Goal: Information Seeking & Learning: Learn about a topic

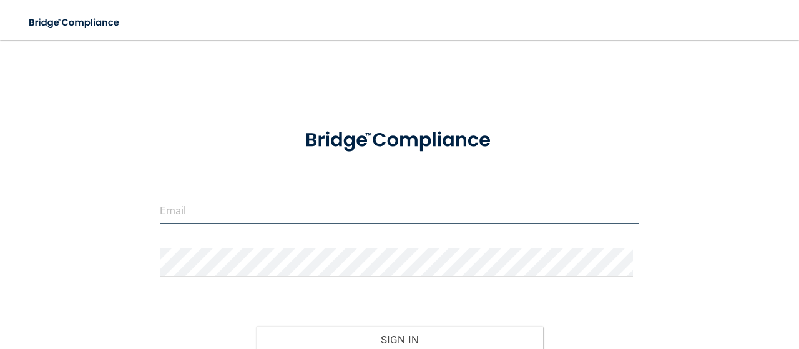
click at [235, 219] on input "email" at bounding box center [399, 210] width 479 height 28
type input "[EMAIL_ADDRESS][DOMAIN_NAME]"
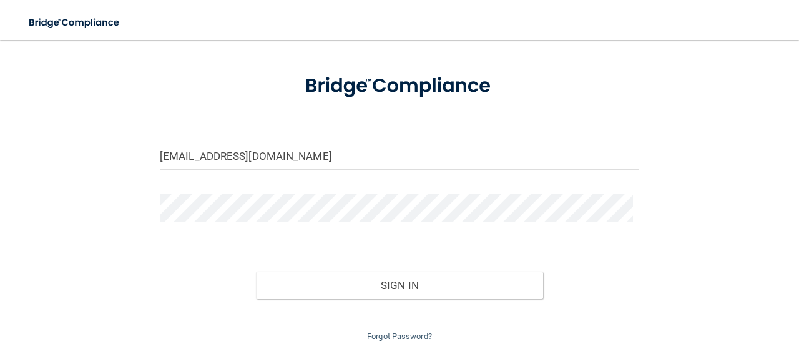
scroll to position [55, 0]
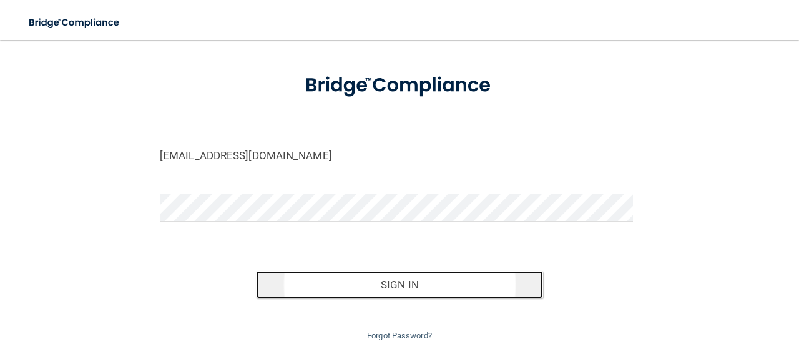
click at [399, 282] on button "Sign In" at bounding box center [400, 284] width 288 height 27
click at [402, 287] on button "Sign In" at bounding box center [400, 284] width 288 height 27
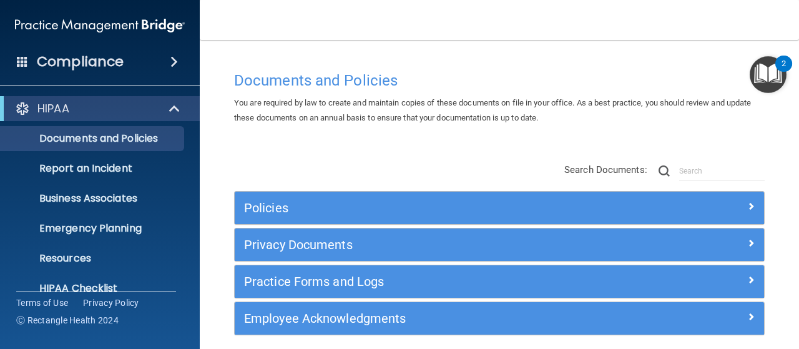
click at [774, 71] on img "Open Resource Center, 2 new notifications" at bounding box center [768, 74] width 37 height 37
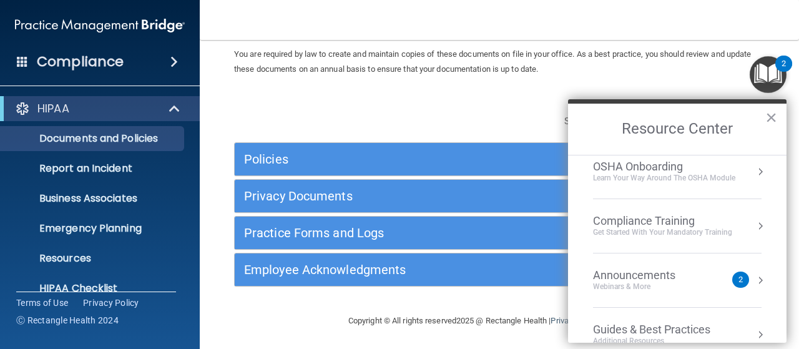
scroll to position [157, 0]
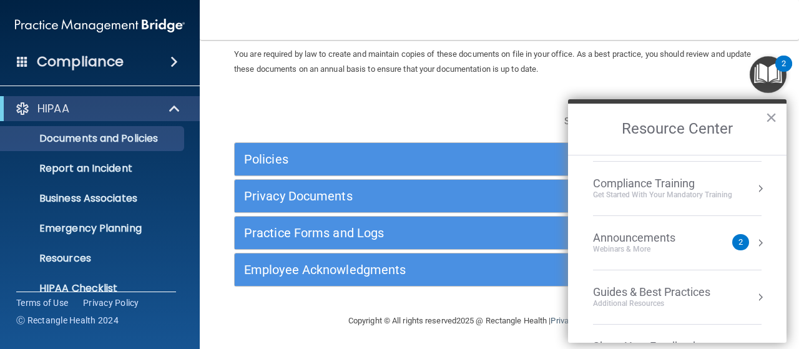
click at [683, 185] on div "Compliance Training" at bounding box center [662, 184] width 139 height 14
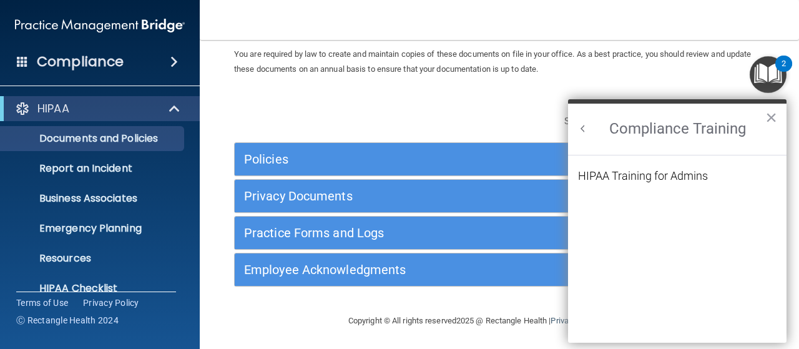
scroll to position [0, 0]
click at [581, 129] on button "Back to Resource Center Home" at bounding box center [583, 128] width 12 height 12
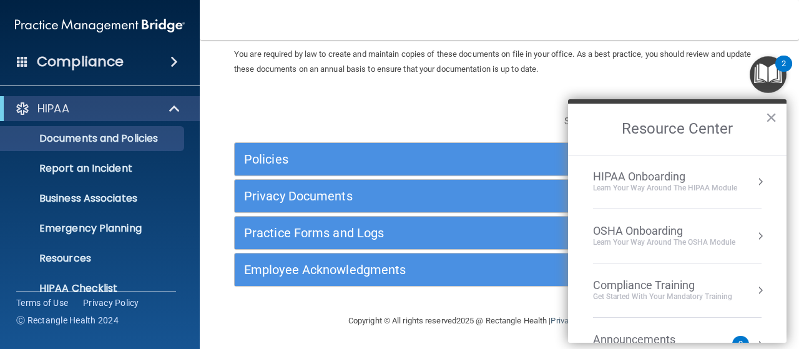
scroll to position [56, 0]
click at [678, 180] on div "HIPAA Onboarding" at bounding box center [665, 176] width 144 height 14
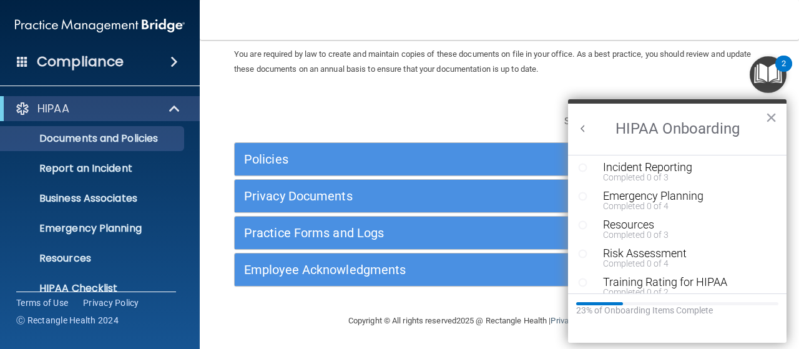
scroll to position [296, 0]
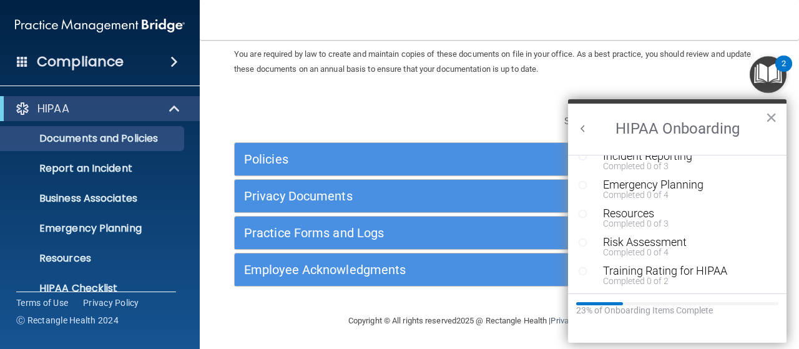
click at [164, 69] on div "Compliance" at bounding box center [100, 61] width 200 height 27
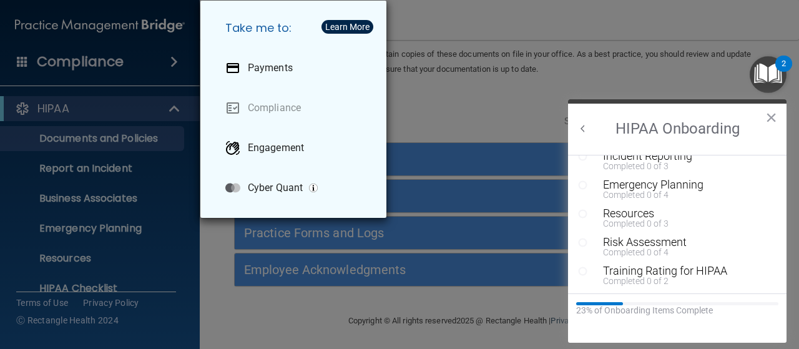
click at [461, 116] on div "Take me to: Payments Compliance Engagement Cyber Quant" at bounding box center [399, 174] width 799 height 349
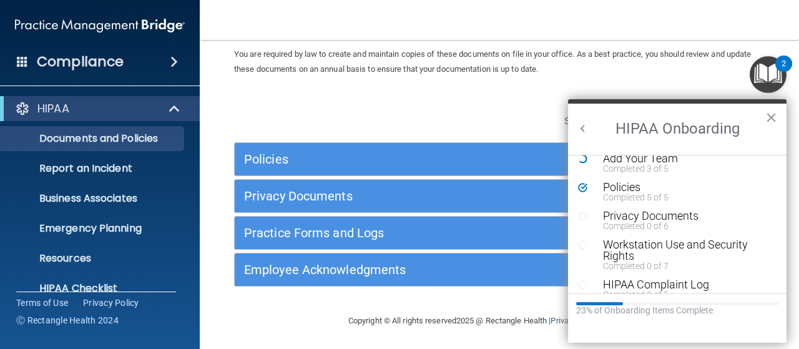
scroll to position [41, 0]
click at [662, 218] on div "Privacy Documents" at bounding box center [681, 215] width 157 height 11
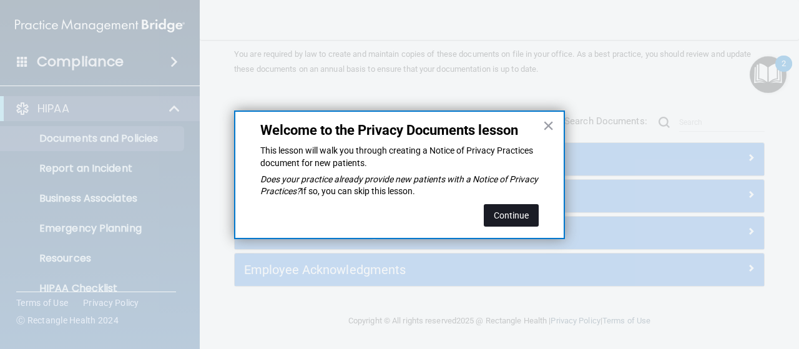
click at [519, 211] on button "Continue" at bounding box center [511, 215] width 55 height 22
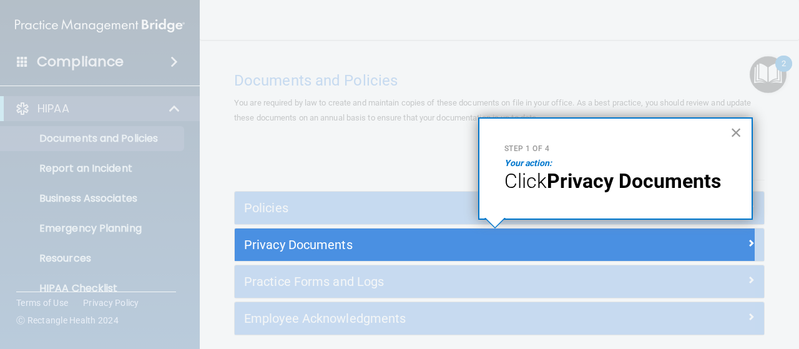
click at [733, 130] on button "×" at bounding box center [736, 132] width 12 height 20
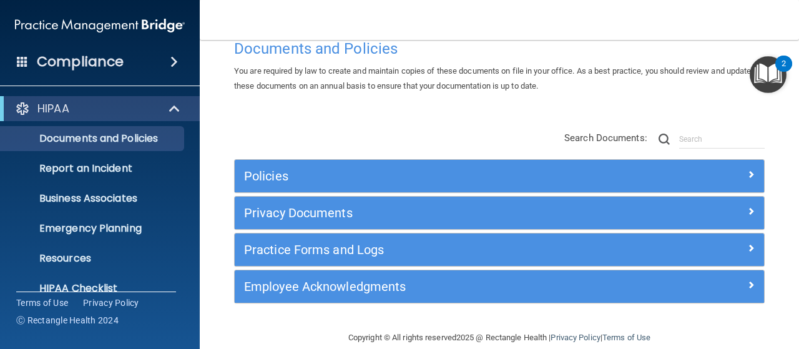
scroll to position [49, 0]
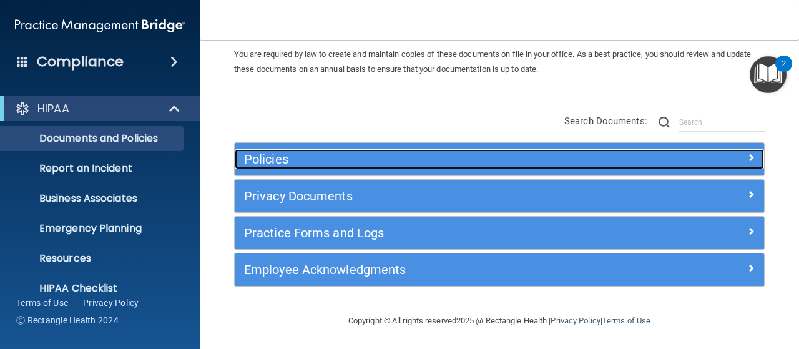
click at [403, 164] on h5 "Policies" at bounding box center [433, 159] width 378 height 14
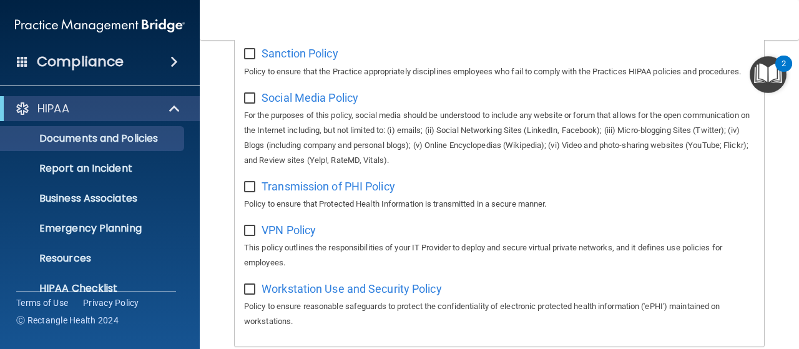
scroll to position [1238, 0]
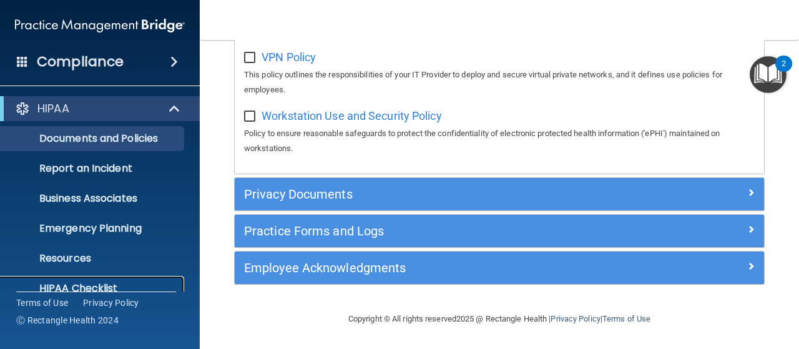
click at [114, 280] on link "HIPAA Checklist" at bounding box center [86, 288] width 197 height 25
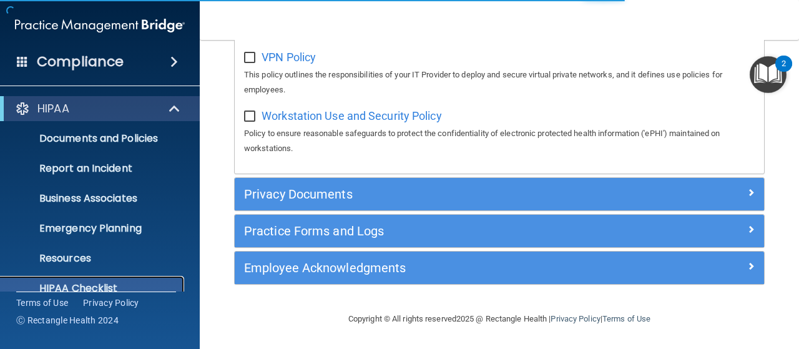
click at [114, 285] on p "HIPAA Checklist" at bounding box center [93, 288] width 170 height 12
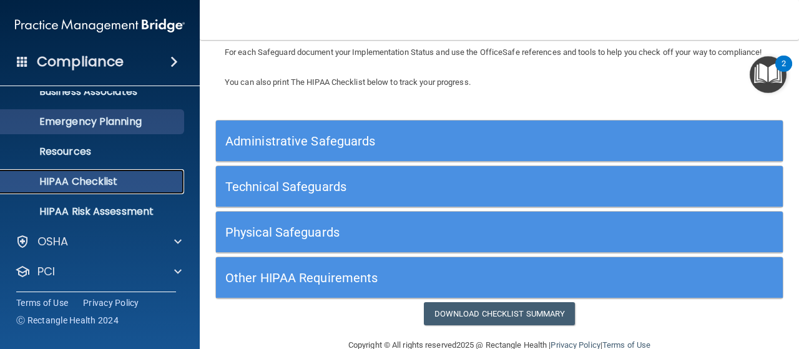
scroll to position [107, 0]
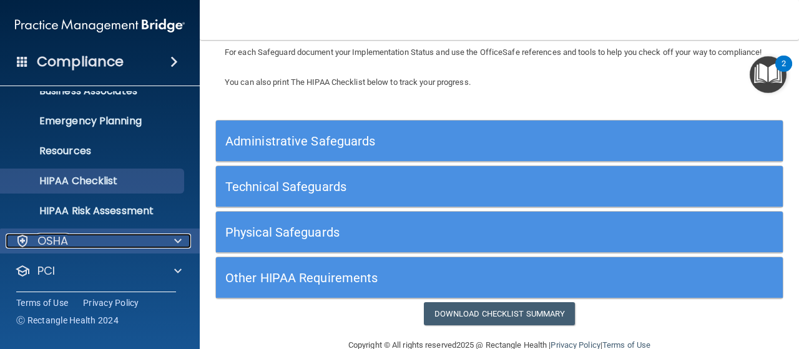
click at [170, 241] on div at bounding box center [175, 240] width 31 height 15
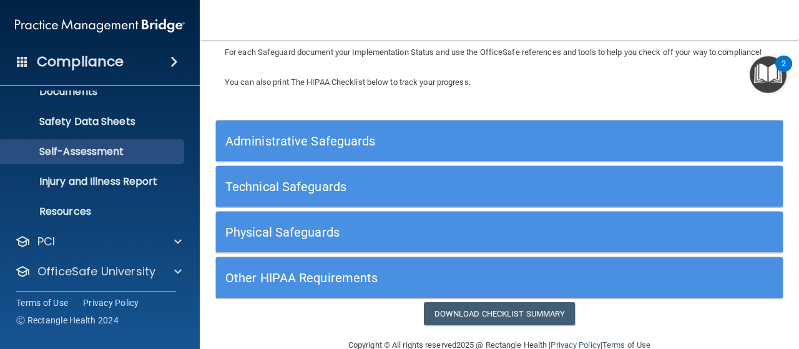
scroll to position [287, 0]
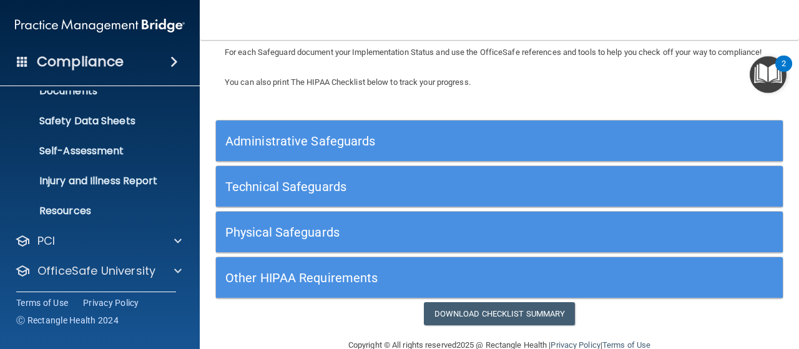
click at [772, 75] on img "Open Resource Center, 2 new notifications" at bounding box center [768, 74] width 37 height 37
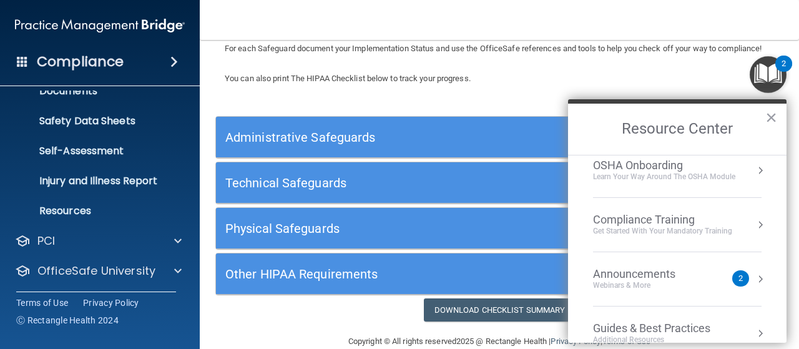
scroll to position [135, 0]
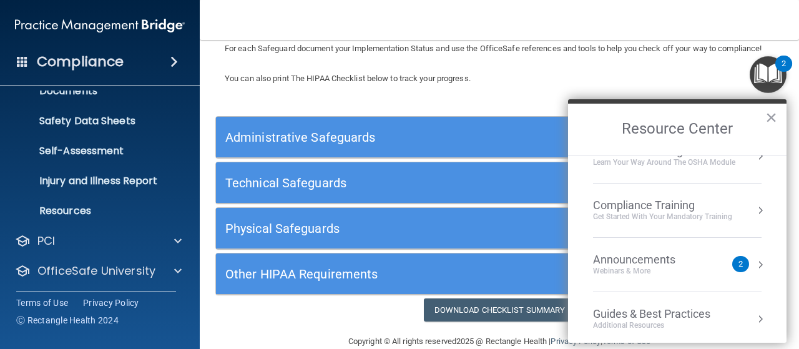
click at [688, 208] on div "Compliance Training" at bounding box center [662, 206] width 139 height 14
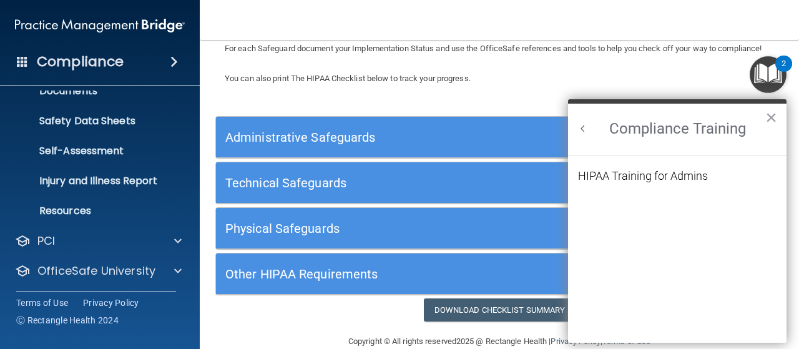
scroll to position [0, 0]
click at [688, 177] on div "HIPAA Training for Admins" at bounding box center [643, 175] width 130 height 11
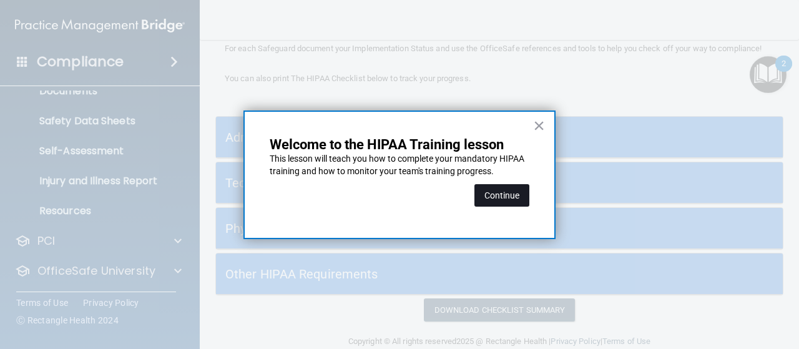
click at [514, 192] on button "Continue" at bounding box center [501, 195] width 55 height 22
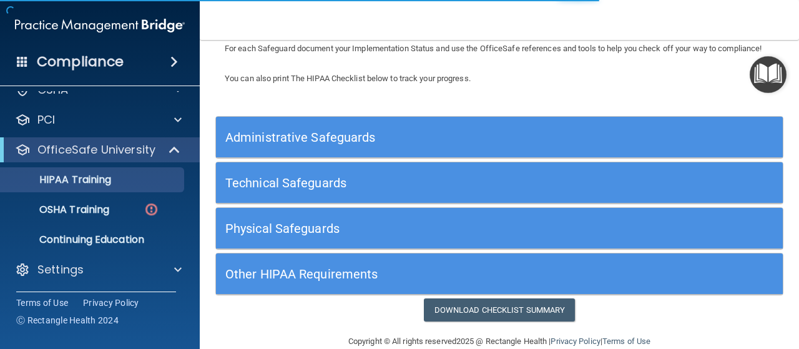
scroll to position [96, 0]
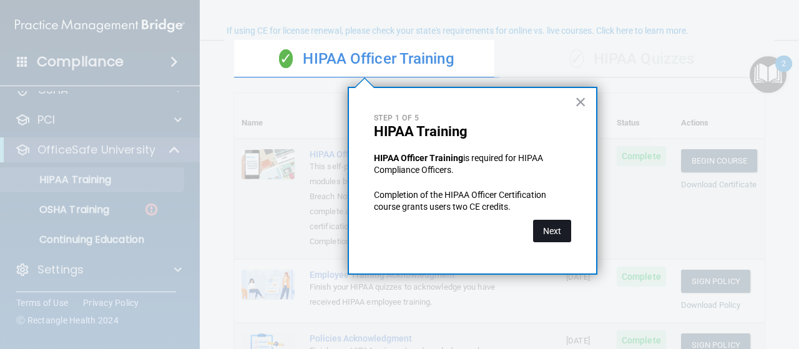
click at [549, 224] on button "Next" at bounding box center [552, 231] width 38 height 22
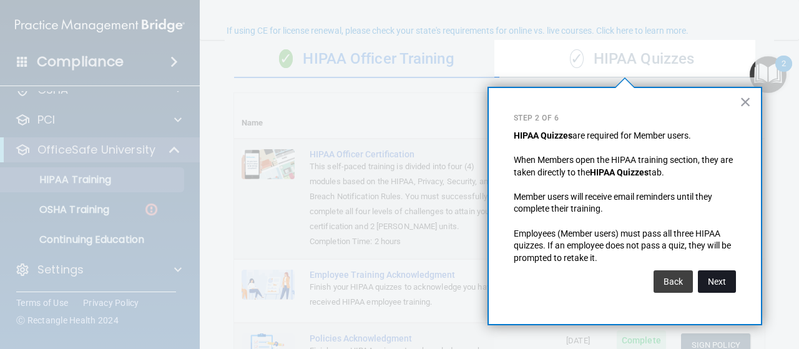
click at [717, 283] on button "Next" at bounding box center [717, 281] width 38 height 22
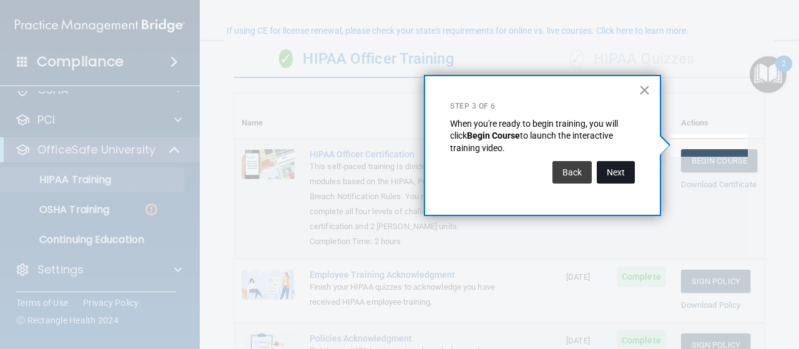
click at [626, 178] on button "Next" at bounding box center [616, 172] width 38 height 22
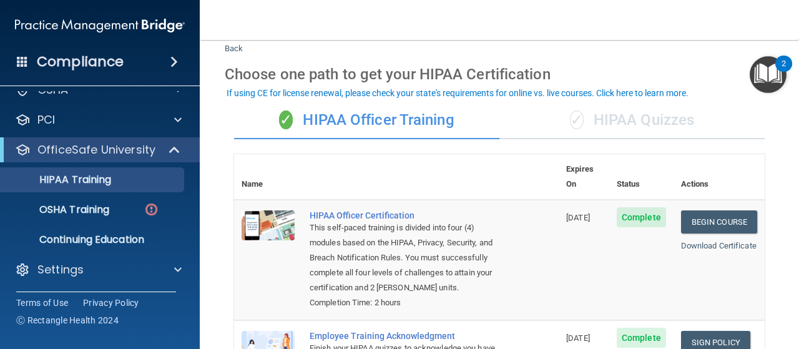
scroll to position [34, 0]
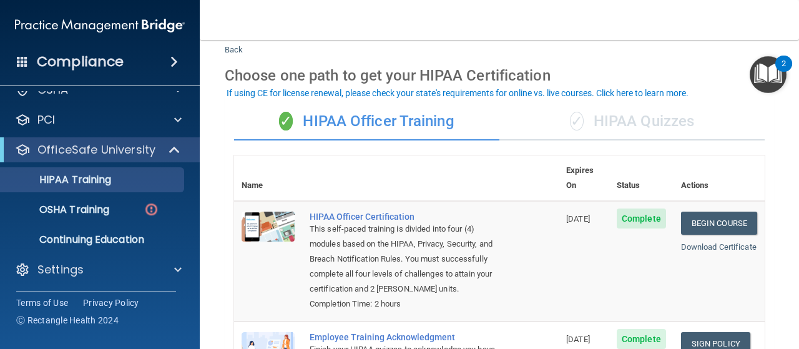
click at [646, 117] on div "✓ HIPAA Quizzes" at bounding box center [631, 121] width 265 height 37
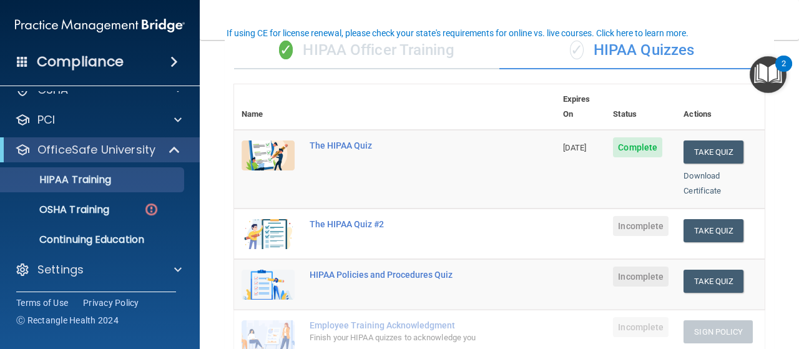
scroll to position [107, 0]
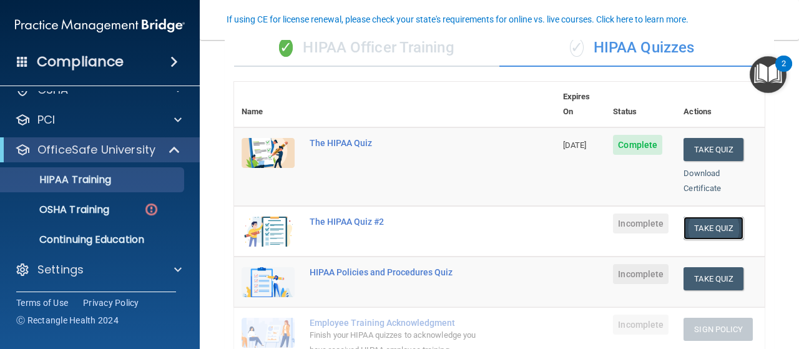
click at [696, 217] on button "Take Quiz" at bounding box center [714, 228] width 60 height 23
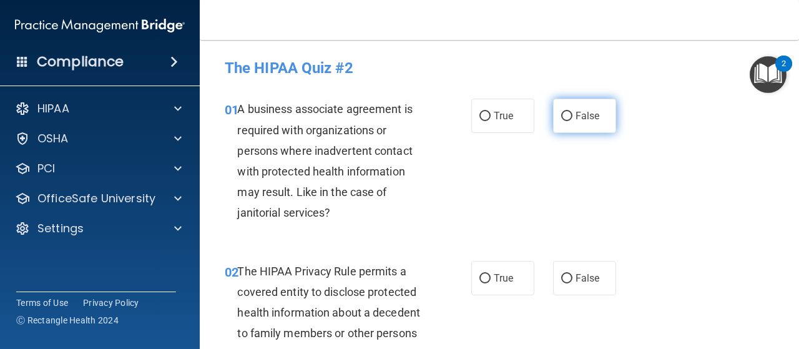
click at [561, 117] on input "False" at bounding box center [566, 116] width 11 height 9
radio input "true"
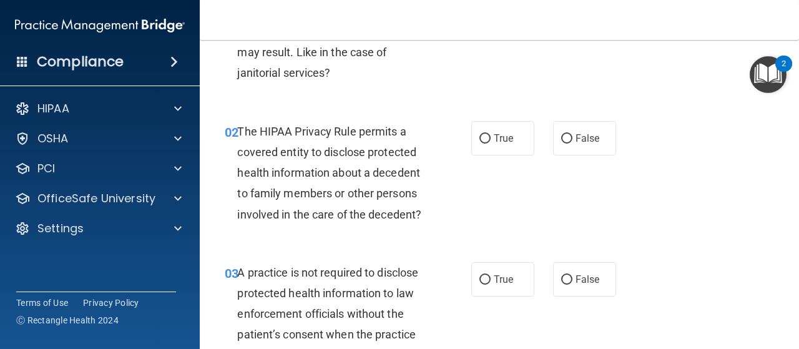
scroll to position [146, 0]
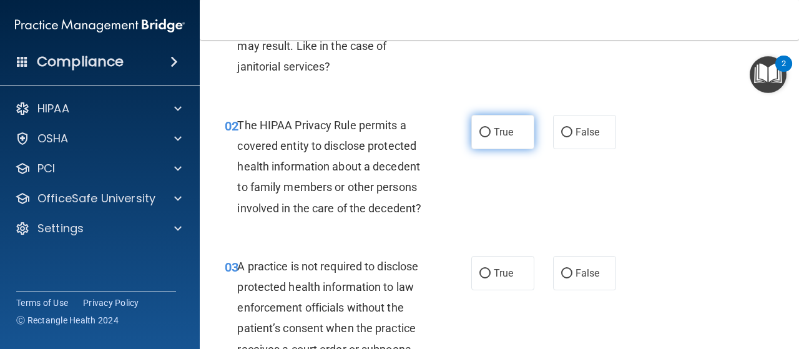
click at [481, 135] on input "True" at bounding box center [484, 132] width 11 height 9
radio input "true"
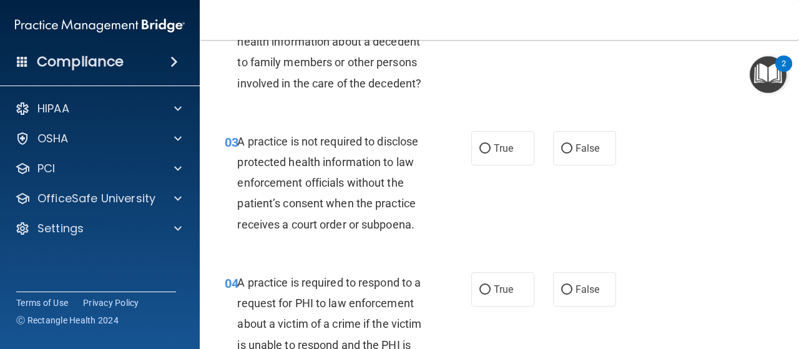
scroll to position [272, 0]
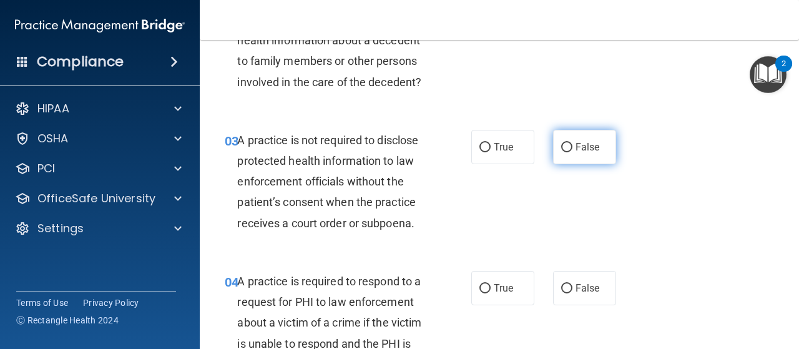
click at [561, 145] on input "False" at bounding box center [566, 147] width 11 height 9
radio input "true"
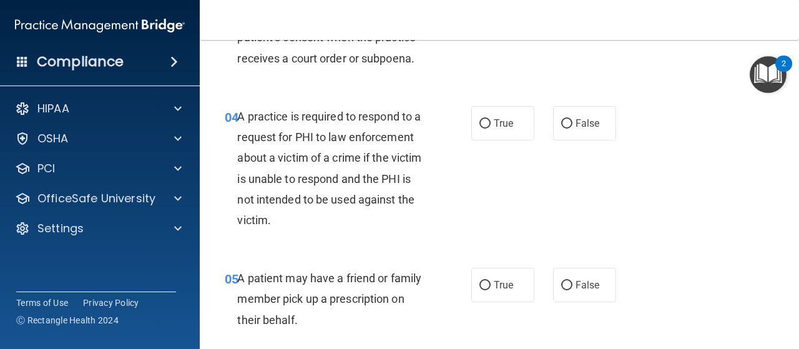
scroll to position [438, 0]
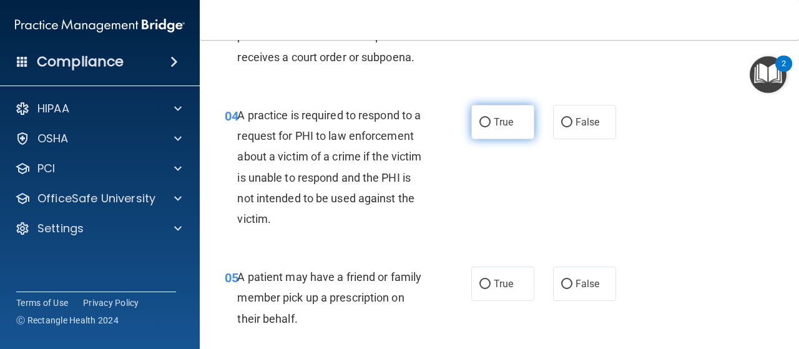
click at [481, 125] on input "True" at bounding box center [484, 122] width 11 height 9
radio input "true"
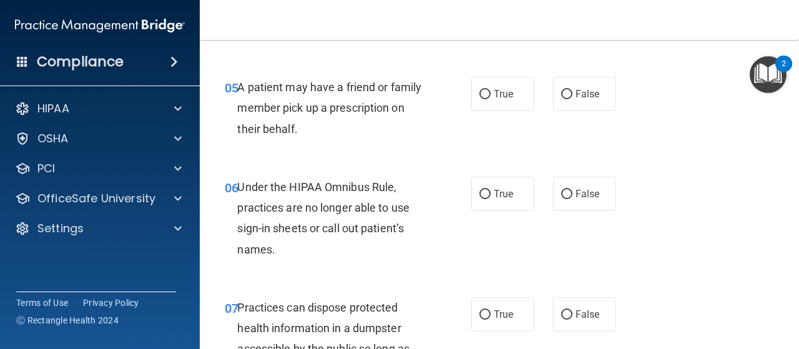
scroll to position [627, 0]
click at [479, 95] on input "True" at bounding box center [484, 95] width 11 height 9
radio input "true"
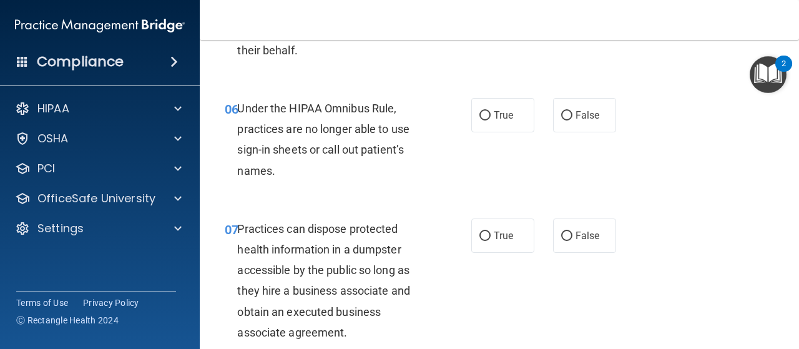
scroll to position [709, 0]
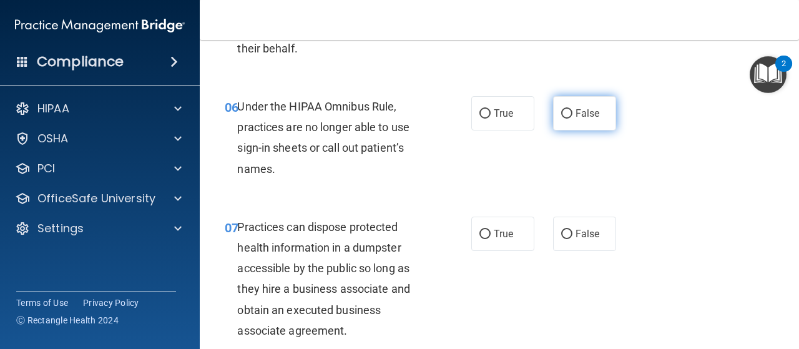
click at [562, 111] on input "False" at bounding box center [566, 113] width 11 height 9
radio input "true"
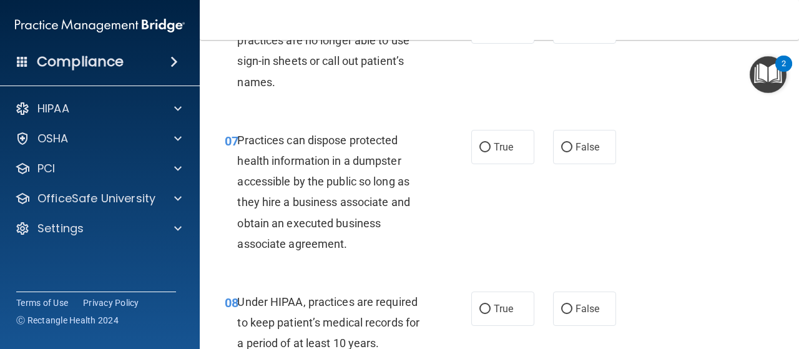
scroll to position [796, 0]
click at [561, 144] on input "False" at bounding box center [566, 146] width 11 height 9
radio input "true"
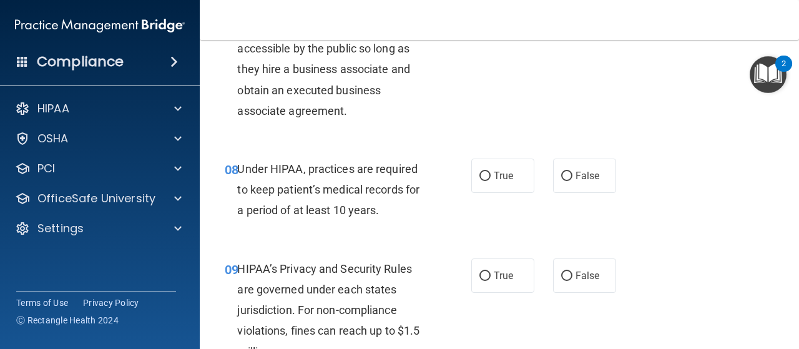
scroll to position [936, 0]
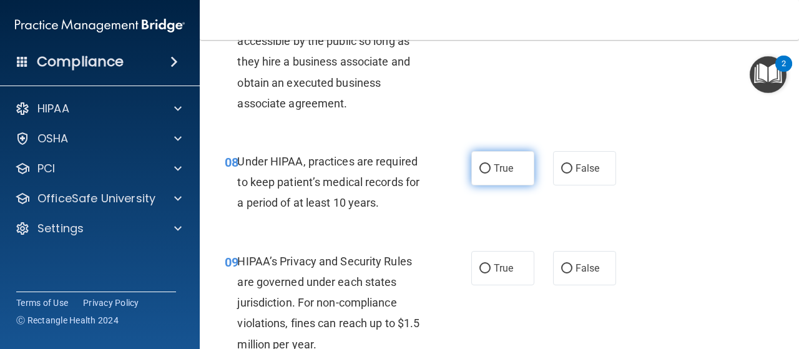
click at [482, 168] on input "True" at bounding box center [484, 168] width 11 height 9
radio input "true"
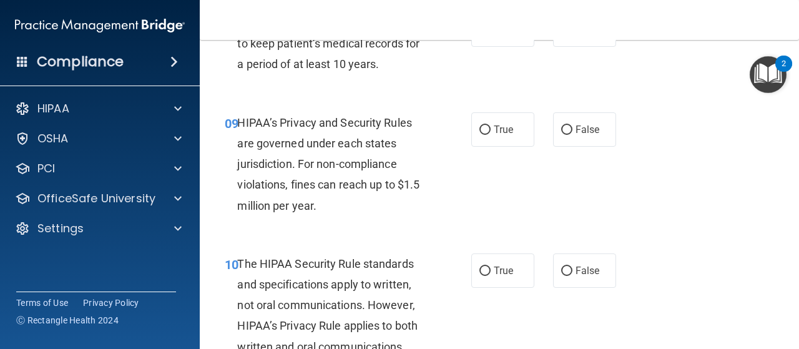
scroll to position [1068, 0]
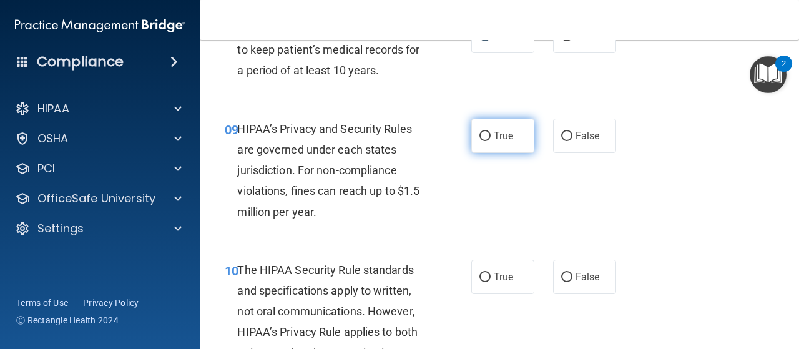
click at [479, 137] on input "True" at bounding box center [484, 136] width 11 height 9
radio input "true"
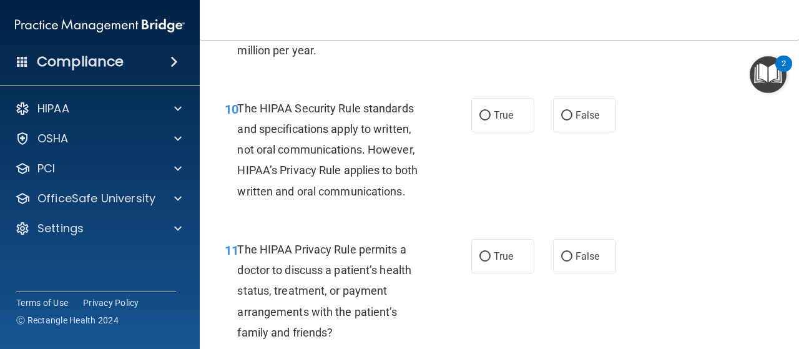
scroll to position [1231, 0]
click at [479, 118] on input "True" at bounding box center [484, 115] width 11 height 9
radio input "true"
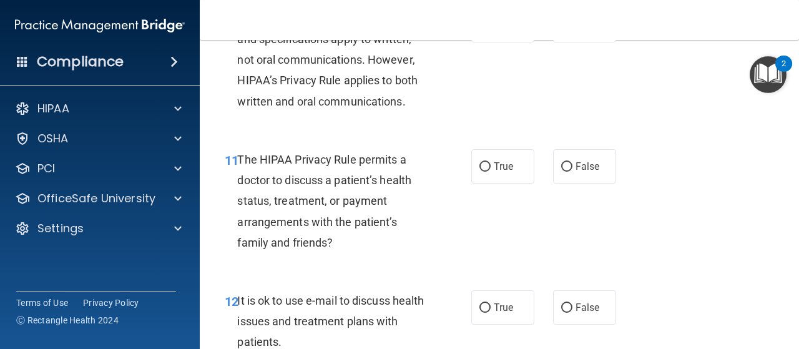
scroll to position [1319, 0]
click at [561, 168] on input "False" at bounding box center [566, 167] width 11 height 9
radio input "true"
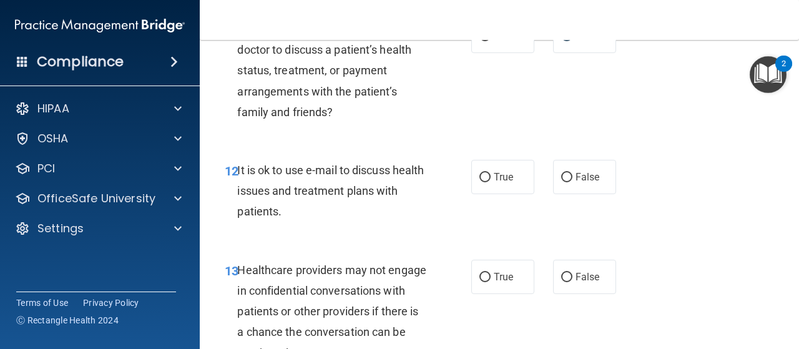
scroll to position [1453, 0]
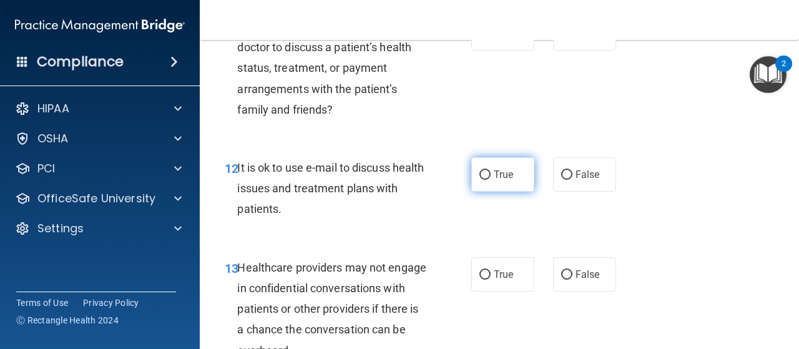
click at [479, 174] on input "True" at bounding box center [484, 174] width 11 height 9
radio input "true"
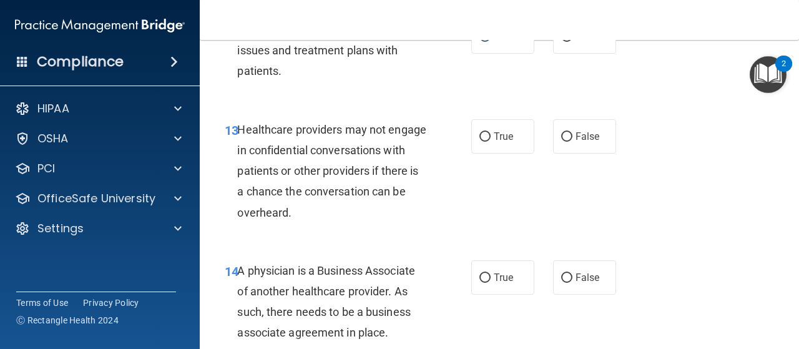
scroll to position [1595, 0]
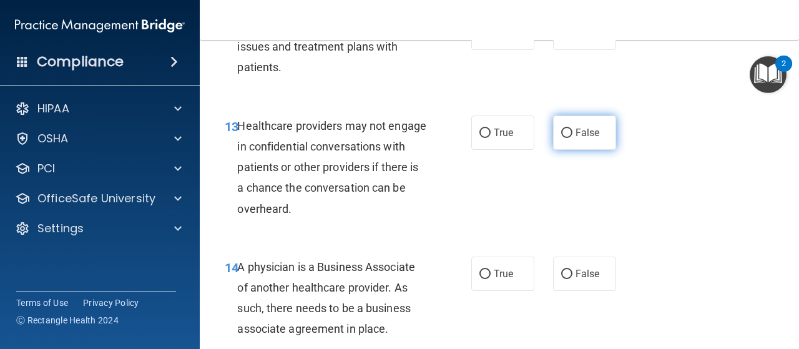
click at [561, 134] on input "False" at bounding box center [566, 133] width 11 height 9
radio input "true"
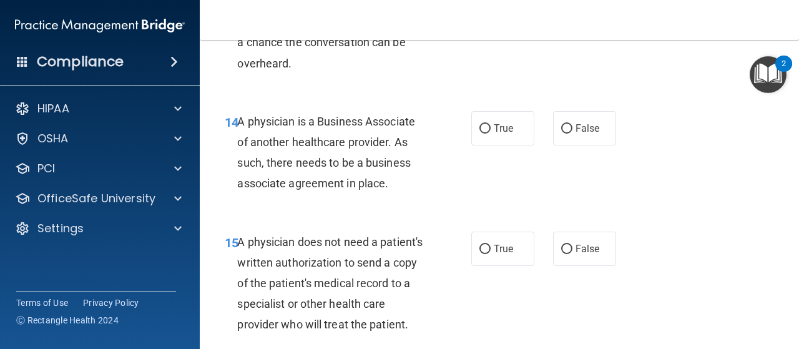
scroll to position [1741, 0]
click at [561, 128] on input "False" at bounding box center [566, 128] width 11 height 9
radio input "true"
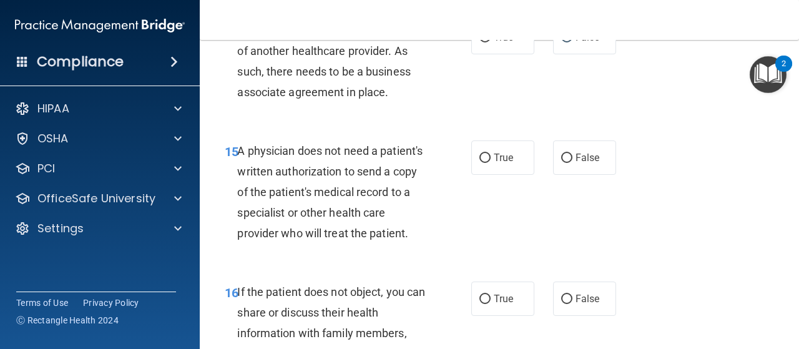
scroll to position [1833, 0]
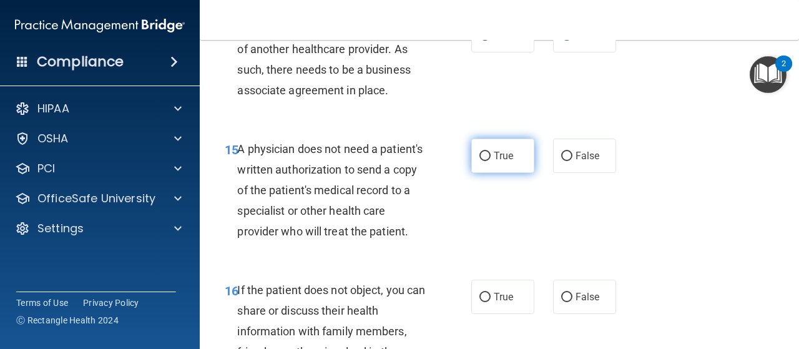
click at [474, 154] on label "True" at bounding box center [502, 156] width 63 height 34
click at [479, 154] on input "True" at bounding box center [484, 156] width 11 height 9
radio input "true"
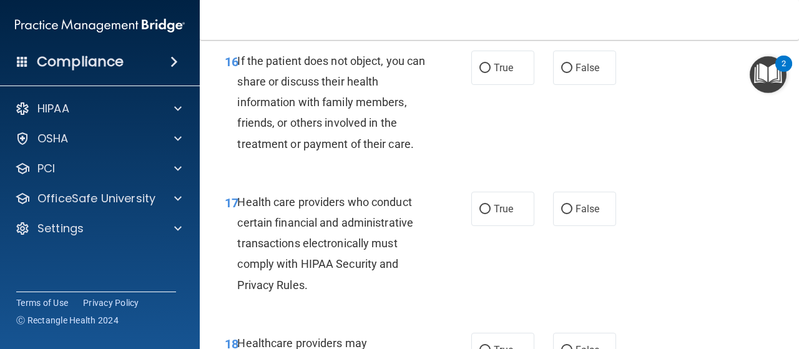
scroll to position [2059, 0]
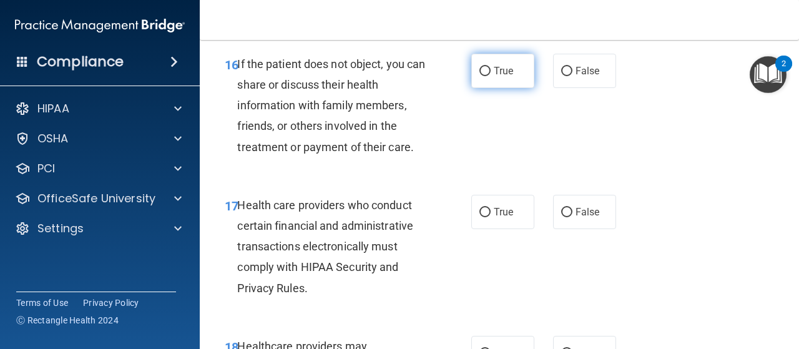
click at [479, 76] on input "True" at bounding box center [484, 71] width 11 height 9
radio input "true"
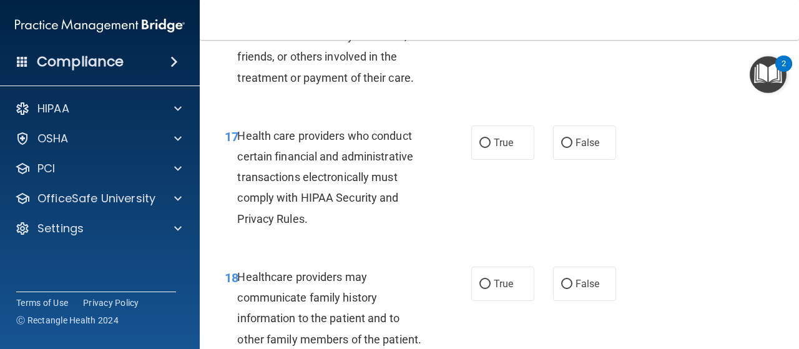
scroll to position [2130, 0]
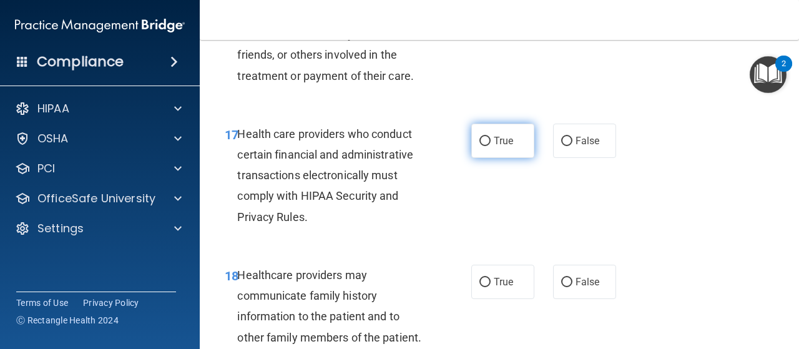
click at [480, 146] on input "True" at bounding box center [484, 141] width 11 height 9
radio input "true"
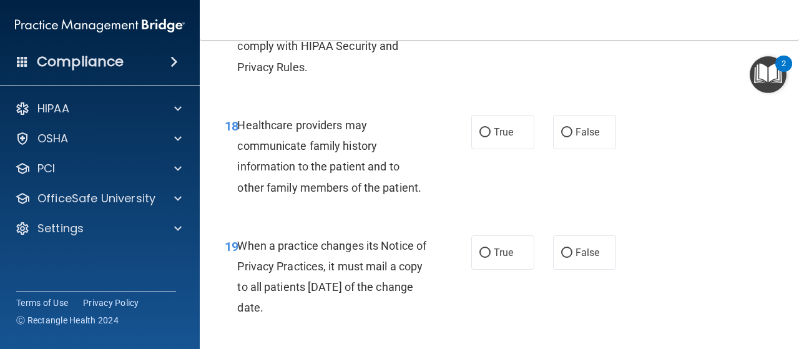
scroll to position [2281, 0]
click at [479, 137] on input "True" at bounding box center [484, 131] width 11 height 9
radio input "true"
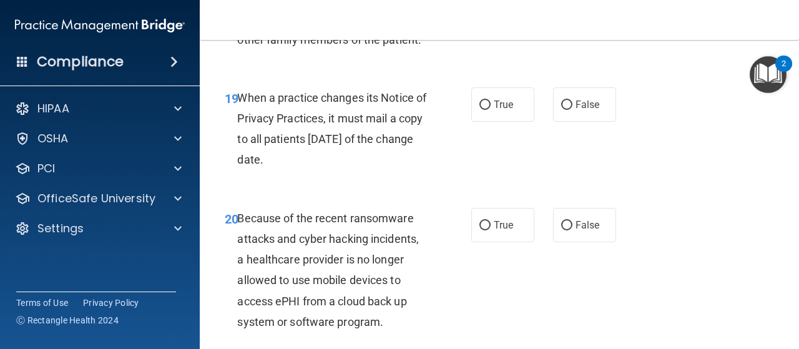
scroll to position [2442, 0]
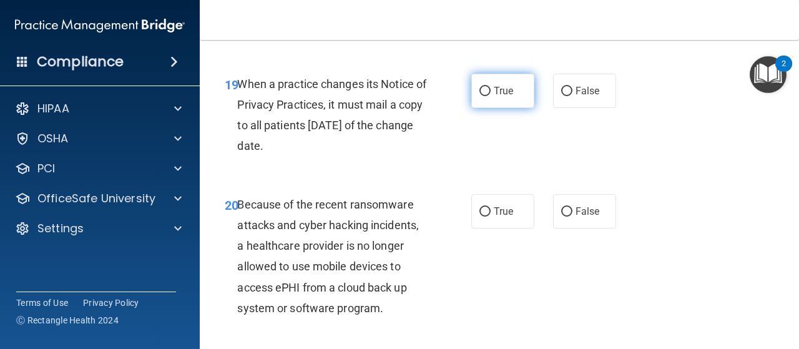
click at [481, 96] on input "True" at bounding box center [484, 91] width 11 height 9
radio input "true"
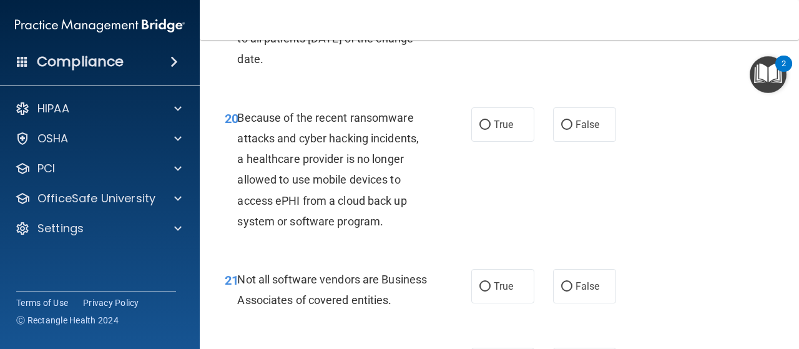
scroll to position [2530, 0]
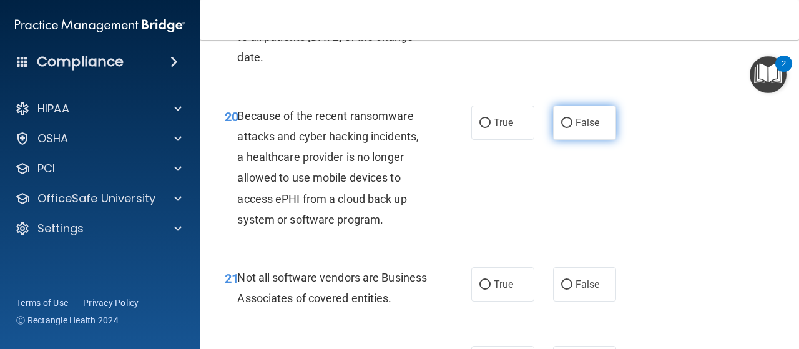
click at [561, 128] on input "False" at bounding box center [566, 123] width 11 height 9
radio input "true"
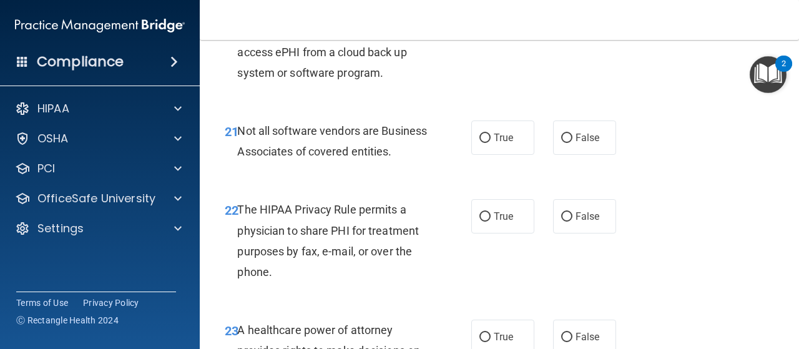
scroll to position [2683, 0]
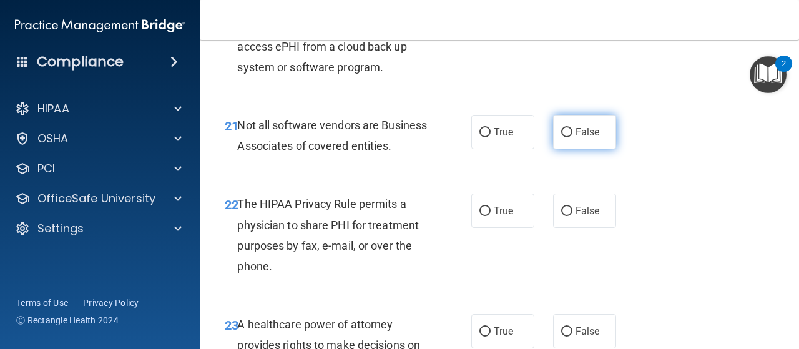
click at [562, 137] on input "False" at bounding box center [566, 132] width 11 height 9
radio input "true"
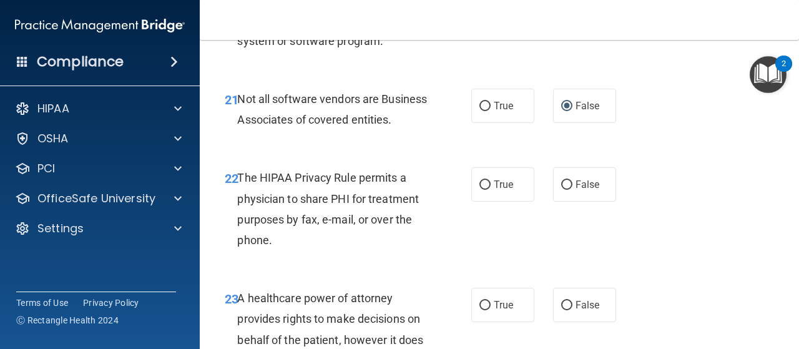
scroll to position [2700, 0]
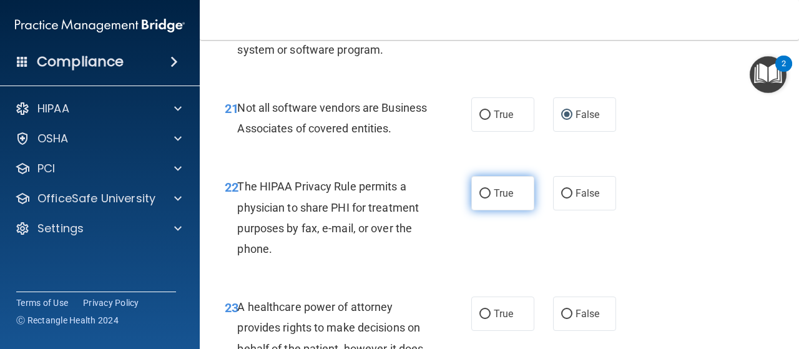
click at [479, 199] on input "True" at bounding box center [484, 193] width 11 height 9
radio input "true"
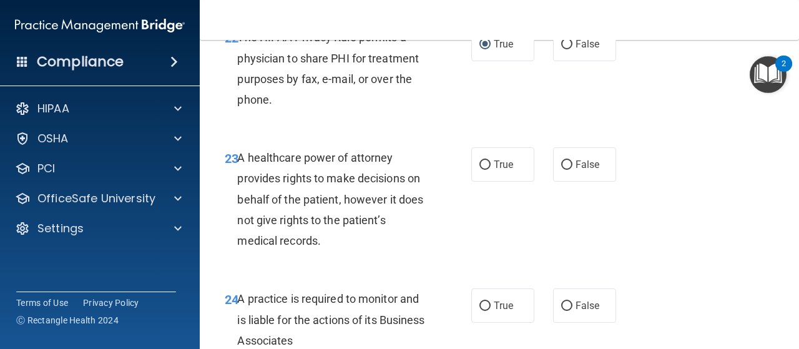
scroll to position [2850, 0]
click at [561, 169] on input "False" at bounding box center [566, 164] width 11 height 9
radio input "true"
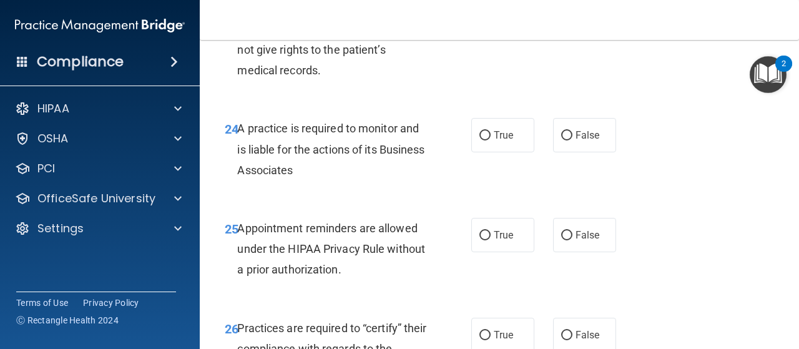
scroll to position [3025, 0]
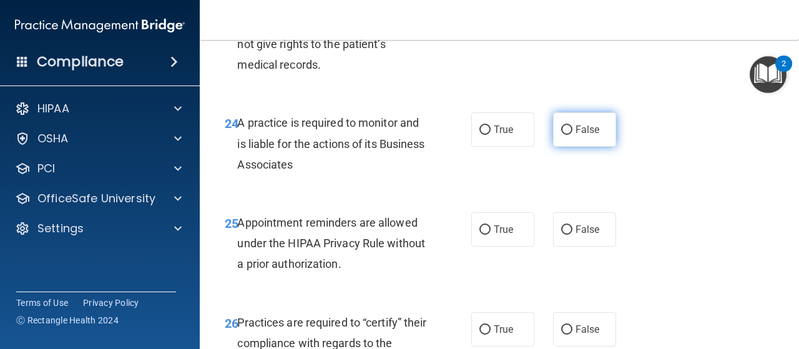
click at [562, 135] on input "False" at bounding box center [566, 129] width 11 height 9
radio input "true"
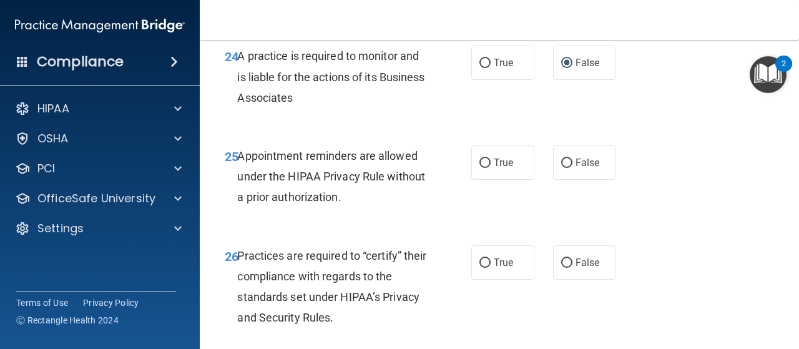
scroll to position [3093, 0]
click at [479, 167] on input "True" at bounding box center [484, 162] width 11 height 9
radio input "true"
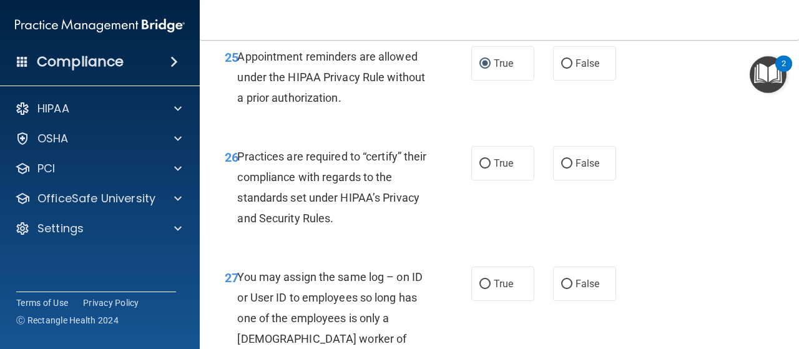
scroll to position [3192, 0]
click at [479, 168] on input "True" at bounding box center [484, 163] width 11 height 9
radio input "true"
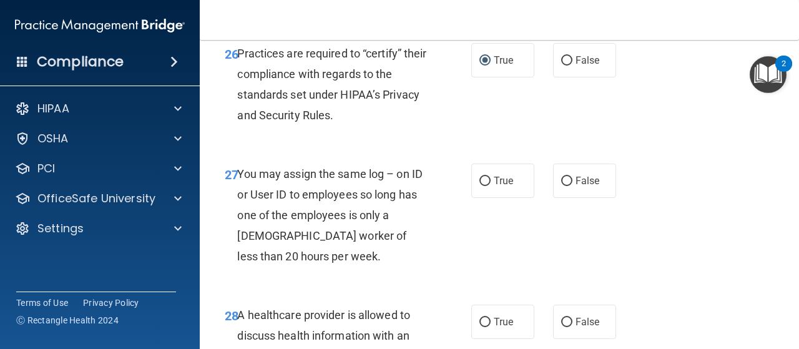
scroll to position [3303, 0]
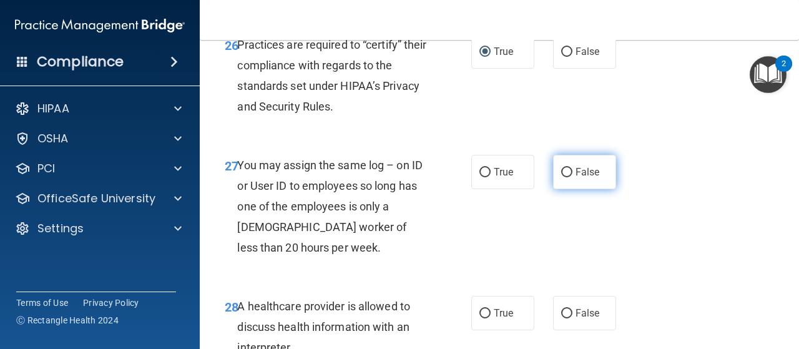
click at [561, 177] on input "False" at bounding box center [566, 172] width 11 height 9
radio input "true"
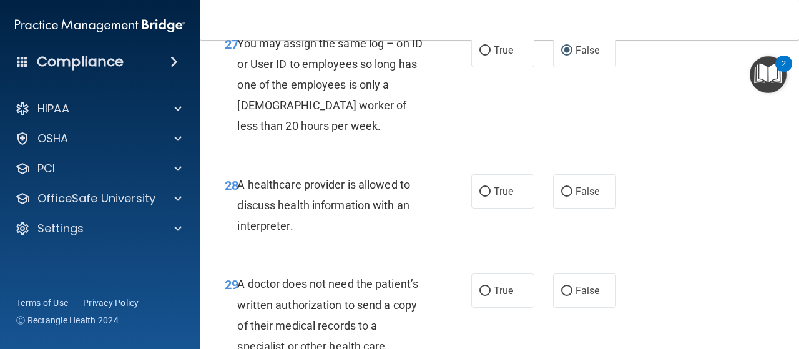
scroll to position [3426, 0]
click at [481, 196] on input "True" at bounding box center [484, 191] width 11 height 9
radio input "true"
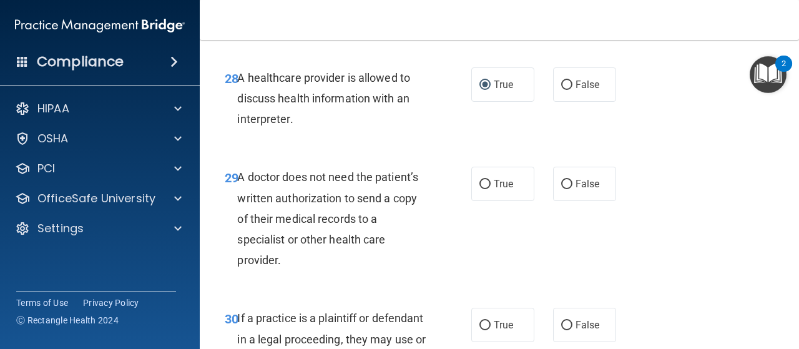
scroll to position [3535, 0]
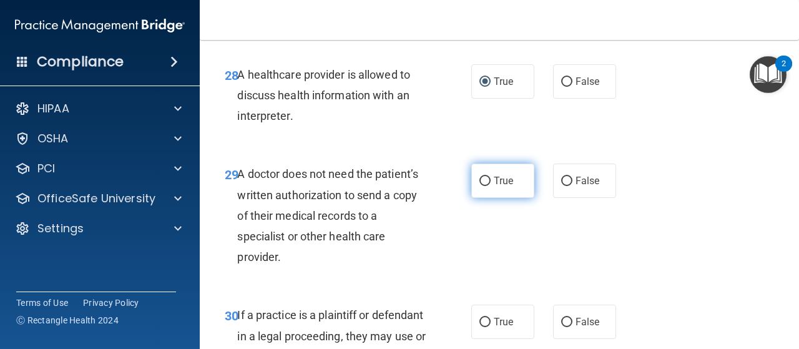
click at [479, 186] on input "True" at bounding box center [484, 181] width 11 height 9
radio input "true"
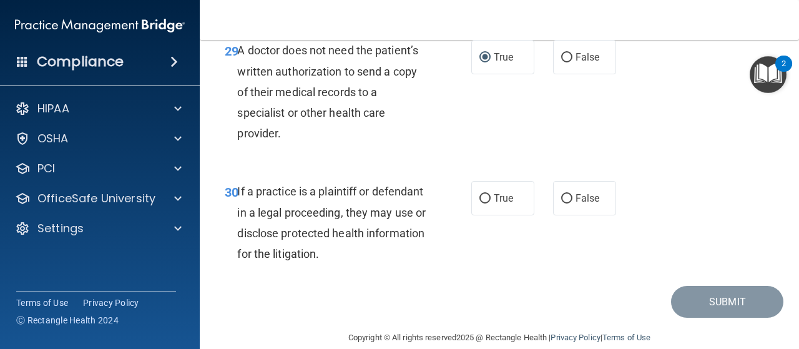
scroll to position [3664, 0]
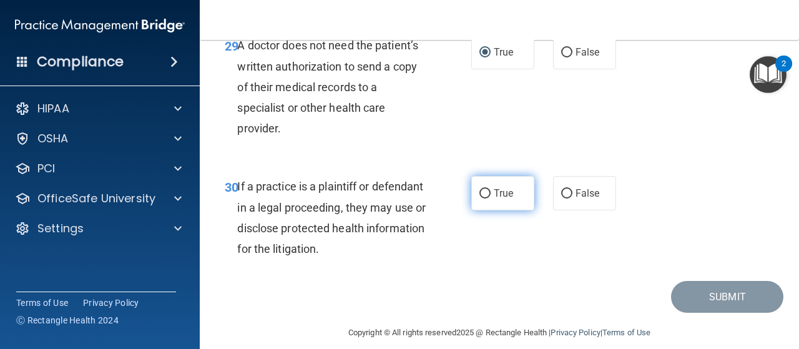
click at [479, 199] on input "True" at bounding box center [484, 193] width 11 height 9
radio input "true"
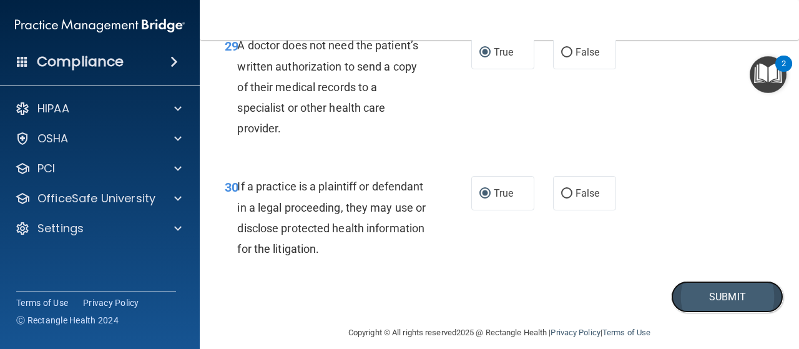
click at [719, 313] on button "Submit" at bounding box center [727, 297] width 112 height 32
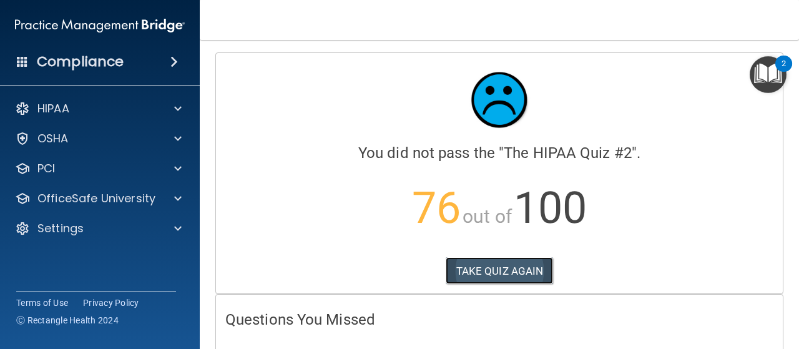
click at [490, 272] on button "TAKE QUIZ AGAIN" at bounding box center [500, 270] width 108 height 27
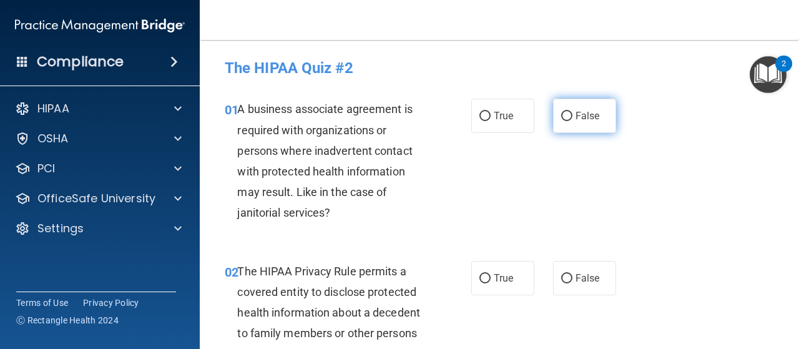
click at [562, 116] on input "False" at bounding box center [566, 116] width 11 height 9
radio input "true"
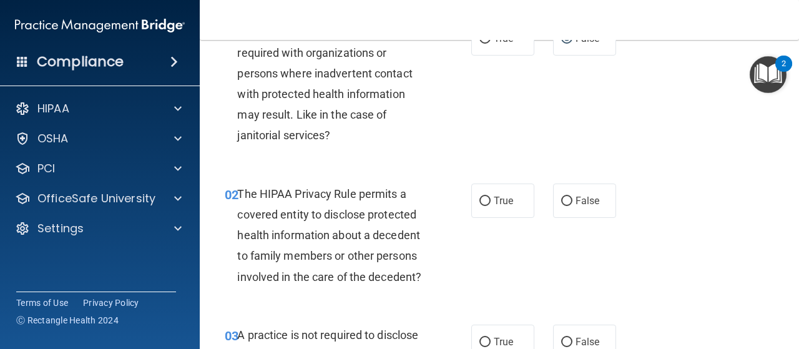
scroll to position [90, 0]
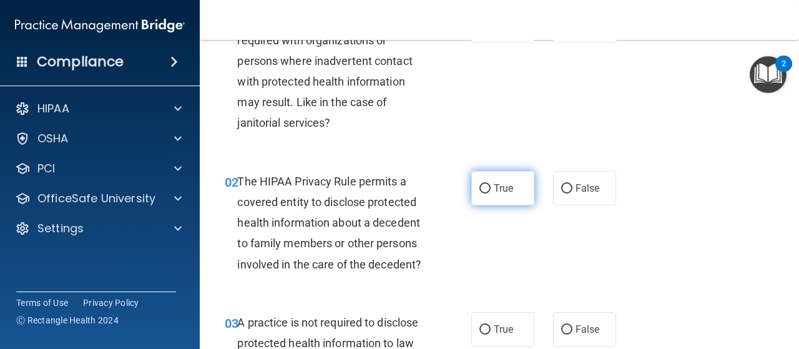
click at [479, 188] on input "True" at bounding box center [484, 188] width 11 height 9
radio input "true"
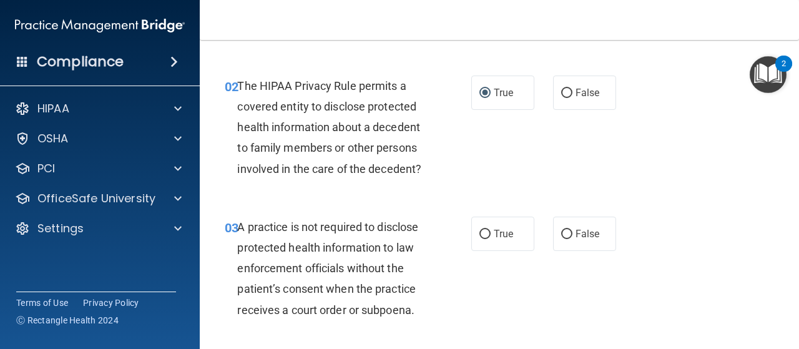
scroll to position [188, 0]
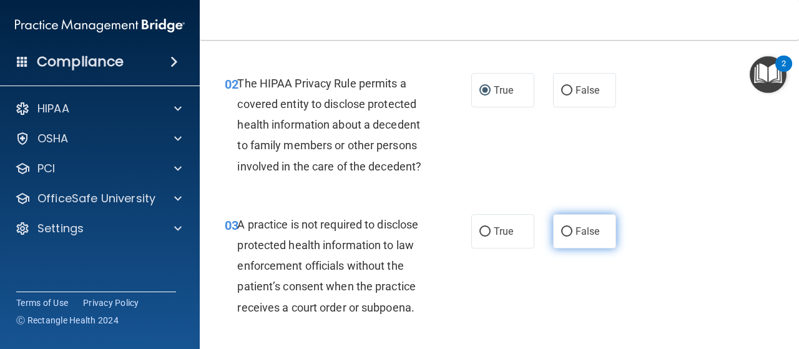
click at [561, 232] on input "False" at bounding box center [566, 231] width 11 height 9
radio input "true"
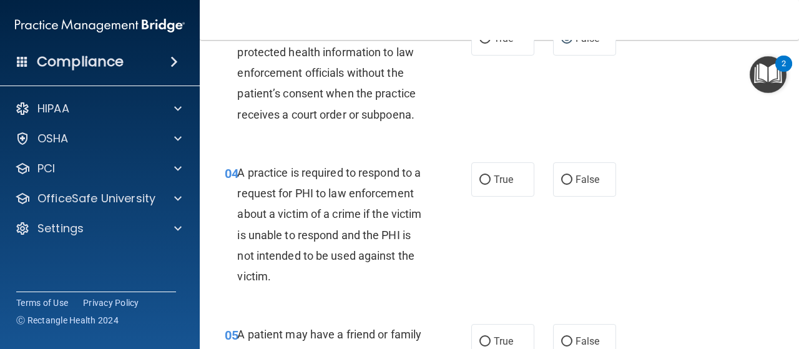
scroll to position [398, 0]
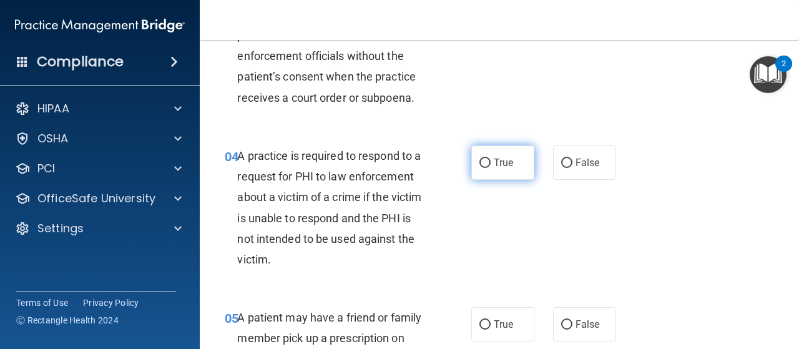
click at [481, 159] on input "True" at bounding box center [484, 163] width 11 height 9
radio input "true"
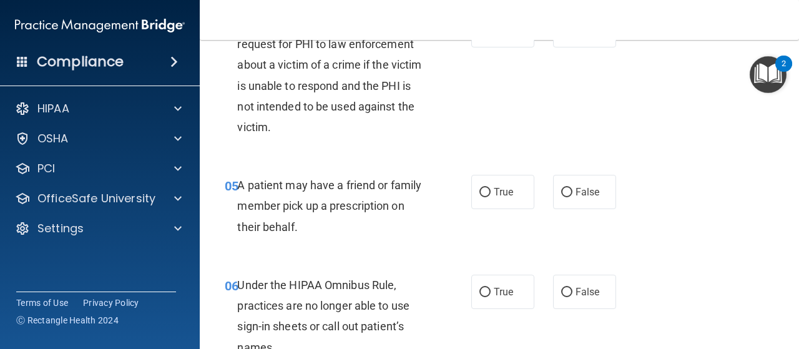
scroll to position [538, 0]
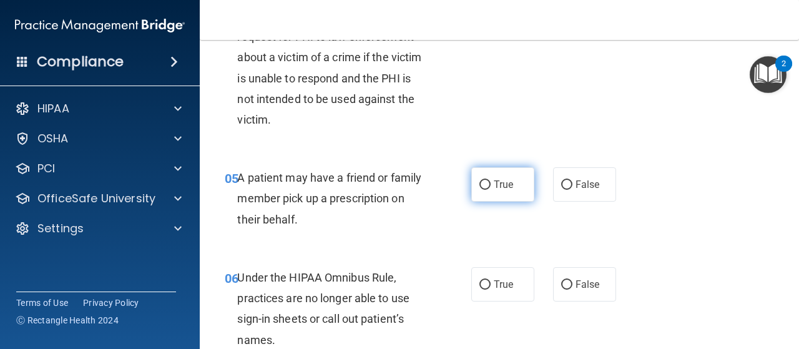
click at [479, 187] on input "True" at bounding box center [484, 184] width 11 height 9
radio input "true"
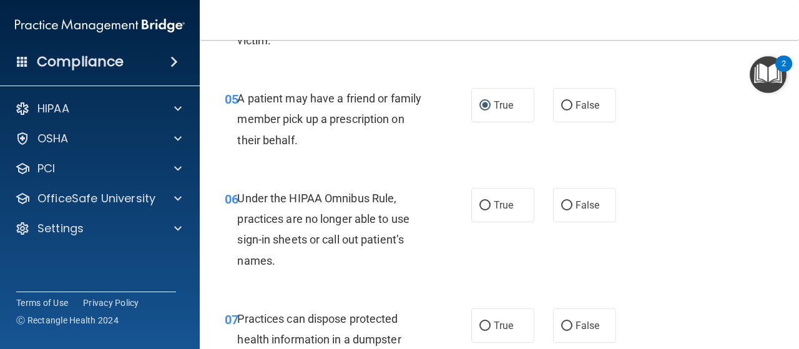
scroll to position [626, 0]
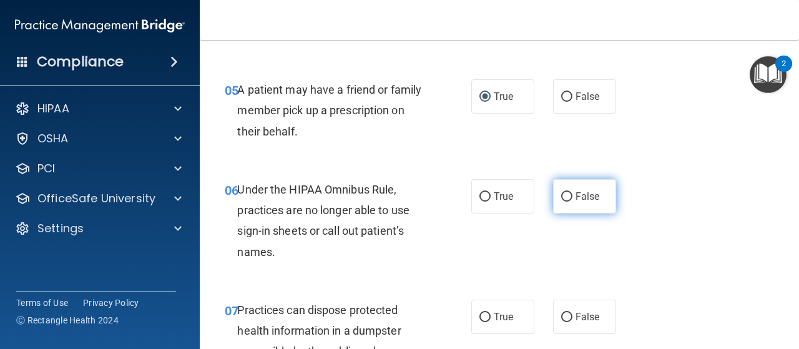
click at [561, 195] on input "False" at bounding box center [566, 196] width 11 height 9
radio input "true"
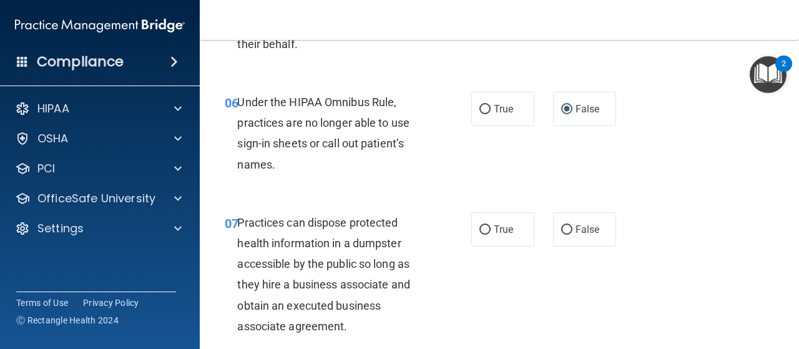
scroll to position [716, 0]
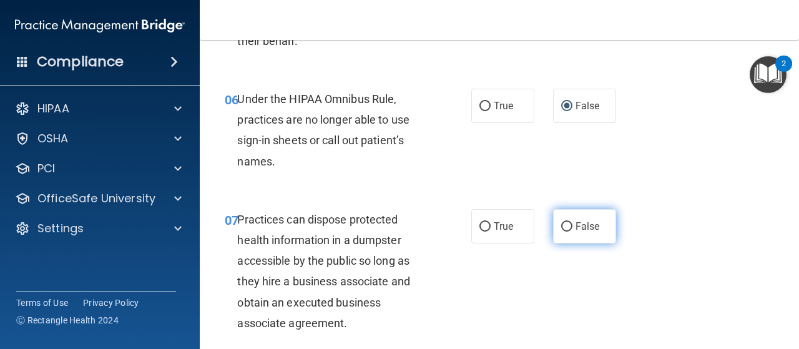
click at [562, 224] on input "False" at bounding box center [566, 226] width 11 height 9
radio input "true"
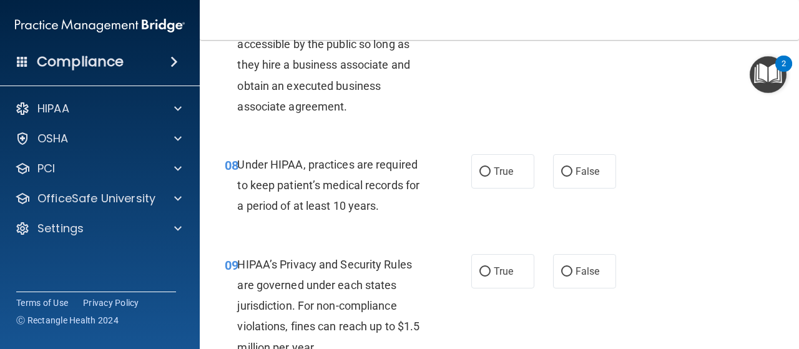
scroll to position [944, 0]
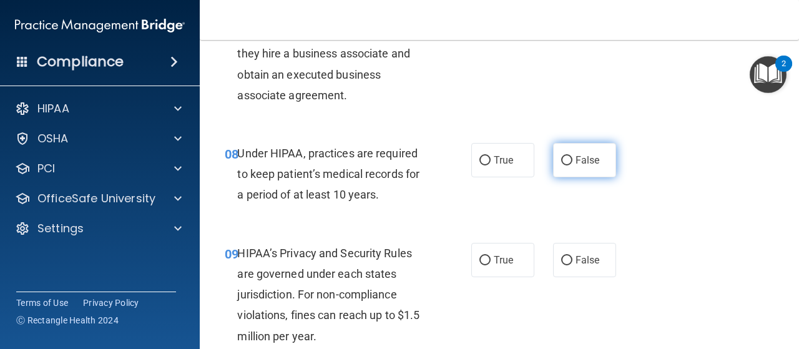
click at [564, 160] on input "False" at bounding box center [566, 160] width 11 height 9
radio input "true"
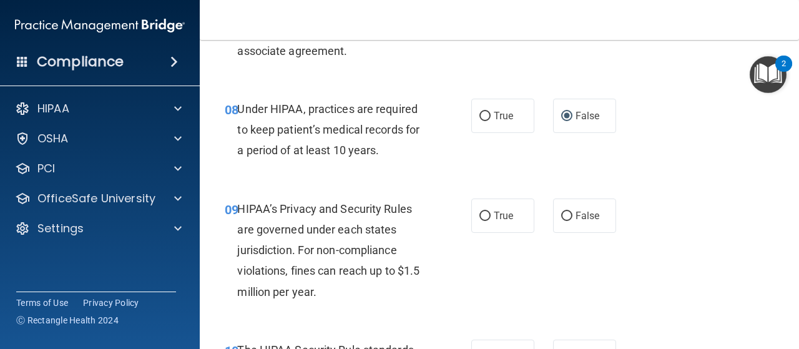
scroll to position [989, 0]
click at [561, 215] on input "False" at bounding box center [566, 215] width 11 height 9
radio input "true"
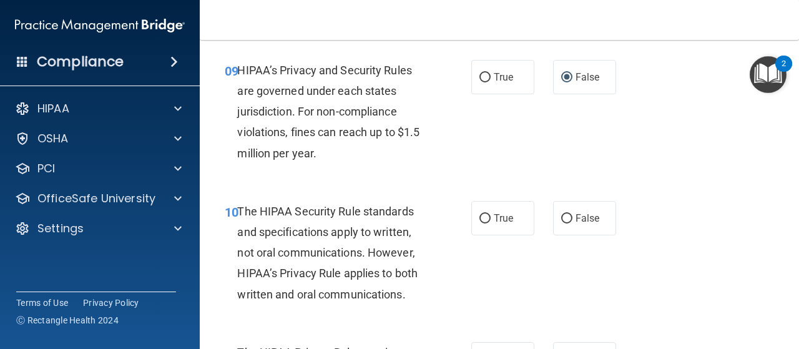
scroll to position [1129, 0]
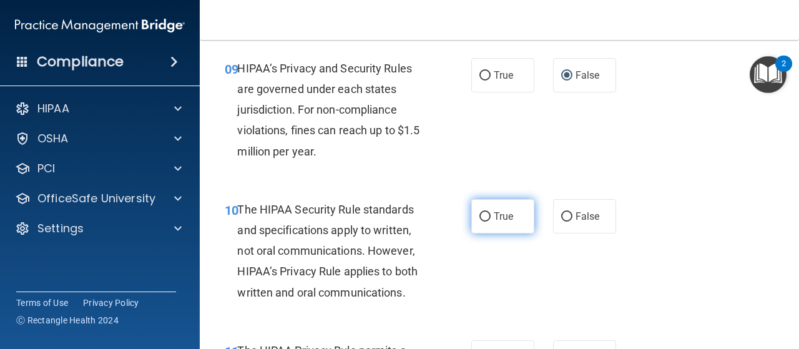
click at [479, 219] on input "True" at bounding box center [484, 216] width 11 height 9
radio input "true"
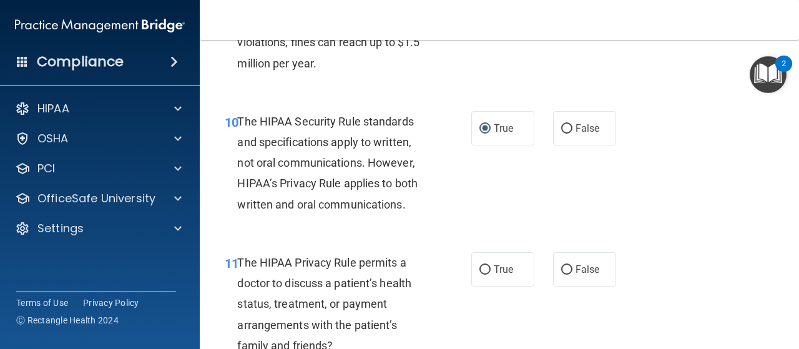
scroll to position [1217, 0]
click at [561, 127] on input "False" at bounding box center [566, 128] width 11 height 9
radio input "true"
radio input "false"
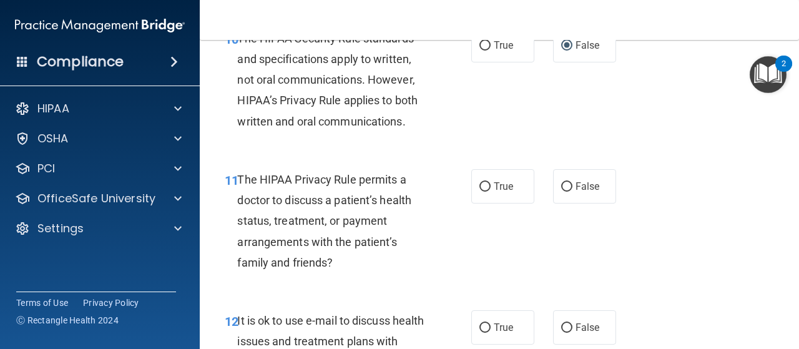
scroll to position [1300, 0]
click at [561, 190] on input "False" at bounding box center [566, 186] width 11 height 9
radio input "true"
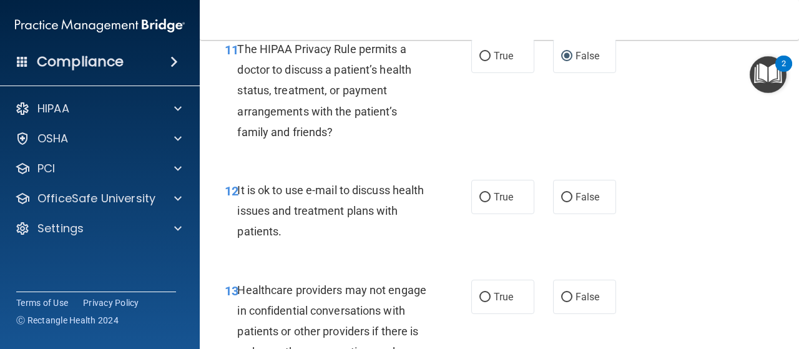
scroll to position [1437, 0]
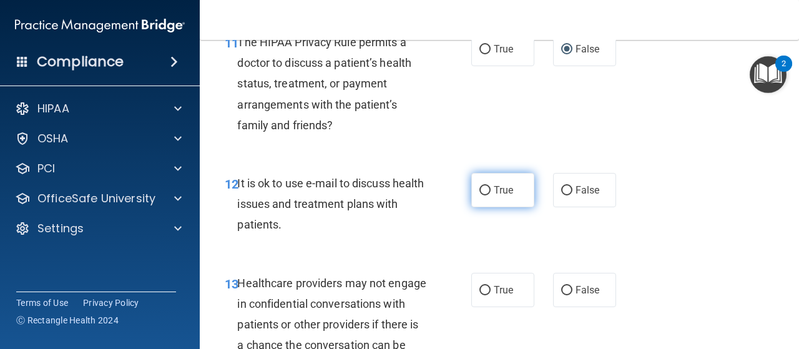
click at [479, 195] on input "True" at bounding box center [484, 190] width 11 height 9
radio input "true"
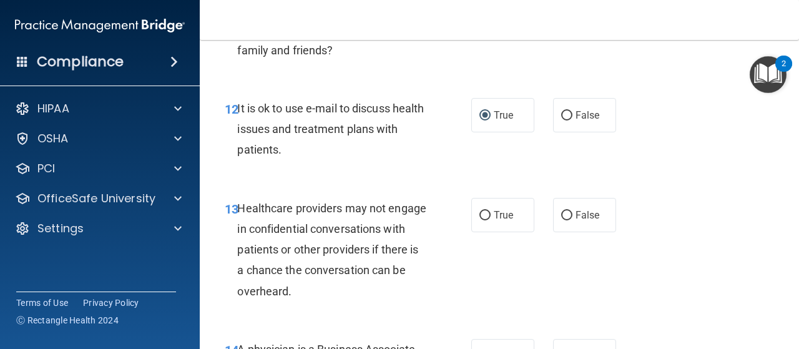
scroll to position [1521, 0]
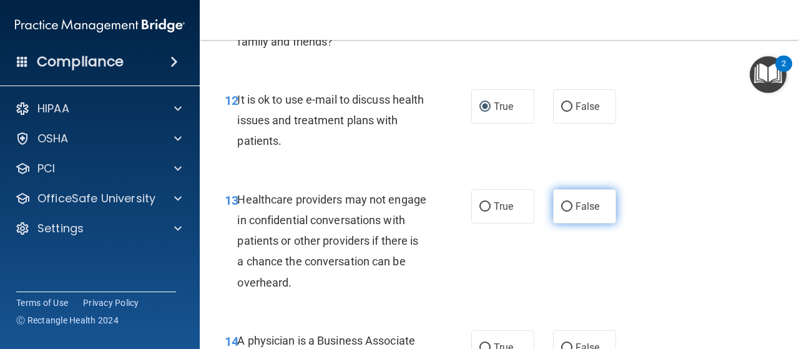
click at [563, 202] on input "False" at bounding box center [566, 206] width 11 height 9
radio input "true"
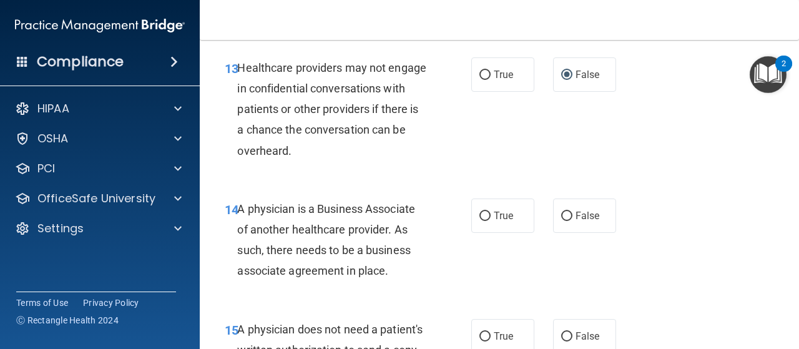
scroll to position [1658, 0]
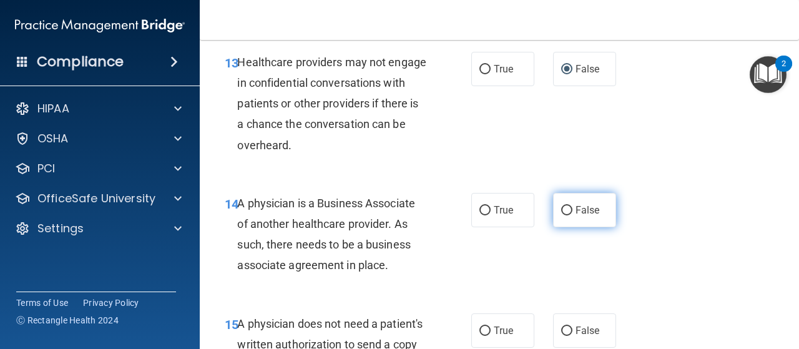
click at [561, 208] on input "False" at bounding box center [566, 210] width 11 height 9
radio input "true"
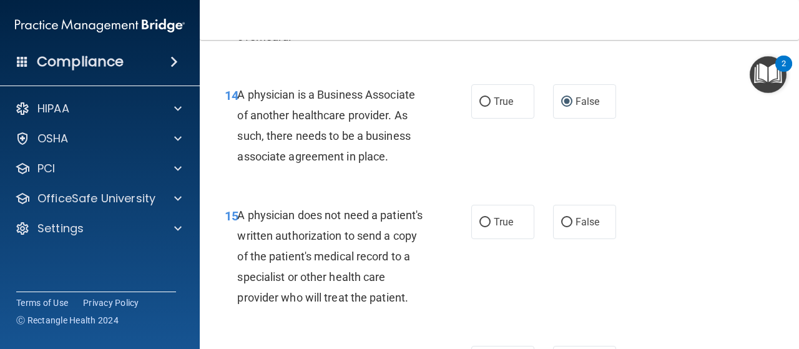
scroll to position [1807, 0]
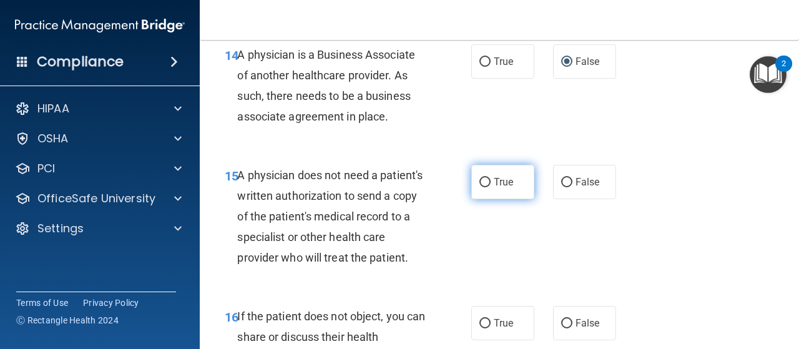
click at [479, 181] on input "True" at bounding box center [484, 182] width 11 height 9
radio input "true"
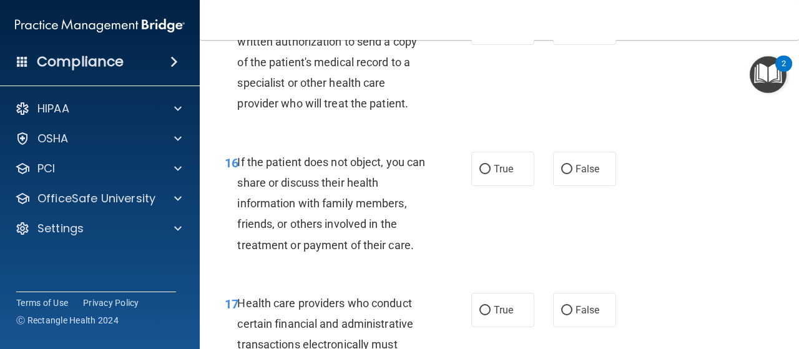
scroll to position [1964, 0]
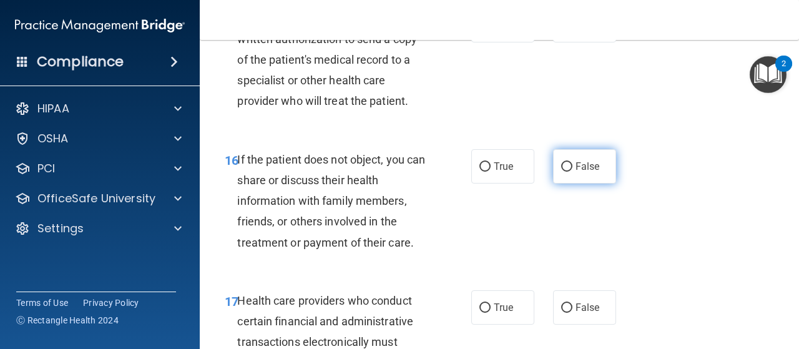
click at [561, 172] on input "False" at bounding box center [566, 166] width 11 height 9
radio input "true"
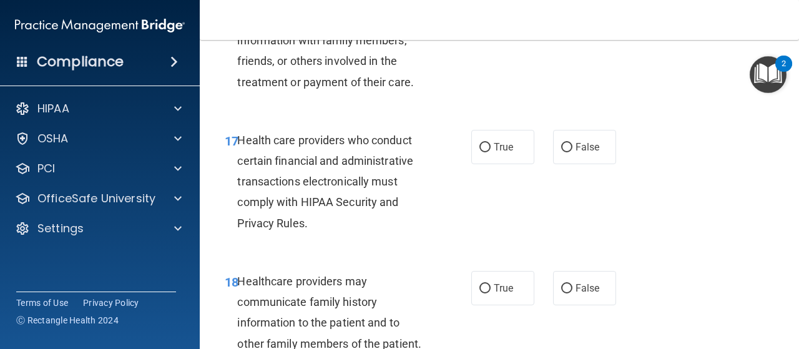
scroll to position [2133, 0]
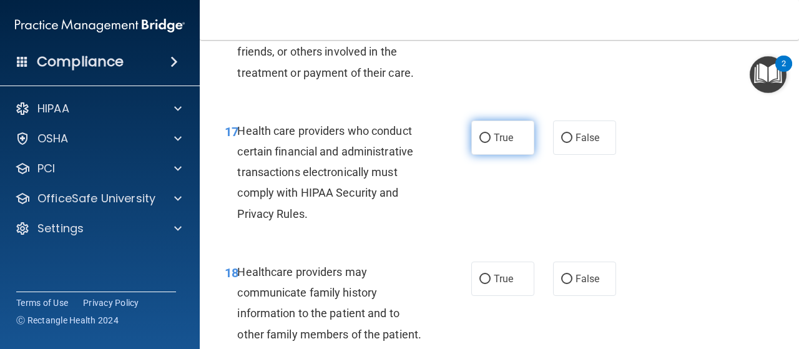
click at [479, 143] on input "True" at bounding box center [484, 138] width 11 height 9
radio input "true"
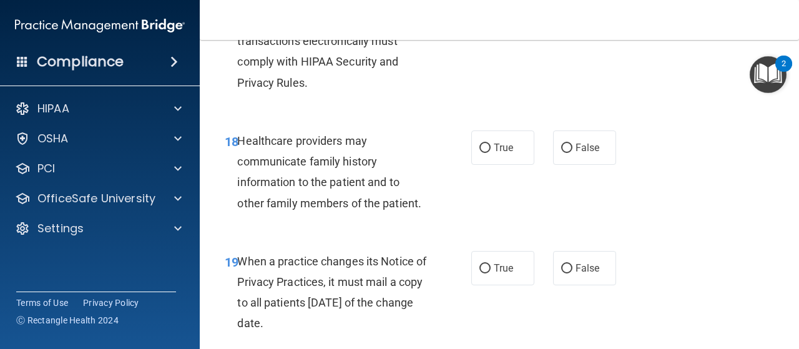
scroll to position [2269, 0]
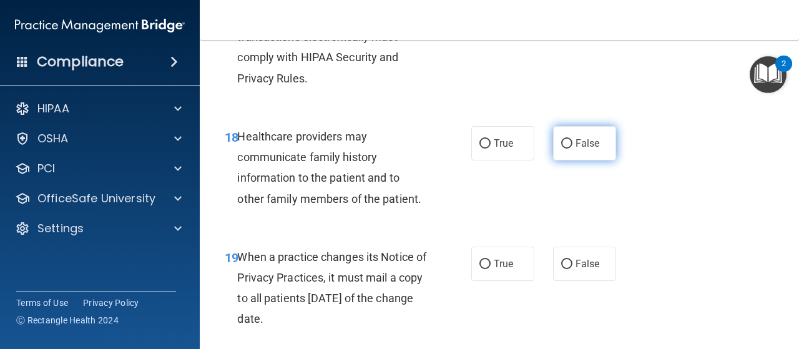
click at [561, 149] on input "False" at bounding box center [566, 143] width 11 height 9
radio input "true"
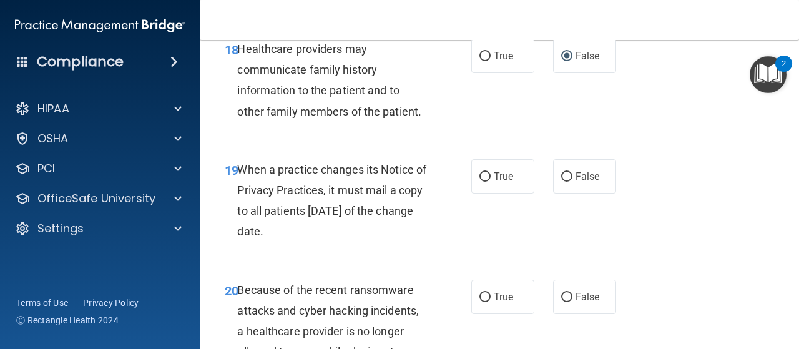
scroll to position [2359, 0]
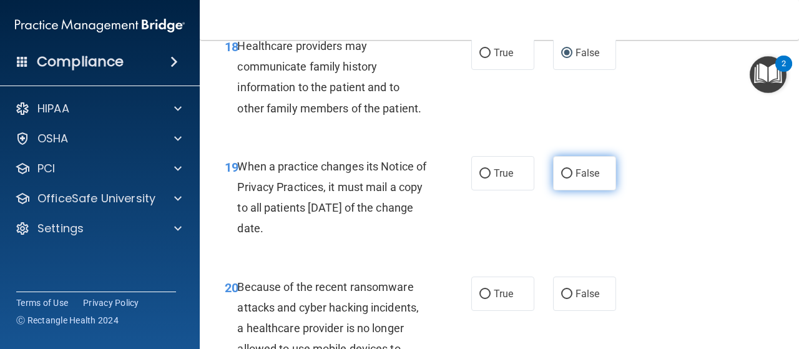
click at [561, 179] on input "False" at bounding box center [566, 173] width 11 height 9
radio input "true"
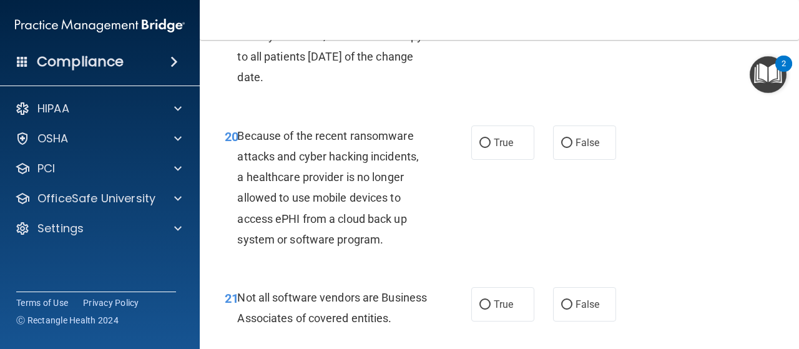
scroll to position [2511, 0]
click at [561, 147] on input "False" at bounding box center [566, 142] width 11 height 9
radio input "true"
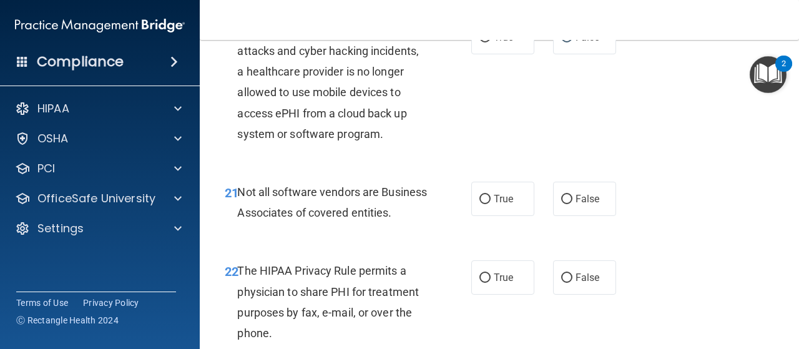
scroll to position [2620, 0]
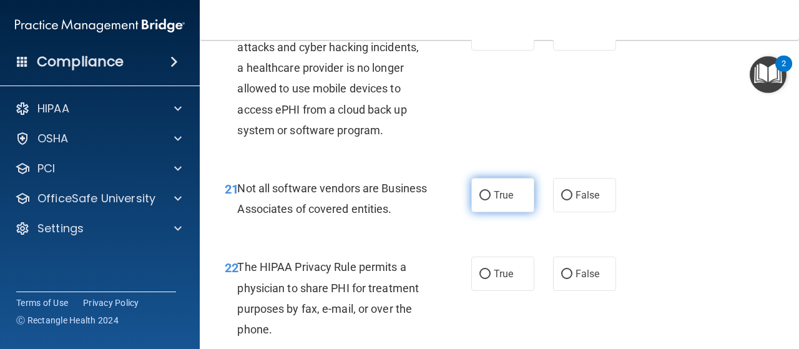
click at [481, 200] on input "True" at bounding box center [484, 195] width 11 height 9
radio input "true"
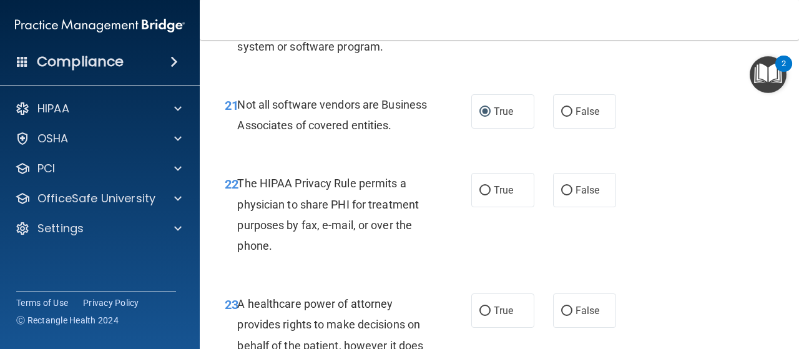
scroll to position [2735, 0]
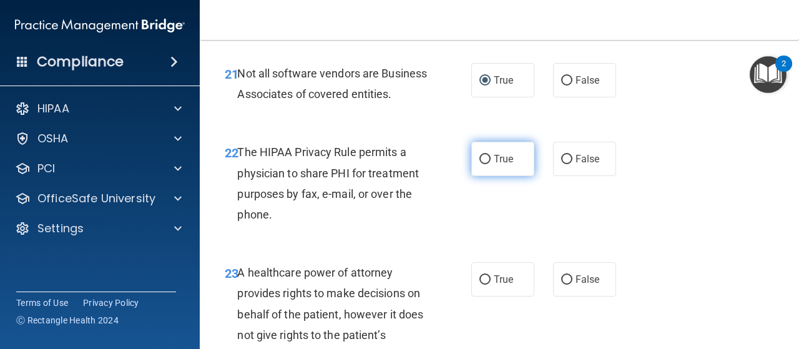
click at [479, 164] on input "True" at bounding box center [484, 159] width 11 height 9
radio input "true"
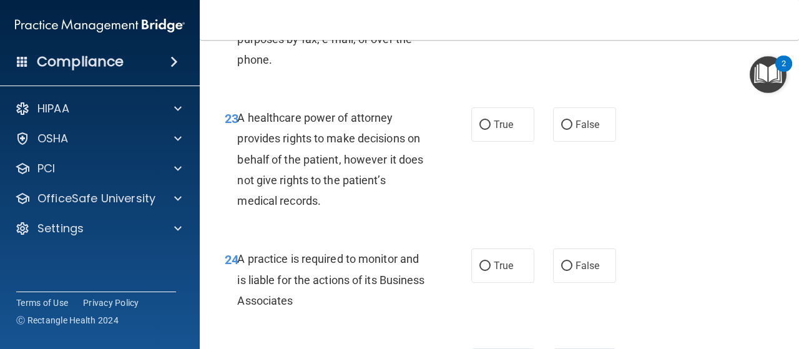
scroll to position [2891, 0]
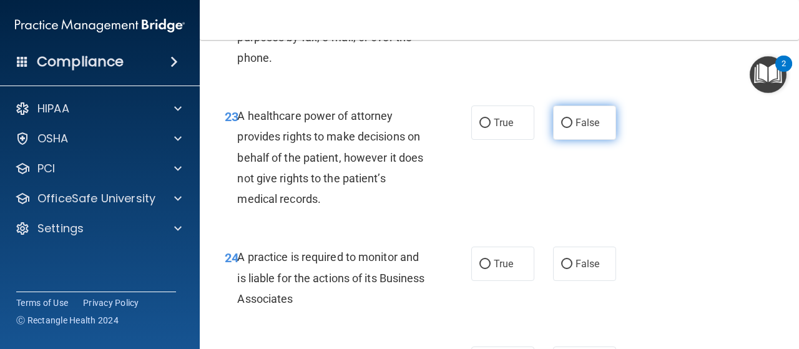
click at [561, 128] on input "False" at bounding box center [566, 123] width 11 height 9
radio input "true"
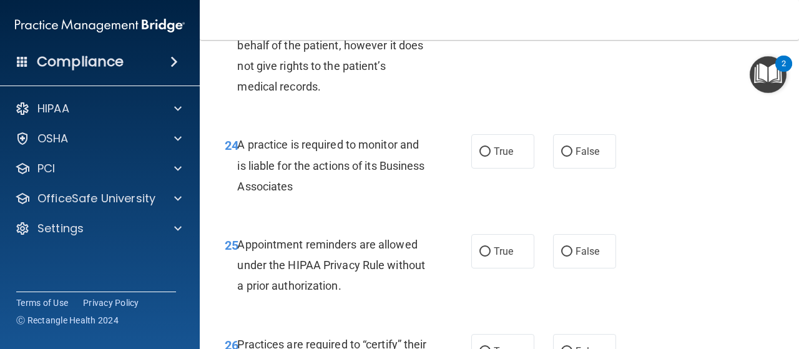
scroll to position [3006, 0]
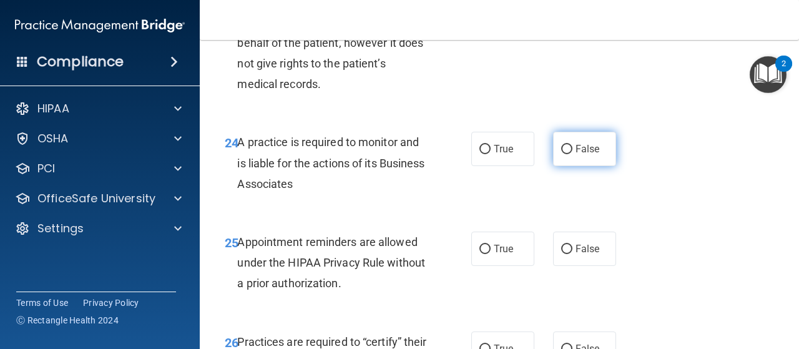
click at [561, 154] on input "False" at bounding box center [566, 149] width 11 height 9
radio input "true"
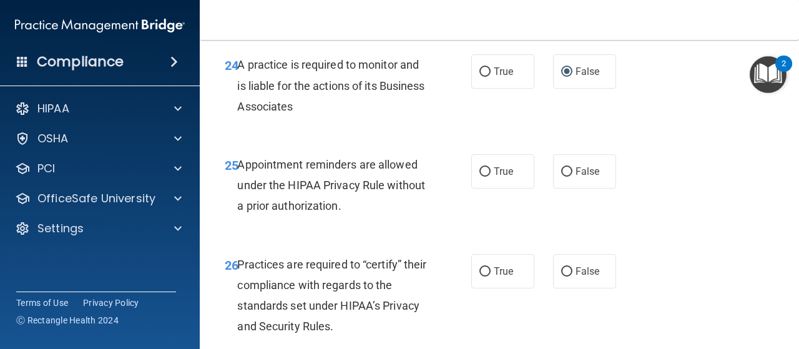
scroll to position [3104, 0]
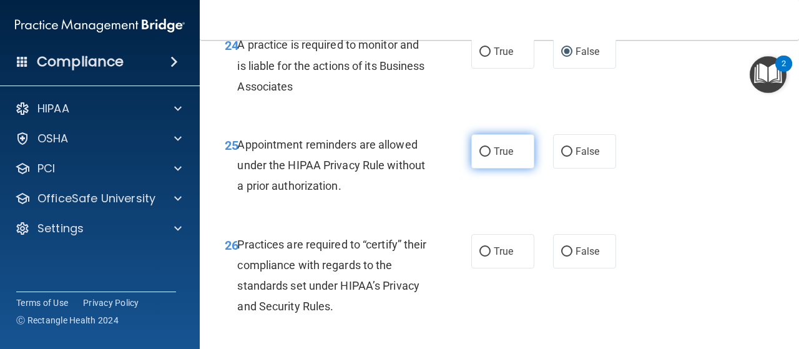
click at [479, 157] on input "True" at bounding box center [484, 151] width 11 height 9
radio input "true"
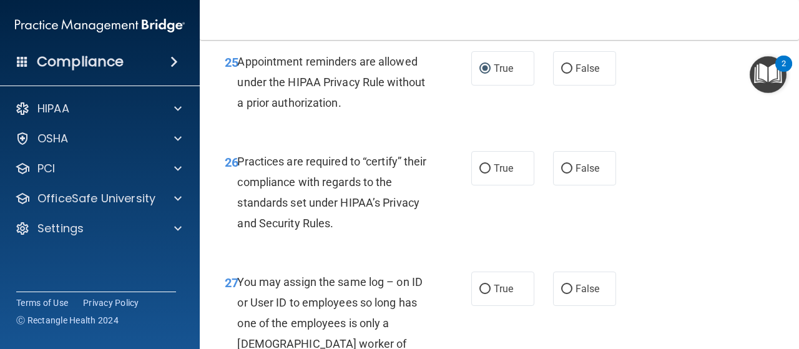
scroll to position [3187, 0]
click at [561, 173] on input "False" at bounding box center [566, 168] width 11 height 9
radio input "true"
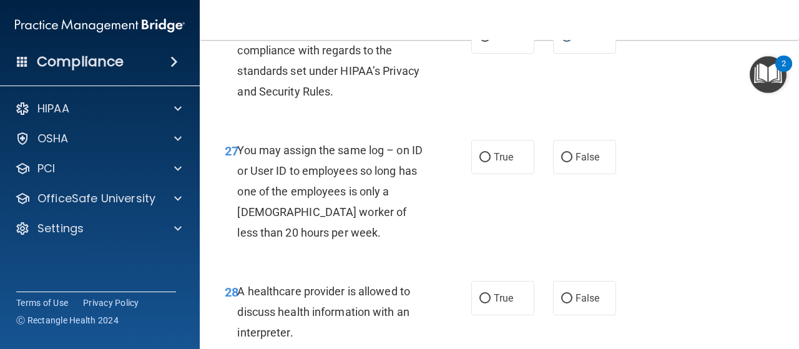
scroll to position [3321, 0]
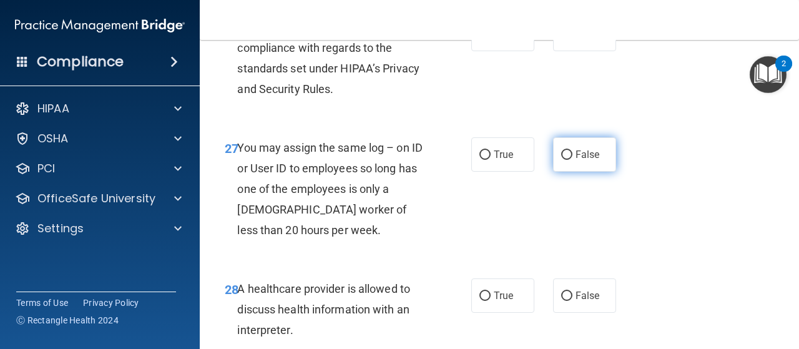
click at [561, 160] on input "False" at bounding box center [566, 154] width 11 height 9
radio input "true"
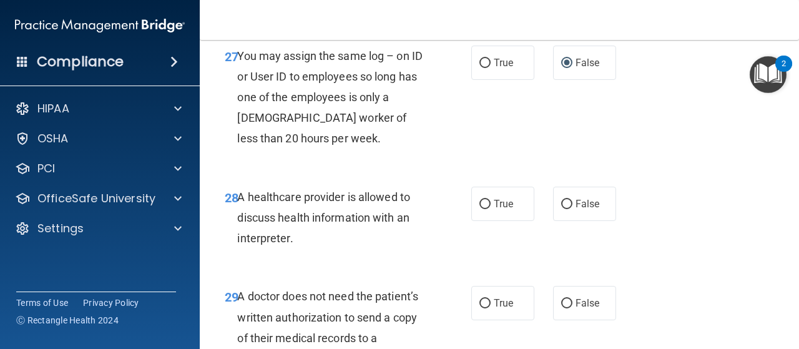
scroll to position [3456, 0]
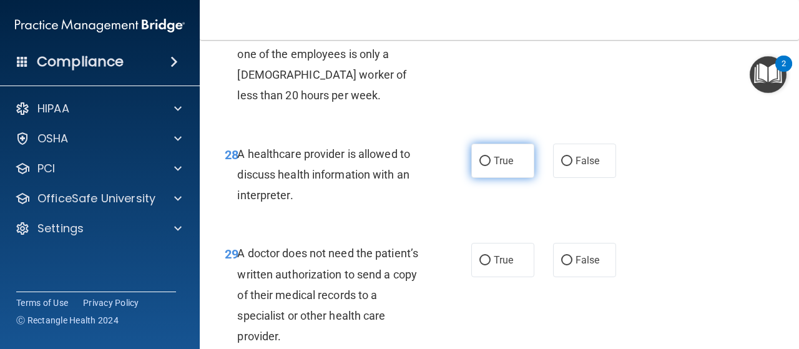
click at [485, 178] on label "True" at bounding box center [502, 161] width 63 height 34
click at [485, 166] on input "True" at bounding box center [484, 161] width 11 height 9
radio input "true"
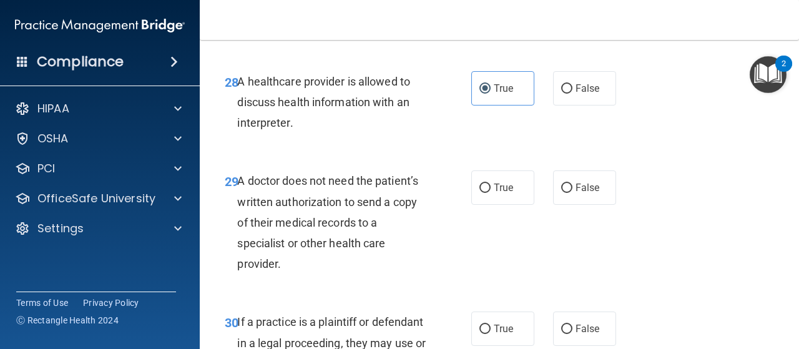
scroll to position [3567, 0]
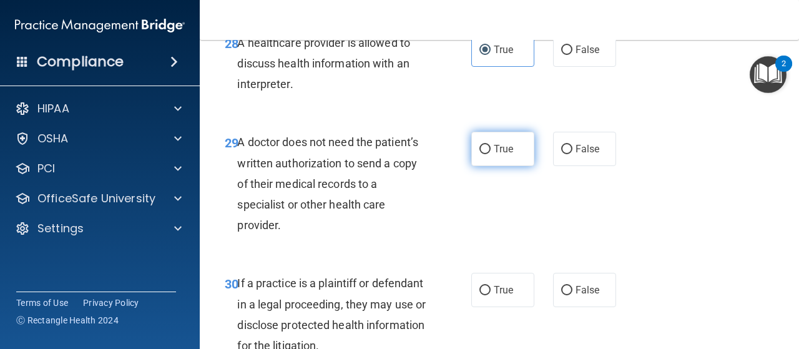
click at [479, 154] on input "True" at bounding box center [484, 149] width 11 height 9
radio input "true"
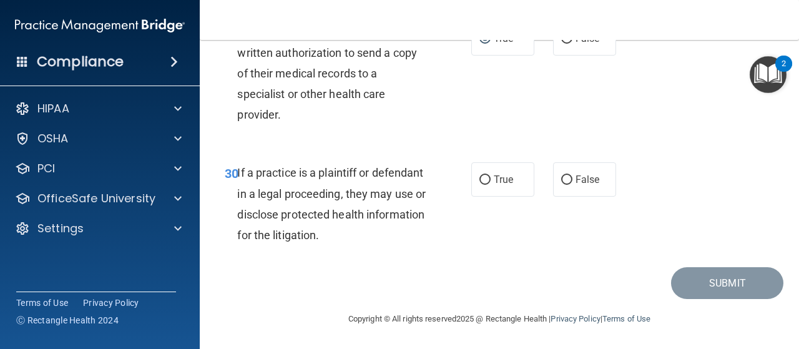
scroll to position [3705, 0]
click at [479, 185] on input "True" at bounding box center [484, 179] width 11 height 9
radio input "true"
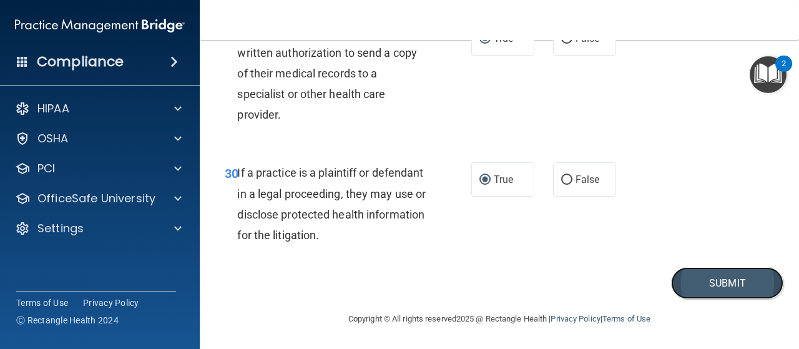
click at [706, 294] on button "Submit" at bounding box center [727, 283] width 112 height 32
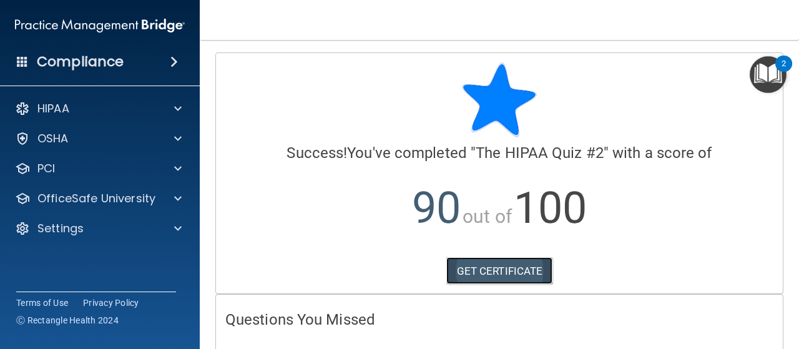
click at [514, 266] on link "GET CERTIFICATE" at bounding box center [499, 270] width 107 height 27
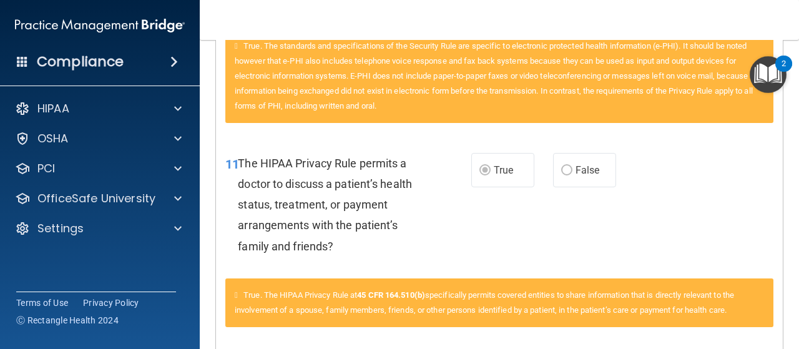
scroll to position [448, 0]
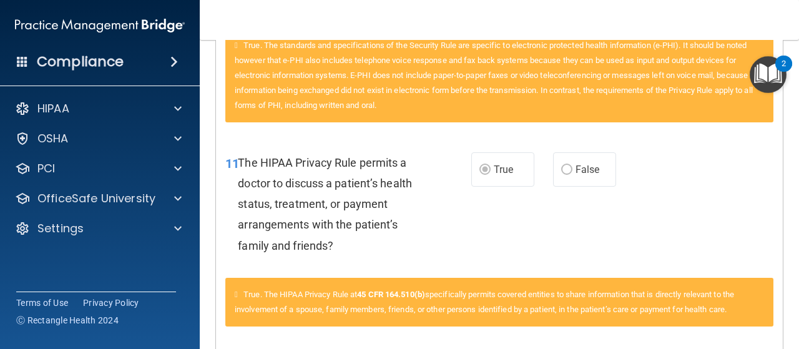
click at [459, 243] on div "11 The HIPAA Privacy Rule permits a doctor to discuss a patient’s health status…" at bounding box center [348, 207] width 283 height 110
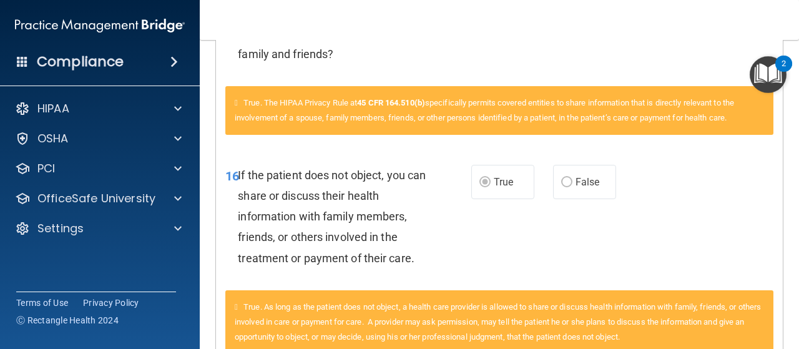
scroll to position [717, 0]
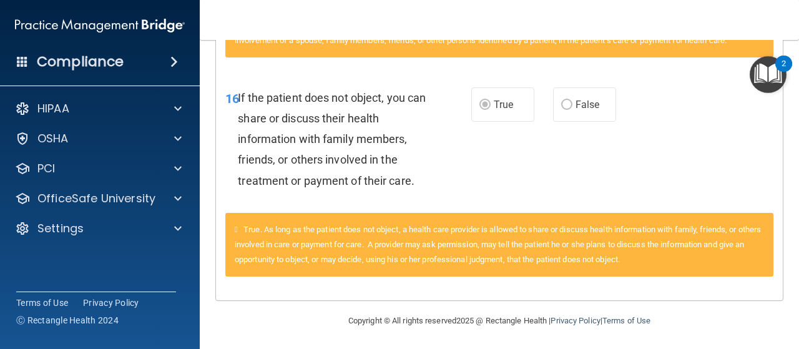
click at [476, 161] on div "16 If the patient does not object, you can share or discuss their health inform…" at bounding box center [348, 142] width 283 height 110
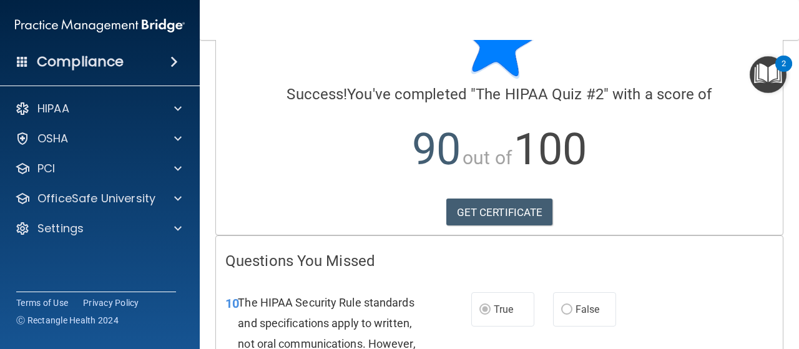
scroll to position [0, 0]
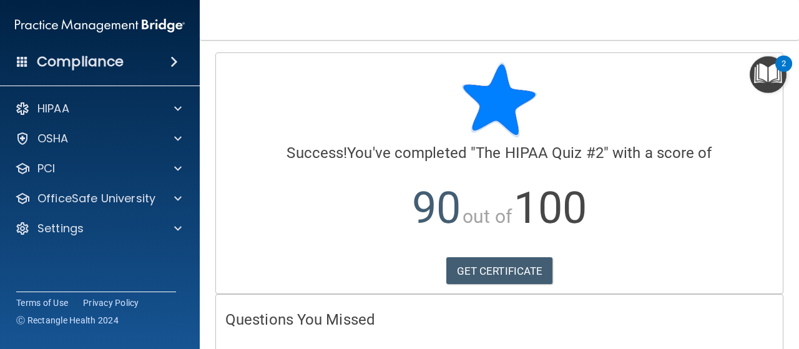
click at [175, 60] on span at bounding box center [173, 61] width 7 height 15
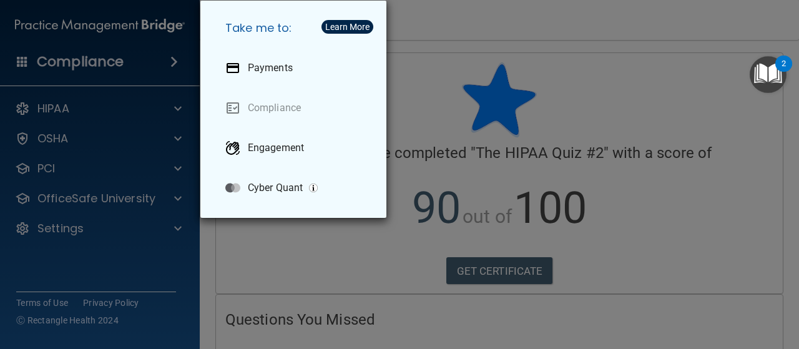
click at [459, 62] on div "Take me to: Payments Compliance Engagement Cyber Quant" at bounding box center [399, 174] width 799 height 349
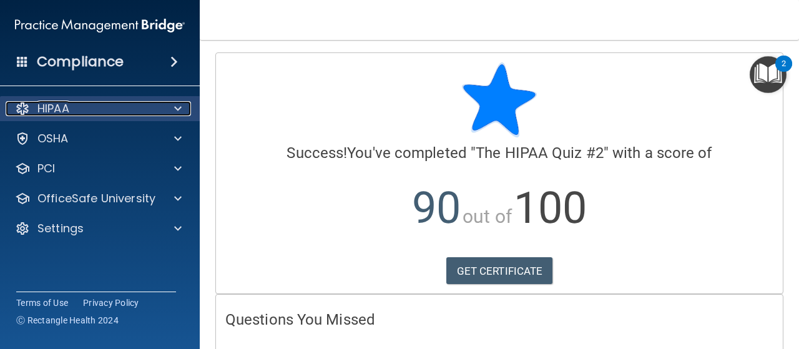
click at [177, 107] on span at bounding box center [177, 108] width 7 height 15
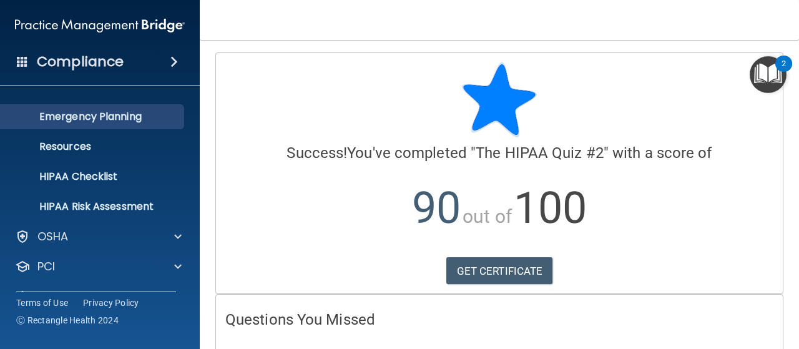
scroll to position [114, 0]
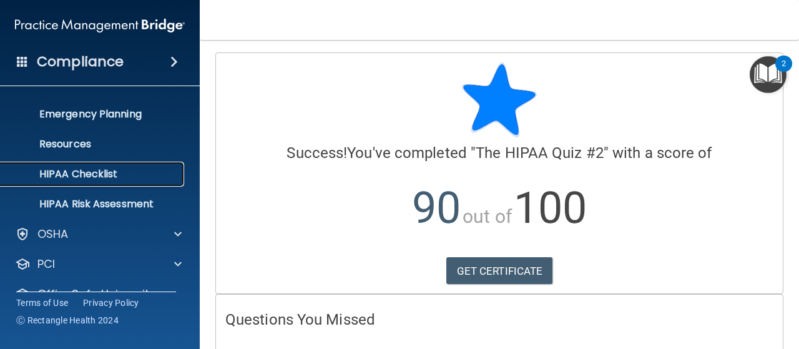
click at [127, 179] on p "HIPAA Checklist" at bounding box center [93, 174] width 170 height 12
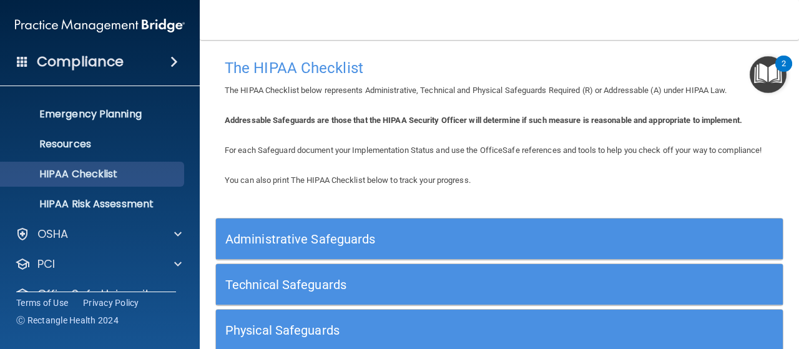
click at [769, 72] on img "Open Resource Center, 2 new notifications" at bounding box center [768, 74] width 37 height 37
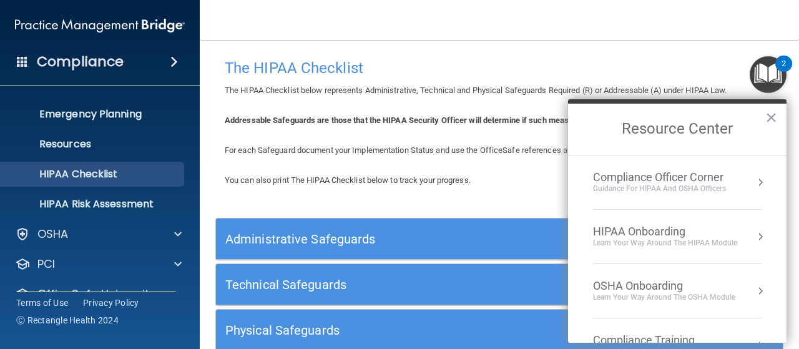
click at [641, 229] on div "HIPAA Onboarding" at bounding box center [665, 232] width 144 height 14
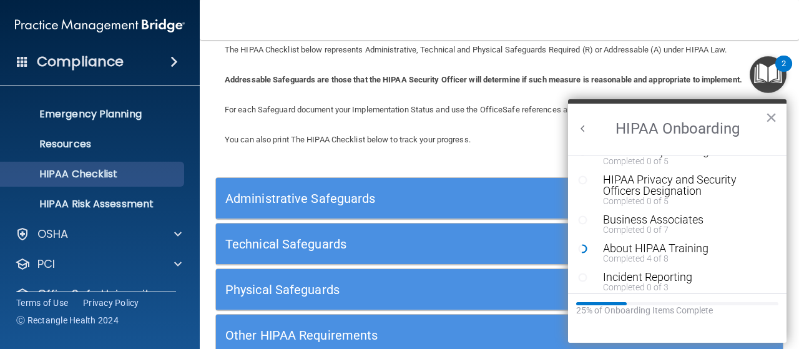
scroll to position [125, 0]
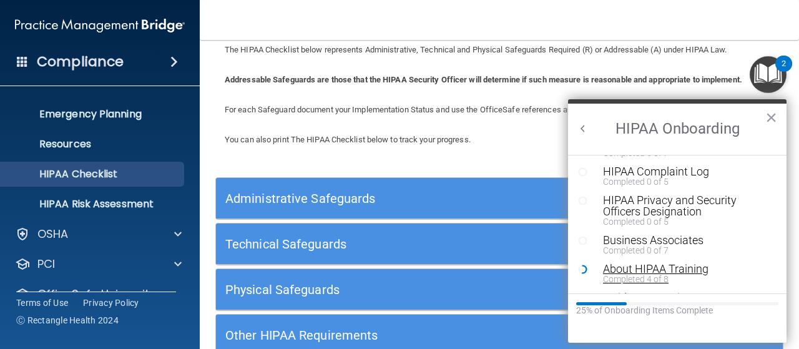
click at [656, 275] on div "Completed 4 of 8" at bounding box center [681, 279] width 157 height 9
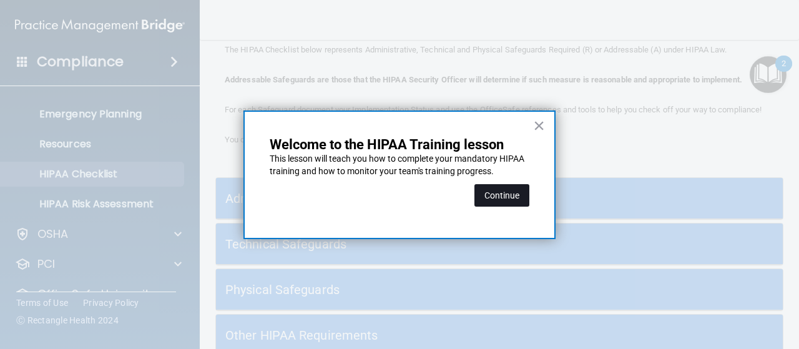
click at [512, 199] on button "Continue" at bounding box center [501, 195] width 55 height 22
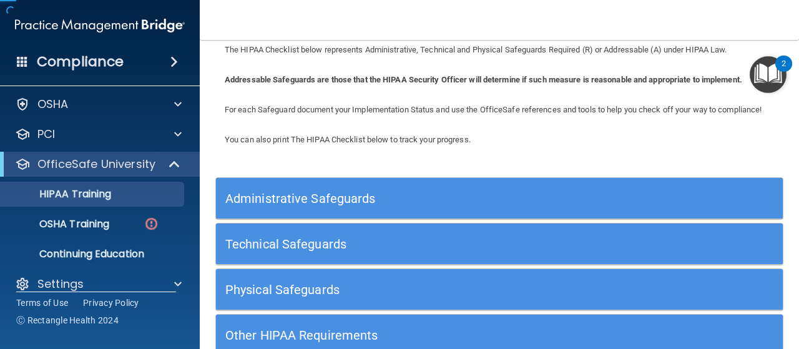
scroll to position [33, 0]
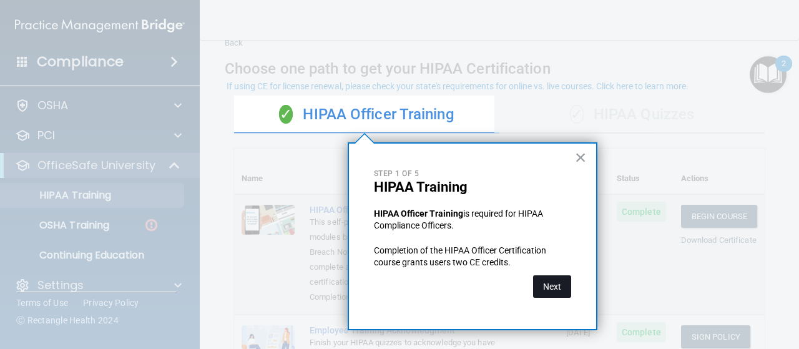
click at [545, 287] on button "Next" at bounding box center [552, 286] width 38 height 22
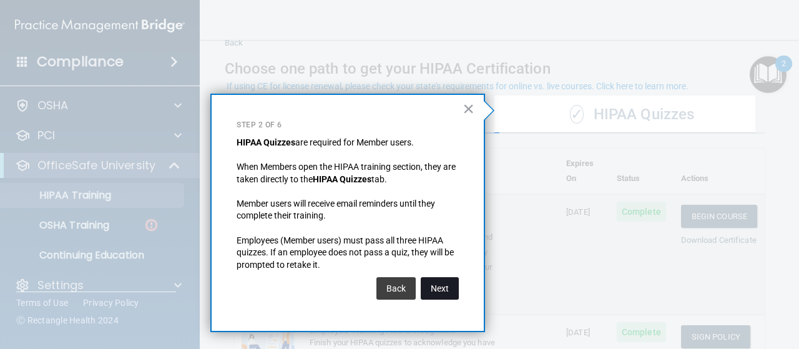
click at [443, 290] on button "Next" at bounding box center [440, 288] width 38 height 22
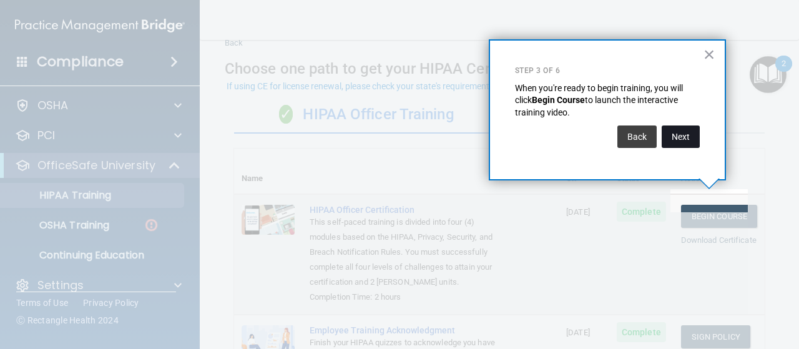
click at [684, 139] on button "Next" at bounding box center [681, 136] width 38 height 22
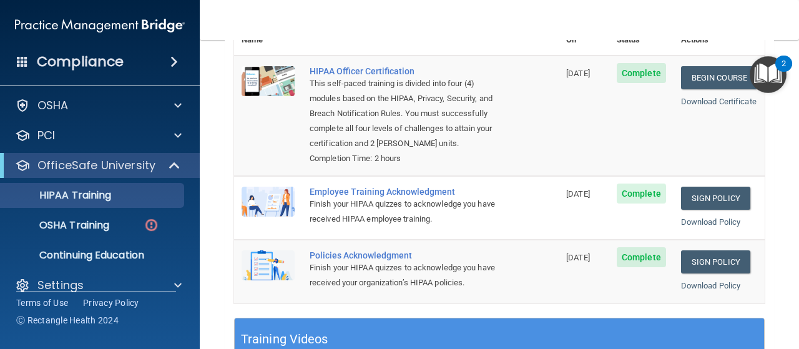
scroll to position [152, 0]
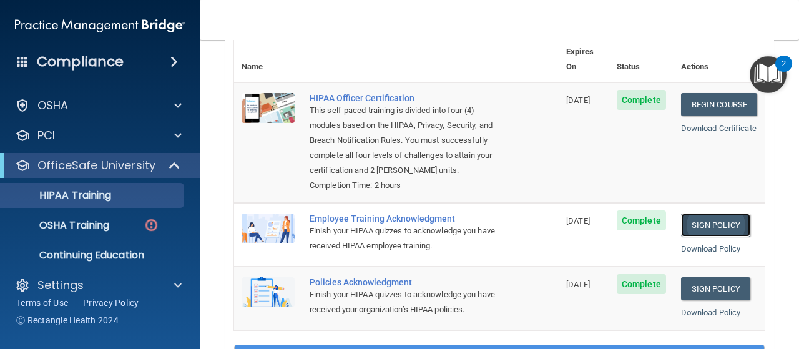
click at [703, 220] on link "Sign Policy" at bounding box center [715, 225] width 69 height 23
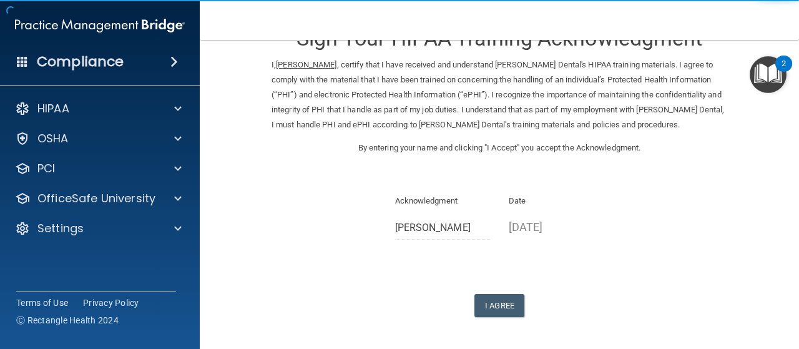
scroll to position [24, 0]
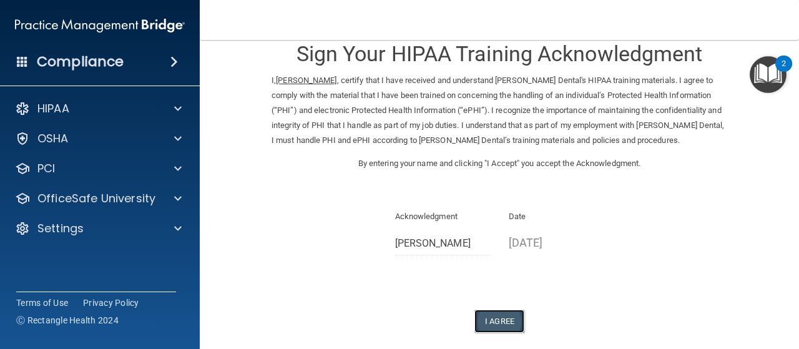
click at [491, 317] on button "I Agree" at bounding box center [499, 321] width 50 height 23
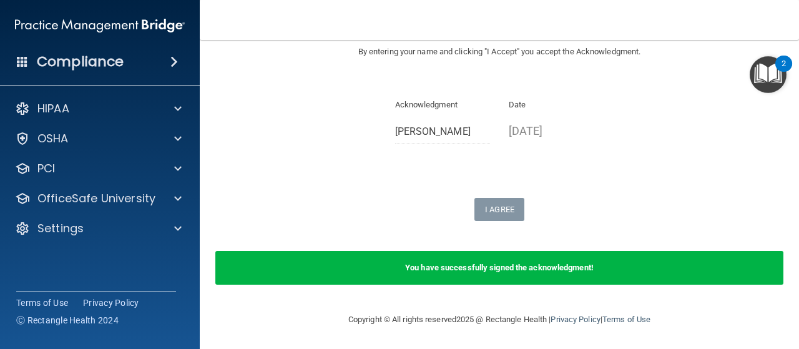
scroll to position [0, 0]
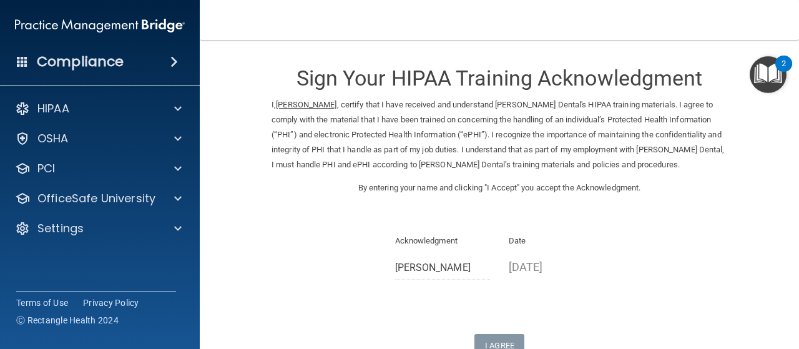
click at [764, 78] on img "Open Resource Center, 2 new notifications" at bounding box center [768, 74] width 37 height 37
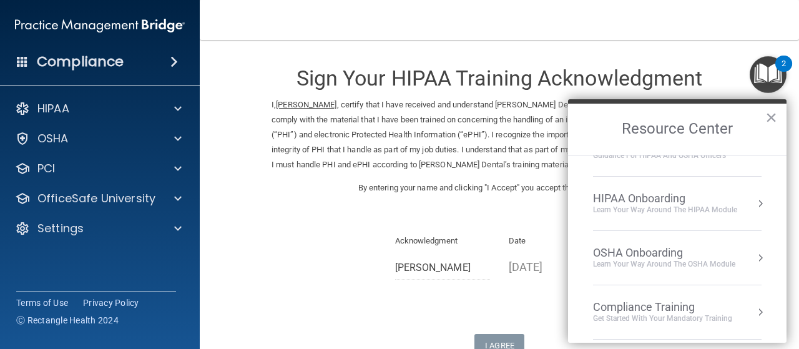
scroll to position [27, 0]
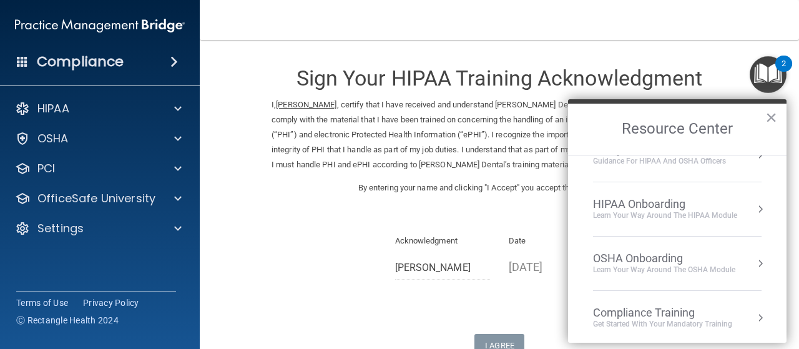
click at [742, 202] on div "HIPAA Onboarding Learn Your Way around the HIPAA module" at bounding box center [677, 209] width 169 height 24
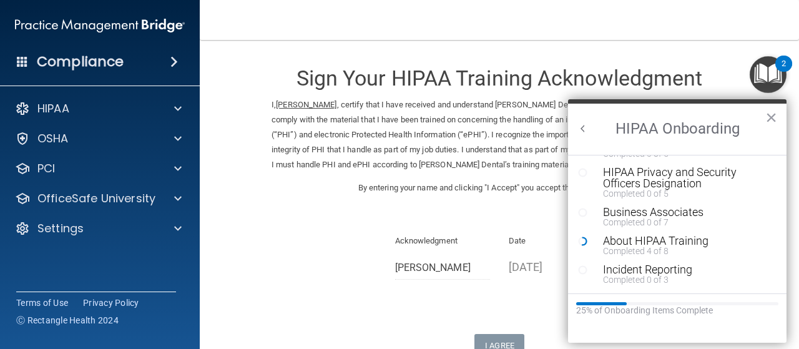
scroll to position [154, 0]
click at [661, 246] on div "Completed 4 of 8" at bounding box center [681, 250] width 157 height 9
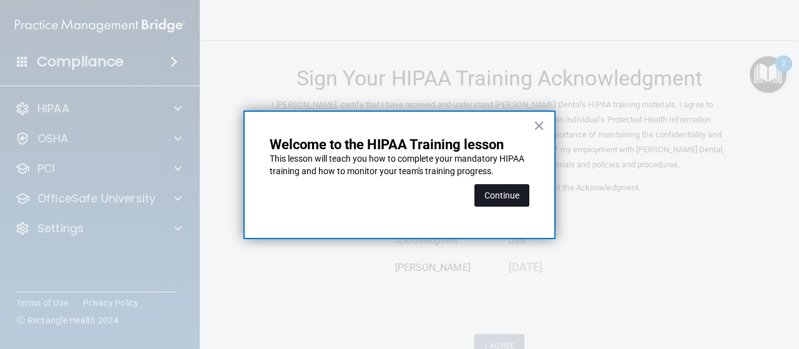
click at [519, 194] on button "Continue" at bounding box center [501, 195] width 55 height 22
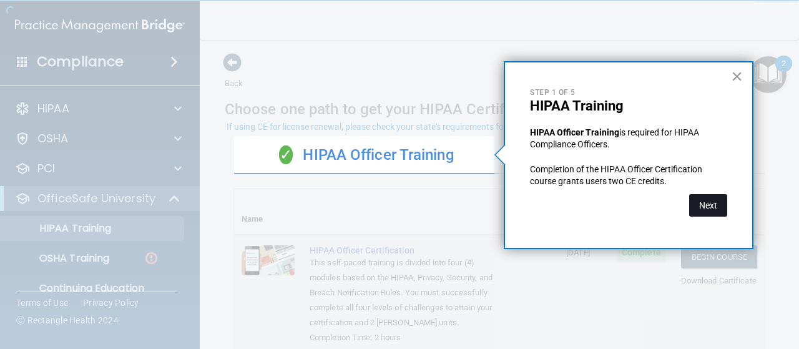
click at [707, 201] on button "Next" at bounding box center [708, 205] width 38 height 22
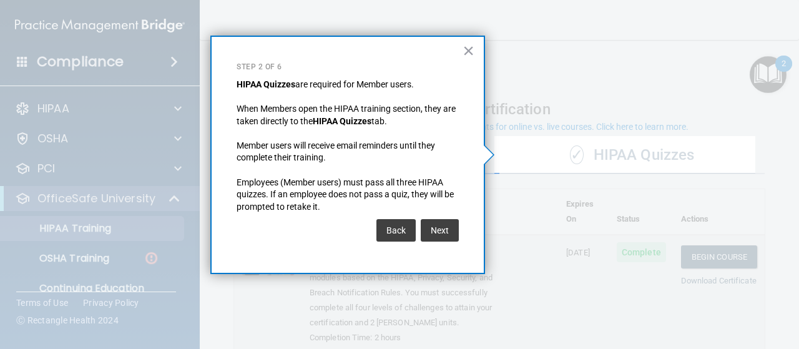
click at [707, 201] on div at bounding box center [624, 261] width 260 height 175
click at [445, 233] on button "Next" at bounding box center [440, 230] width 38 height 22
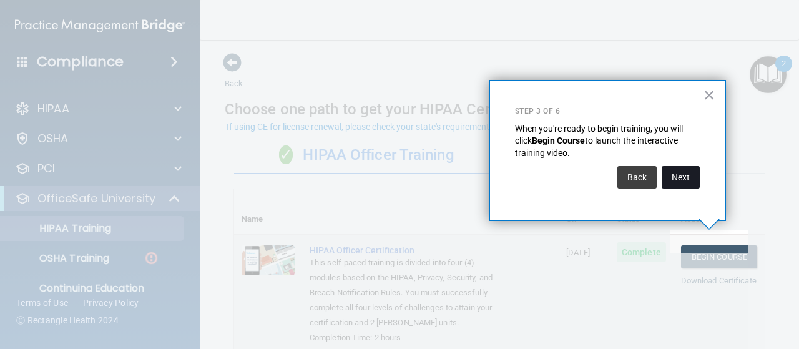
click at [692, 169] on button "Next" at bounding box center [681, 177] width 38 height 22
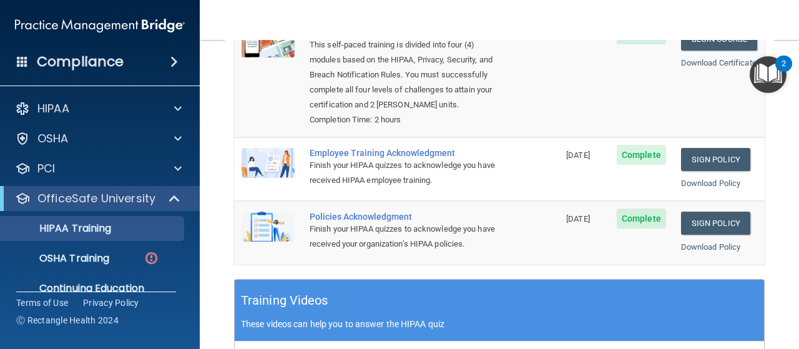
scroll to position [219, 0]
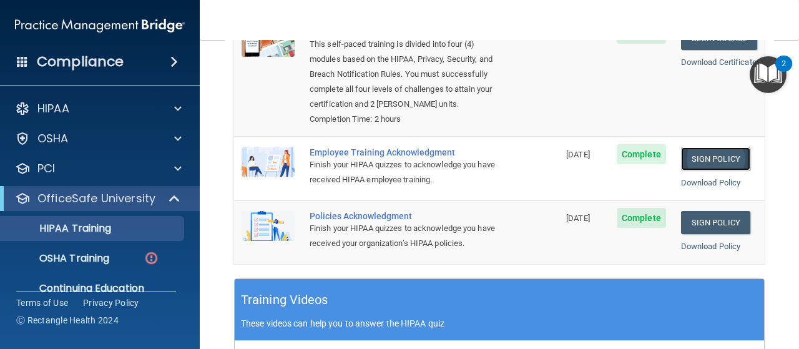
click at [701, 157] on link "Sign Policy" at bounding box center [715, 158] width 69 height 23
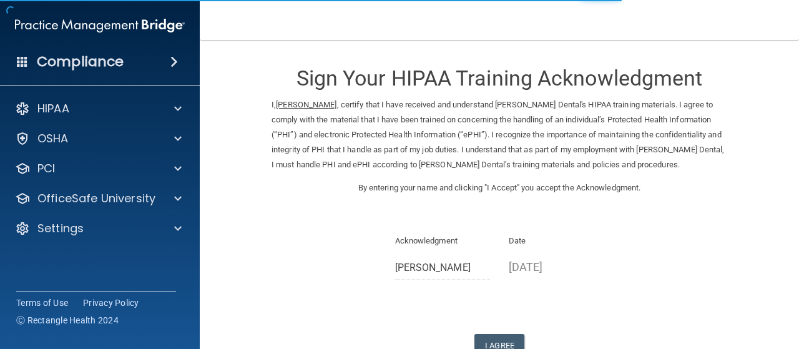
scroll to position [87, 0]
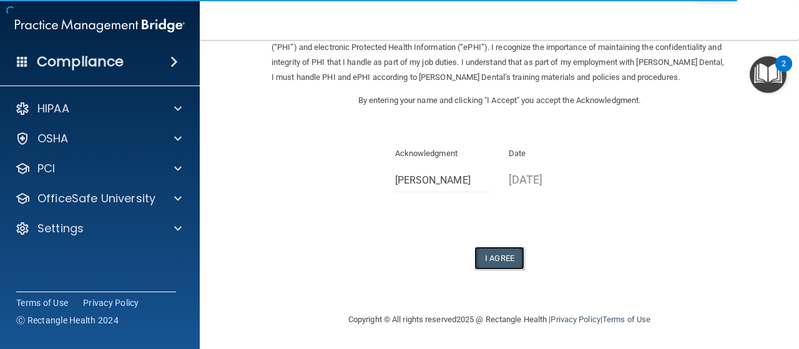
click at [497, 262] on button "I Agree" at bounding box center [499, 258] width 50 height 23
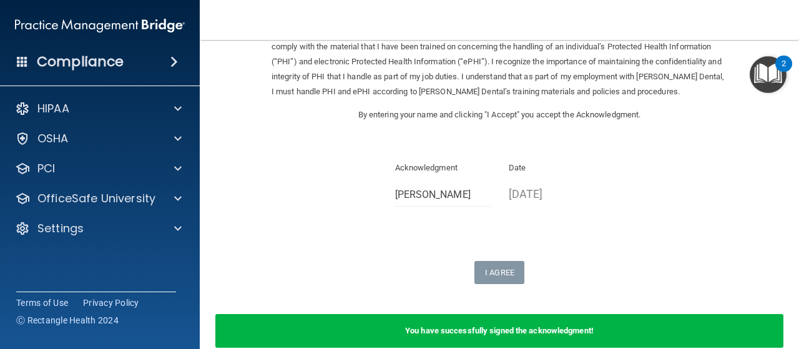
scroll to position [0, 0]
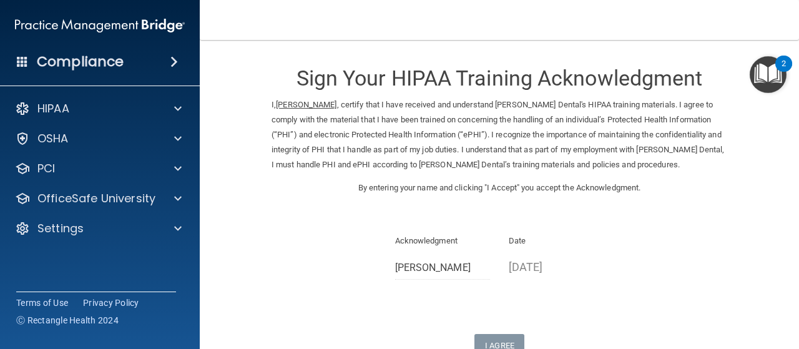
click at [764, 77] on img "Open Resource Center, 2 new notifications" at bounding box center [768, 74] width 37 height 37
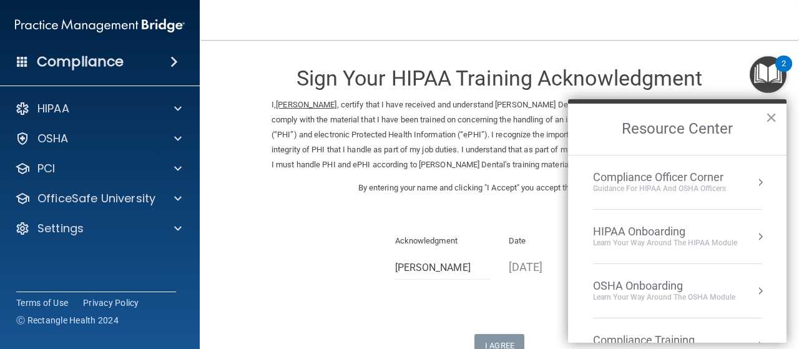
click at [713, 237] on div "HIPAA Onboarding" at bounding box center [665, 232] width 144 height 14
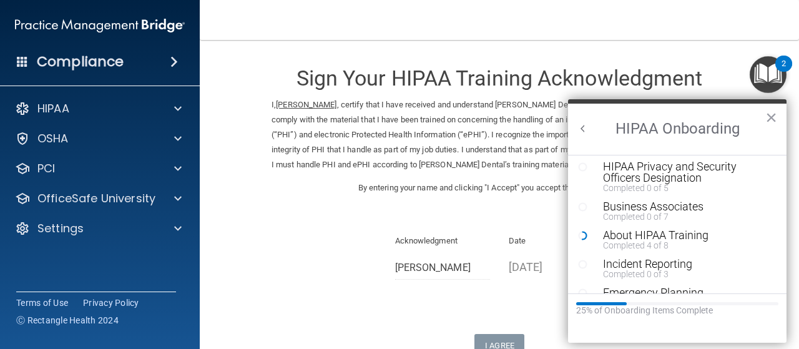
scroll to position [166, 0]
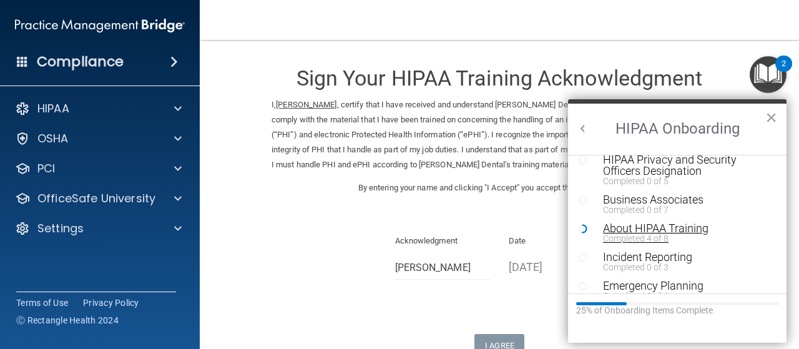
click at [661, 231] on div "About HIPAA Training" at bounding box center [681, 228] width 157 height 11
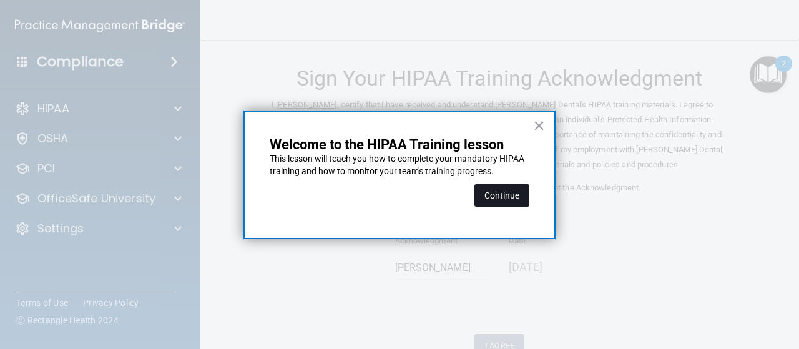
click at [514, 198] on button "Continue" at bounding box center [501, 195] width 55 height 22
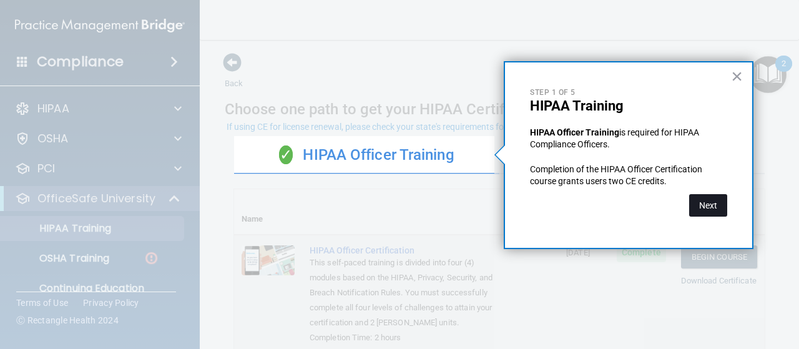
click at [707, 208] on button "Next" at bounding box center [708, 205] width 38 height 22
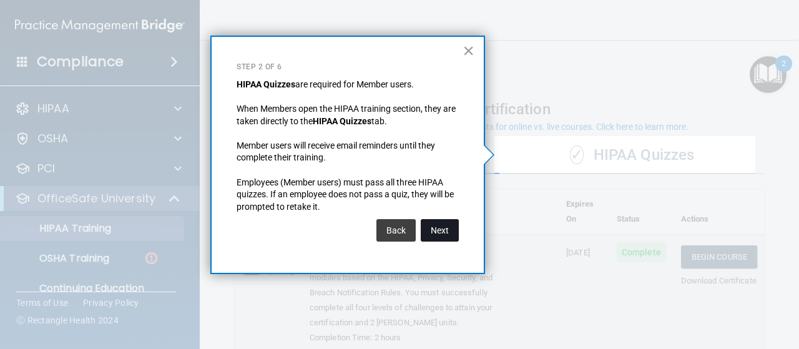
click at [450, 233] on button "Next" at bounding box center [440, 230] width 38 height 22
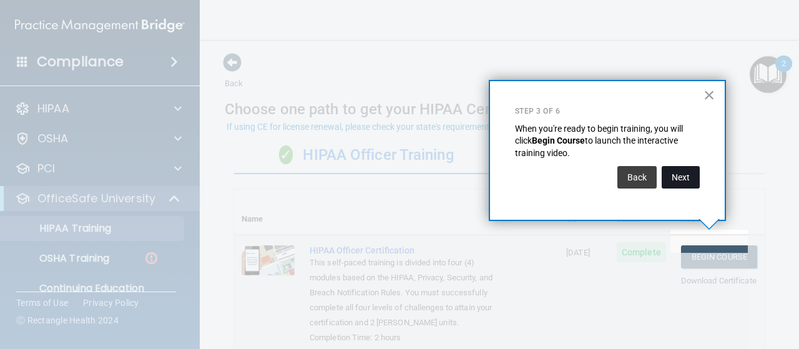
click at [685, 179] on button "Next" at bounding box center [681, 177] width 38 height 22
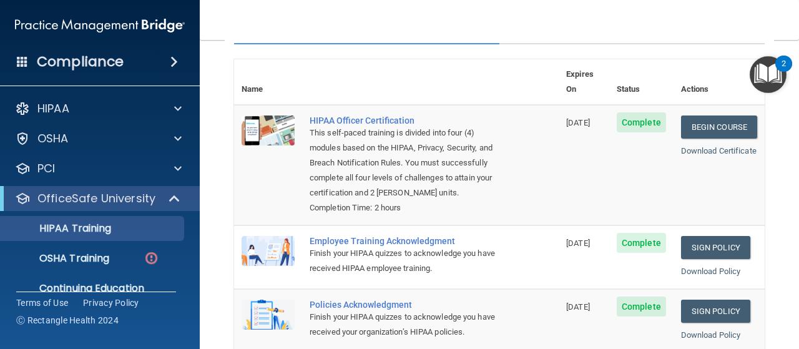
scroll to position [153, 0]
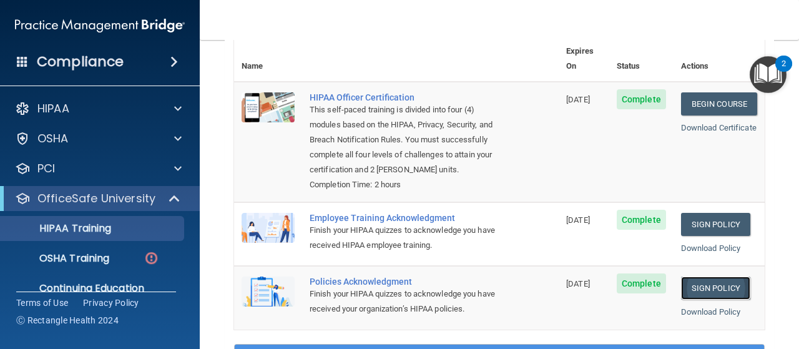
click at [700, 288] on link "Sign Policy" at bounding box center [715, 288] width 69 height 23
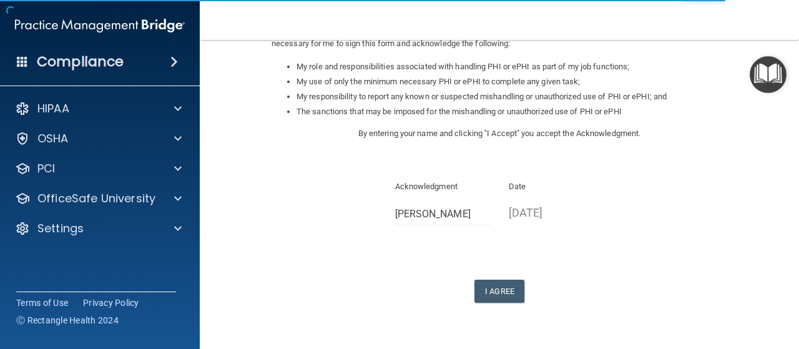
scroll to position [190, 0]
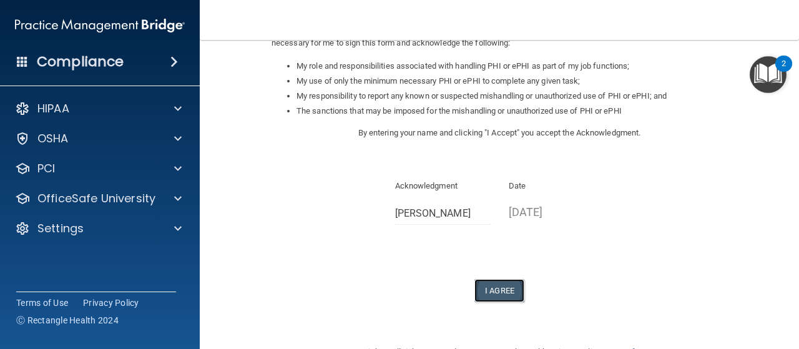
click at [501, 292] on button "I Agree" at bounding box center [499, 290] width 50 height 23
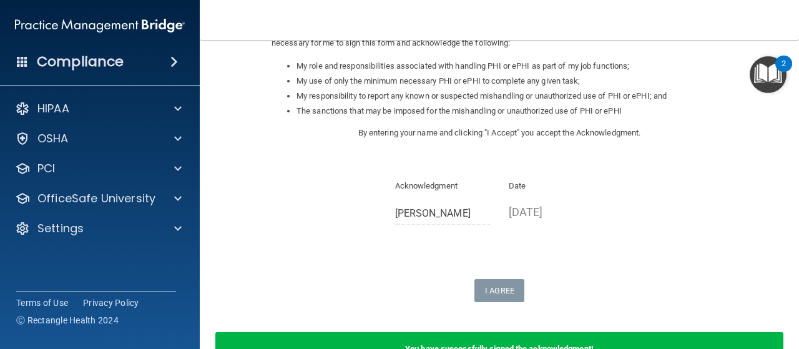
scroll to position [271, 0]
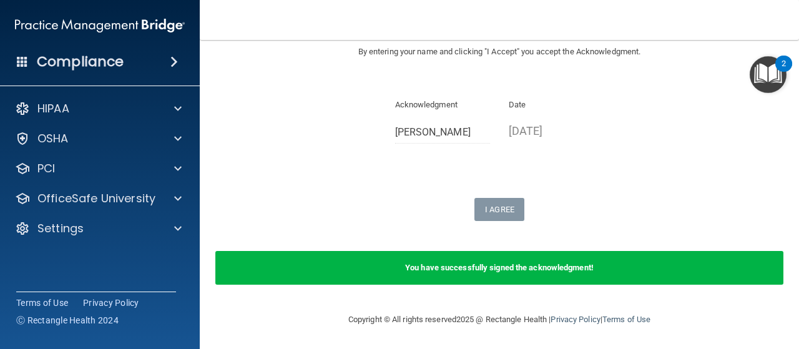
click at [763, 83] on img "Open Resource Center, 2 new notifications" at bounding box center [768, 74] width 37 height 37
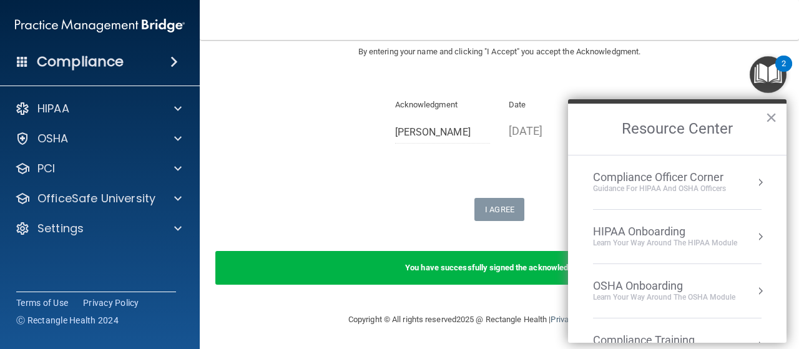
click at [669, 227] on div "HIPAA Onboarding" at bounding box center [665, 232] width 144 height 14
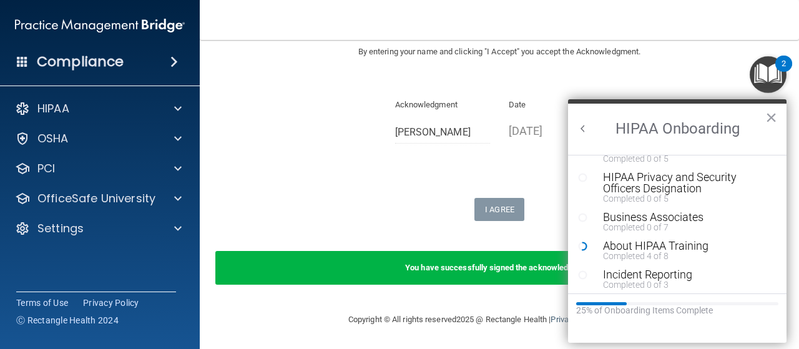
scroll to position [174, 0]
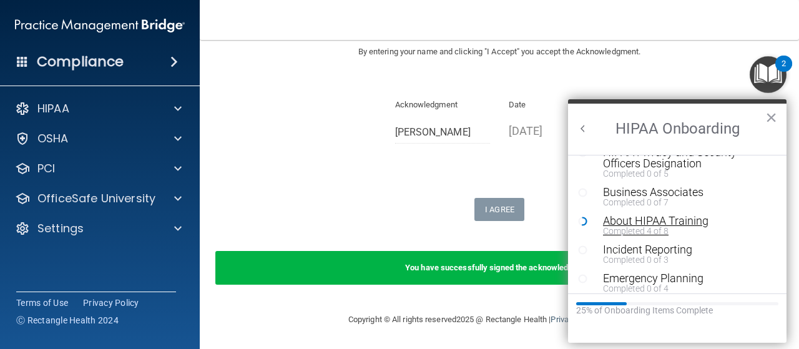
click at [671, 225] on div "About HIPAA Training" at bounding box center [681, 220] width 157 height 11
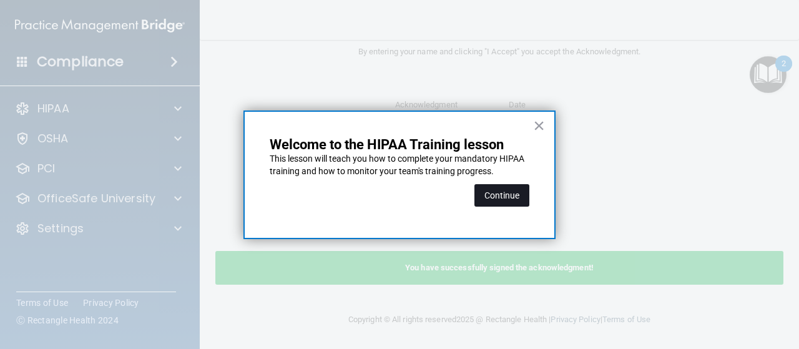
click at [495, 190] on button "Continue" at bounding box center [501, 195] width 55 height 22
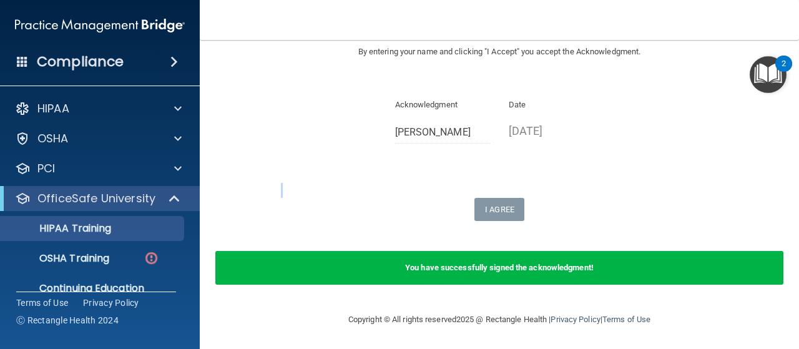
click at [495, 190] on div "Sign Your HIPAA Policies Acknowledgment I, [PERSON_NAME] , have been given the …" at bounding box center [500, 1] width 456 height 440
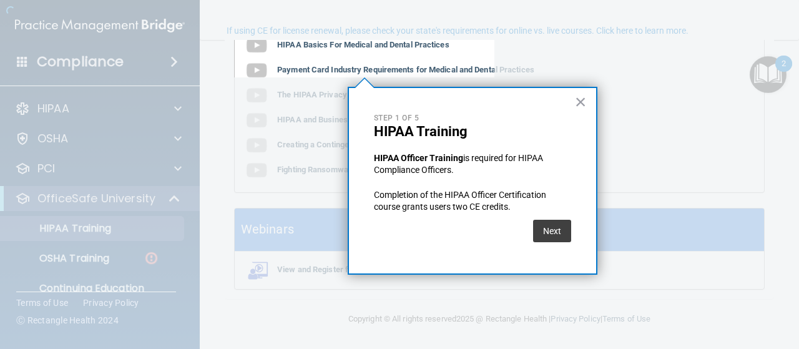
scroll to position [96, 0]
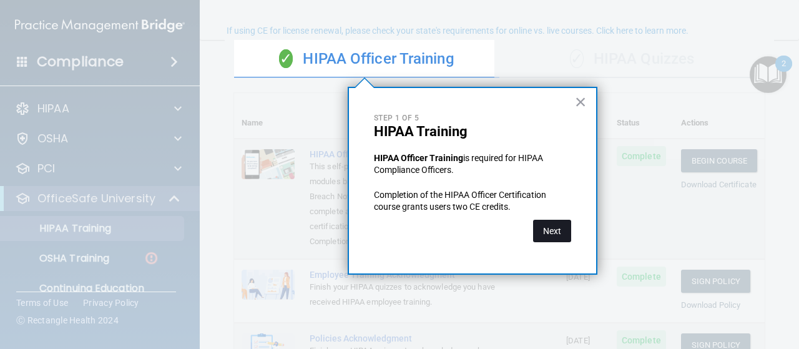
click at [549, 228] on button "Next" at bounding box center [552, 231] width 38 height 22
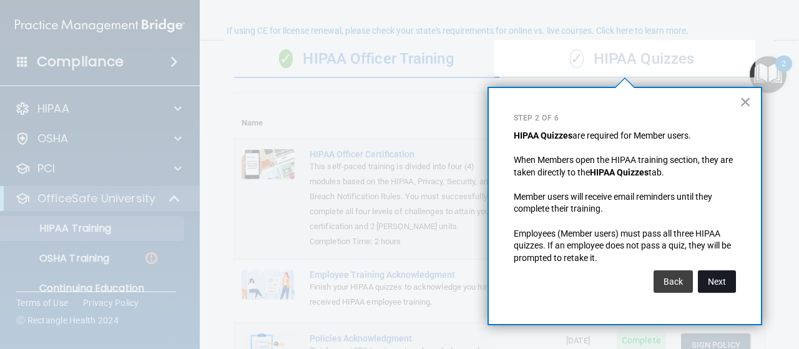
click at [712, 277] on button "Next" at bounding box center [717, 281] width 38 height 22
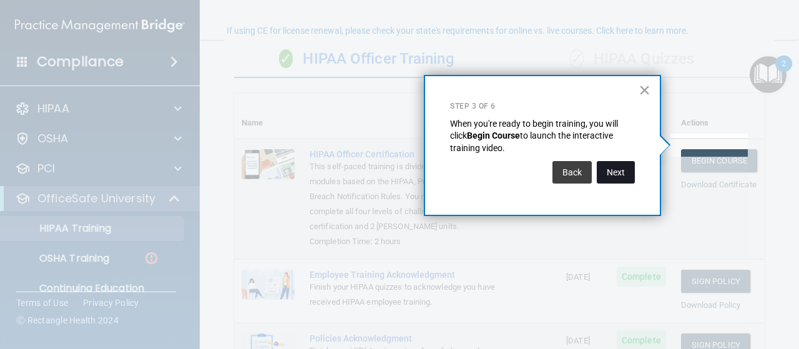
click at [617, 173] on button "Next" at bounding box center [616, 172] width 38 height 22
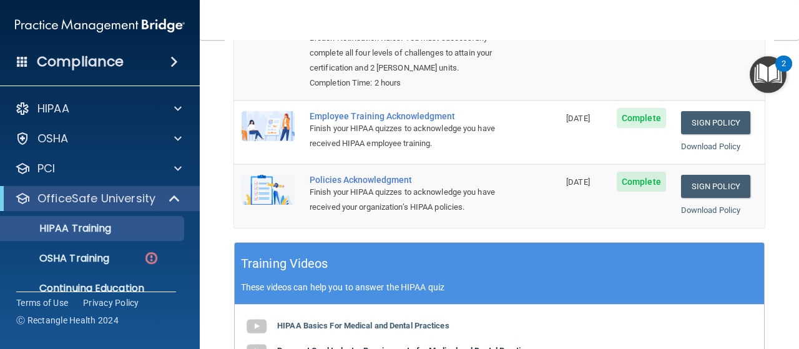
scroll to position [254, 0]
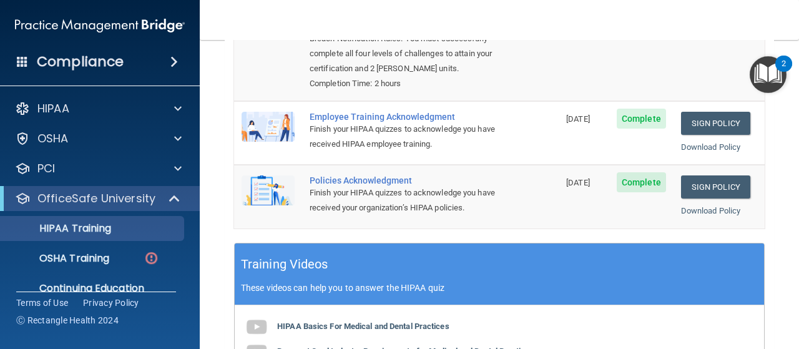
click at [775, 76] on img "Open Resource Center, 2 new notifications" at bounding box center [768, 74] width 37 height 37
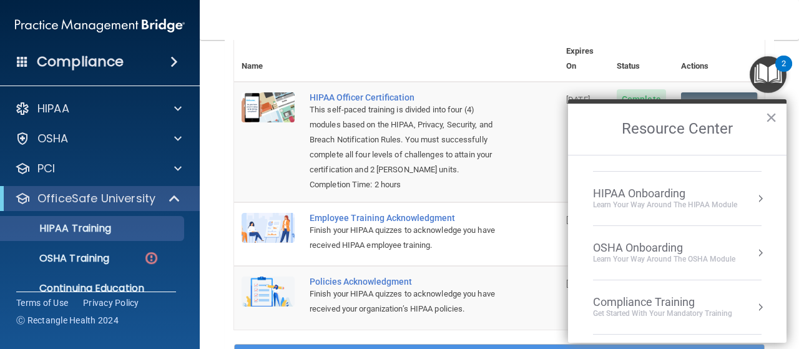
scroll to position [39, 0]
click at [655, 197] on div "HIPAA Onboarding" at bounding box center [665, 193] width 144 height 14
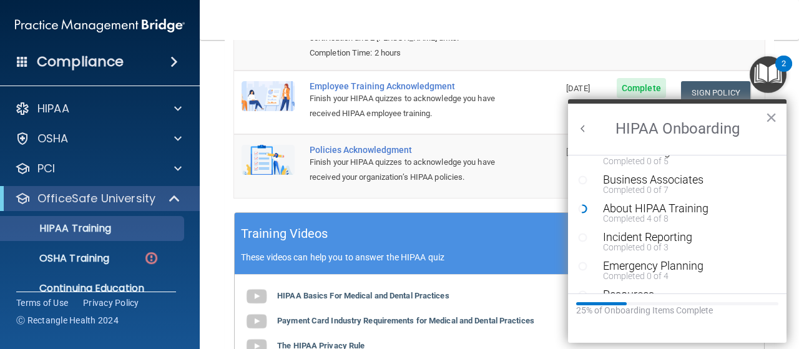
scroll to position [305, 0]
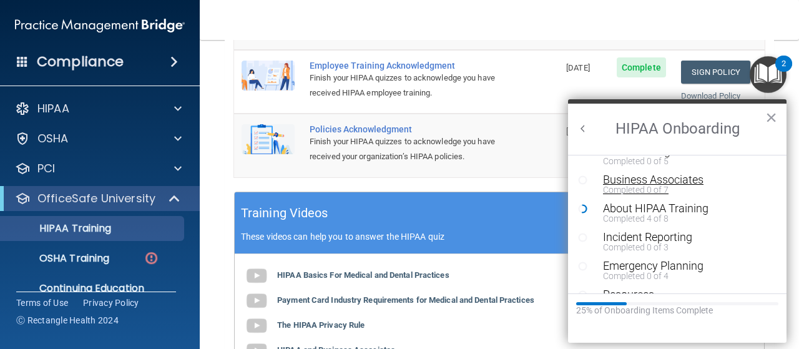
click at [660, 182] on div "Business Associates" at bounding box center [681, 179] width 157 height 11
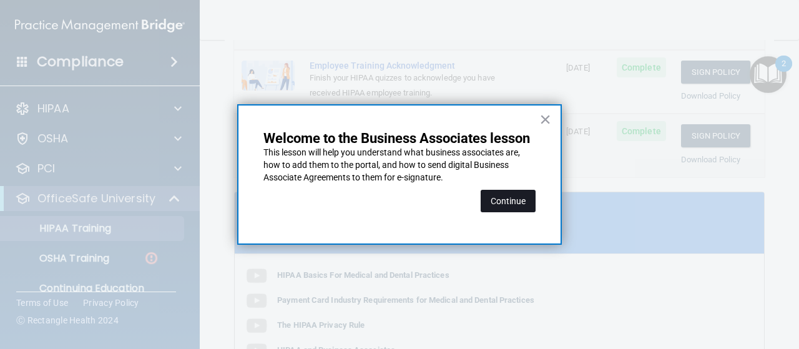
click at [508, 194] on button "Continue" at bounding box center [508, 201] width 55 height 22
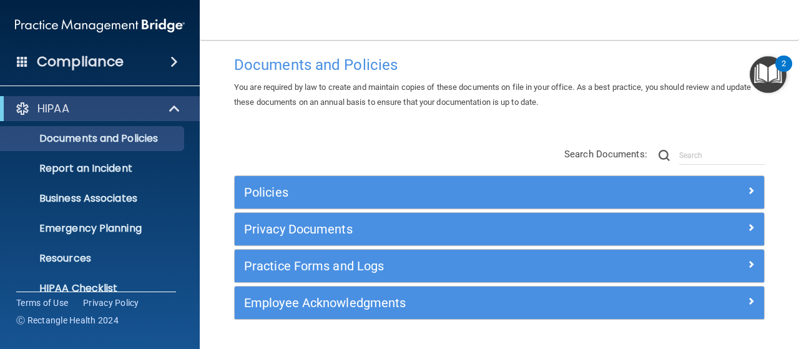
scroll to position [17, 0]
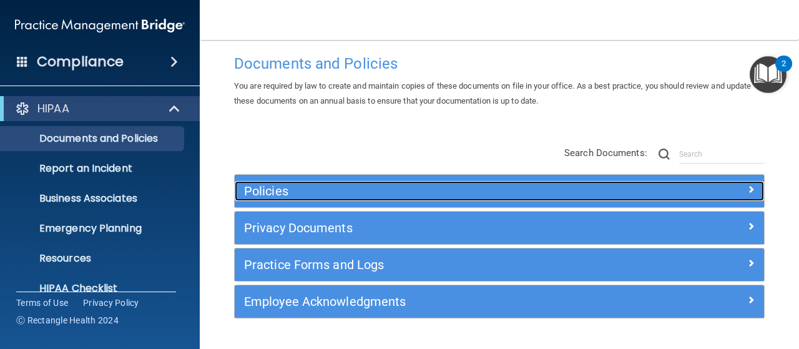
click at [294, 195] on h5 "Policies" at bounding box center [433, 191] width 378 height 14
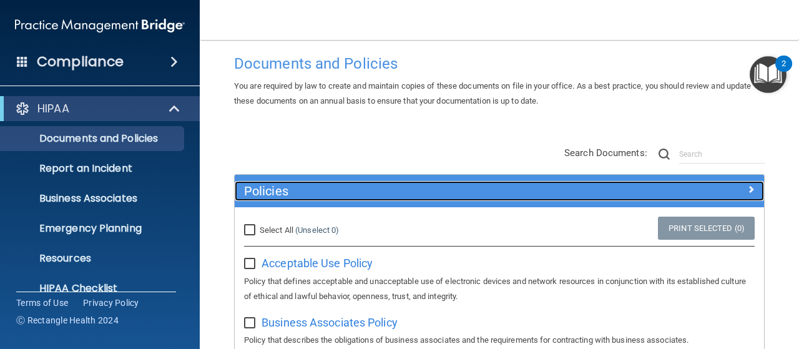
click at [400, 189] on h5 "Policies" at bounding box center [433, 191] width 378 height 14
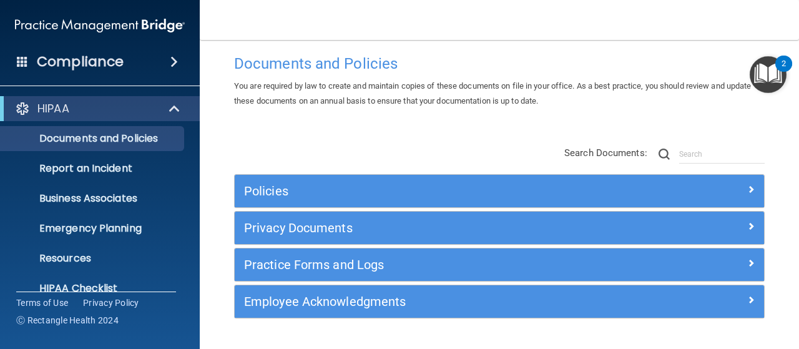
click at [765, 76] on img "Open Resource Center, 2 new notifications" at bounding box center [768, 74] width 37 height 37
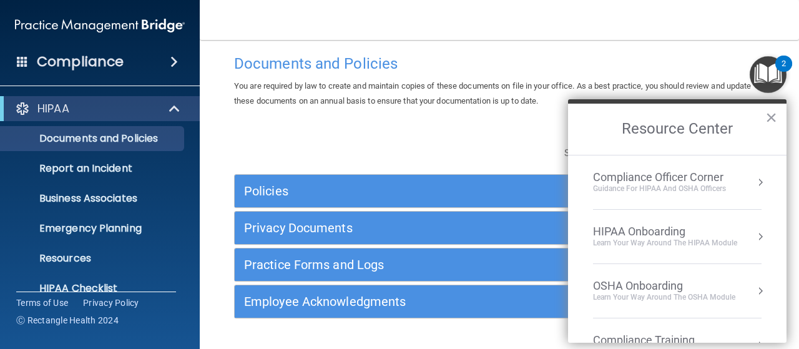
click at [666, 232] on div "HIPAA Onboarding" at bounding box center [665, 232] width 144 height 14
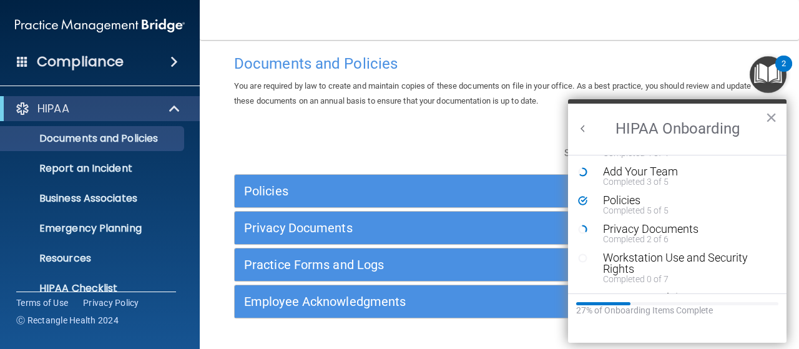
scroll to position [22, 0]
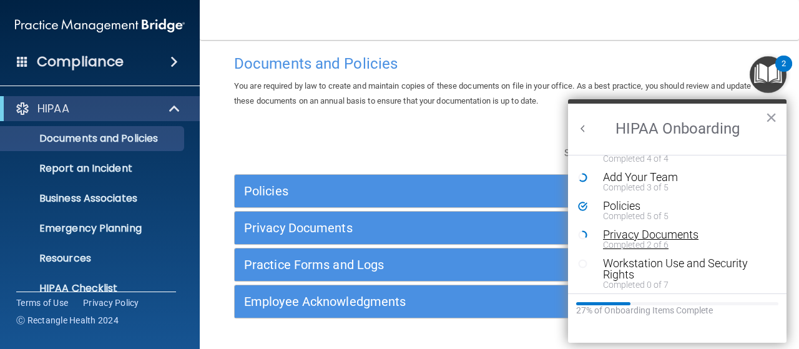
click at [659, 237] on div "Privacy Documents" at bounding box center [681, 234] width 157 height 11
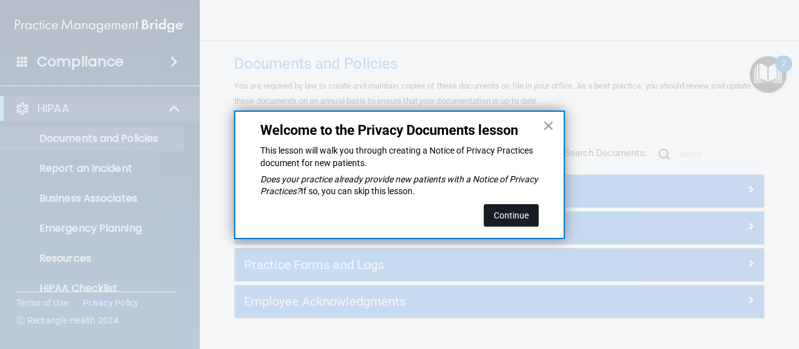
click at [514, 214] on button "Continue" at bounding box center [511, 215] width 55 height 22
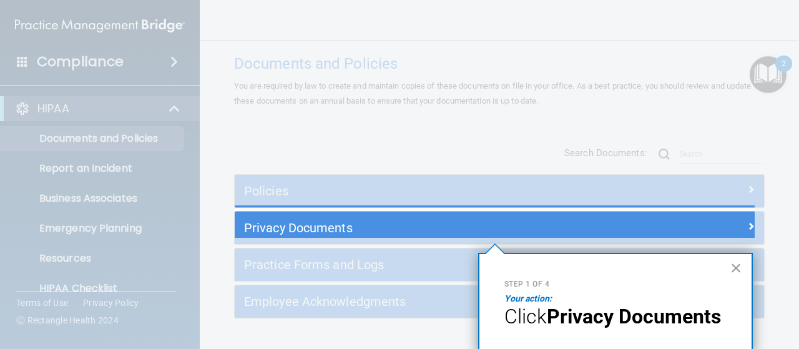
scroll to position [6, 0]
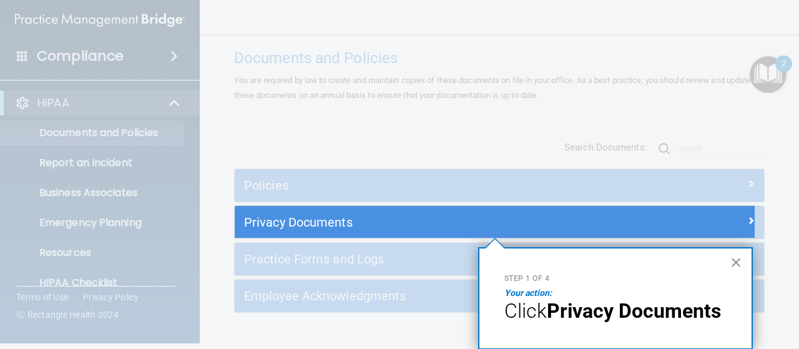
click at [730, 259] on button "×" at bounding box center [736, 262] width 12 height 20
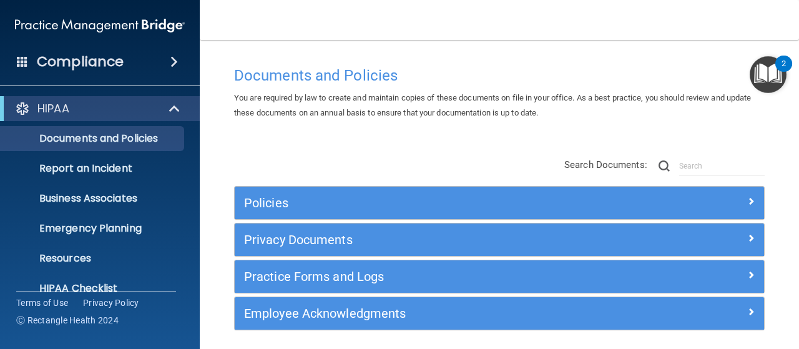
scroll to position [0, 0]
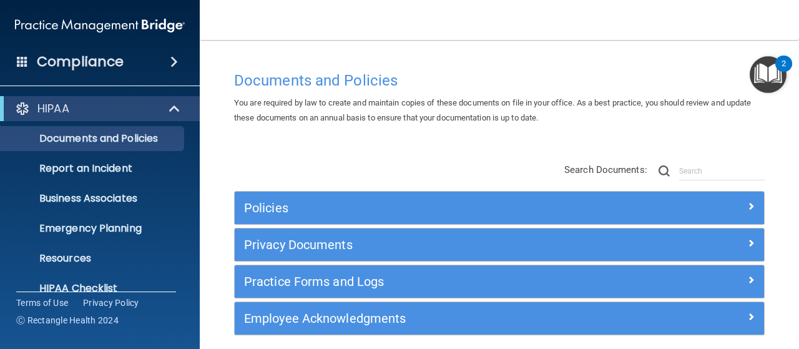
click at [767, 75] on img "Open Resource Center, 2 new notifications" at bounding box center [768, 74] width 37 height 37
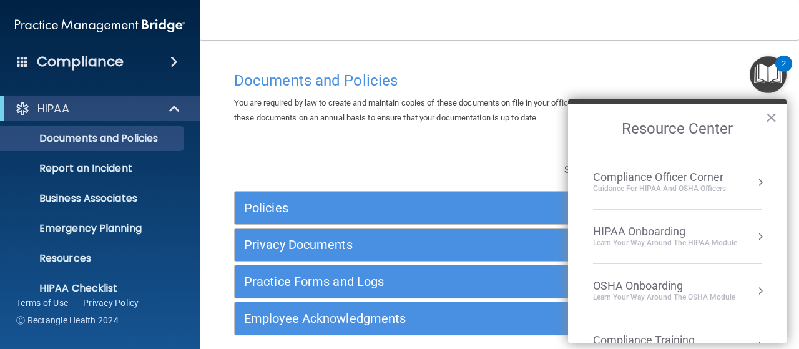
click at [674, 234] on div "HIPAA Onboarding" at bounding box center [665, 232] width 144 height 14
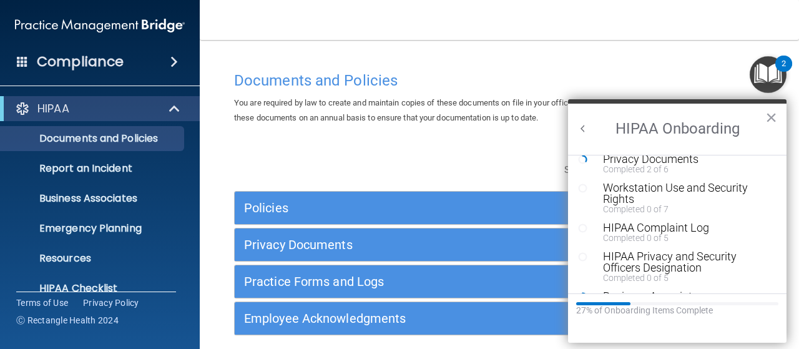
scroll to position [99, 0]
click at [681, 160] on div "Privacy Documents" at bounding box center [681, 158] width 157 height 11
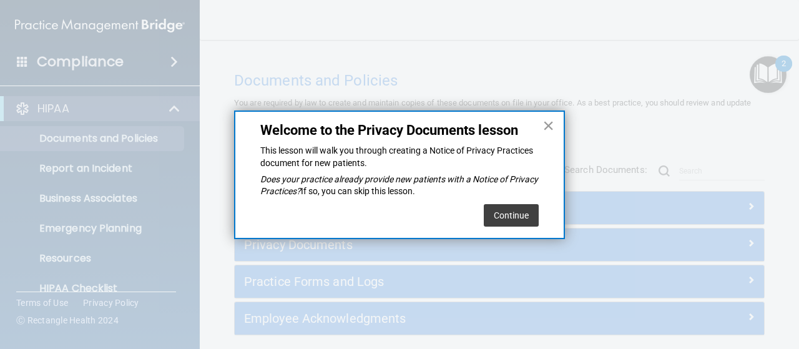
click at [548, 128] on button "×" at bounding box center [549, 126] width 12 height 20
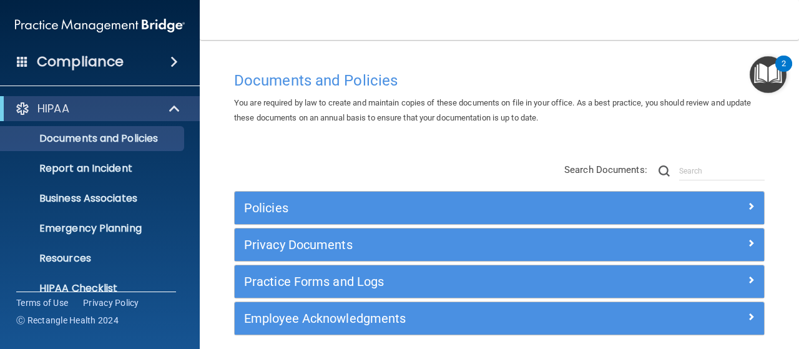
click at [771, 77] on img "Open Resource Center, 2 new notifications" at bounding box center [768, 74] width 37 height 37
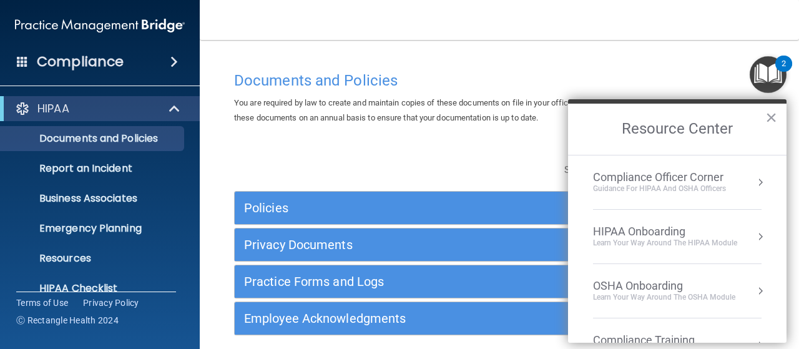
click at [669, 230] on div "HIPAA Onboarding" at bounding box center [665, 232] width 144 height 14
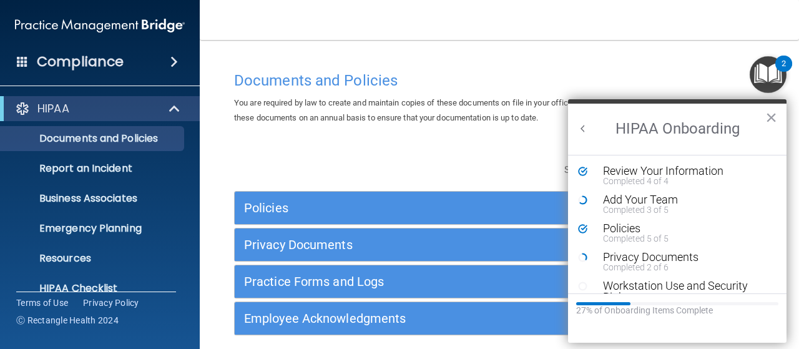
scroll to position [39, 0]
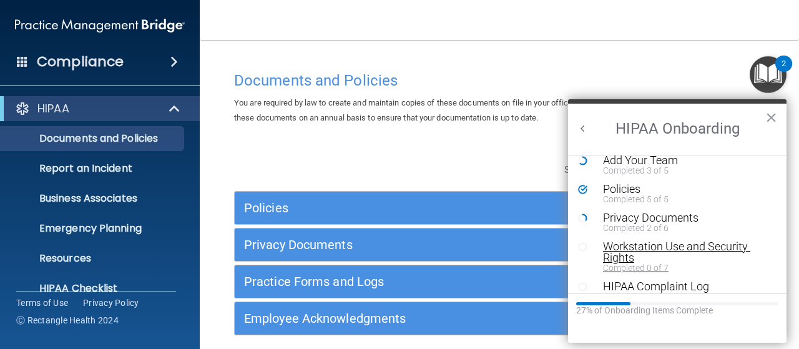
click at [687, 245] on div "Workstation Use and Security Rights" at bounding box center [681, 252] width 157 height 22
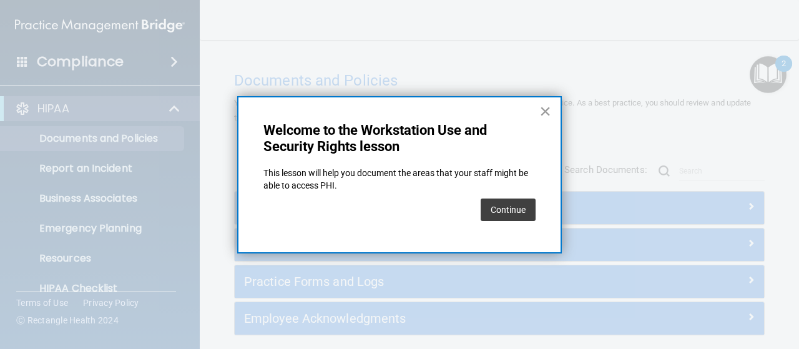
click at [545, 110] on button "×" at bounding box center [545, 111] width 12 height 20
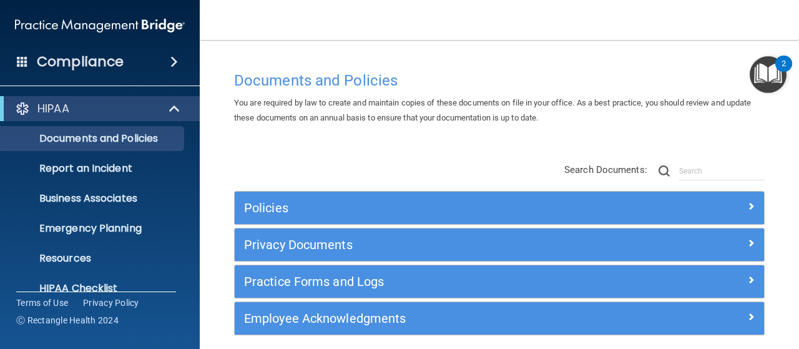
scroll to position [49, 0]
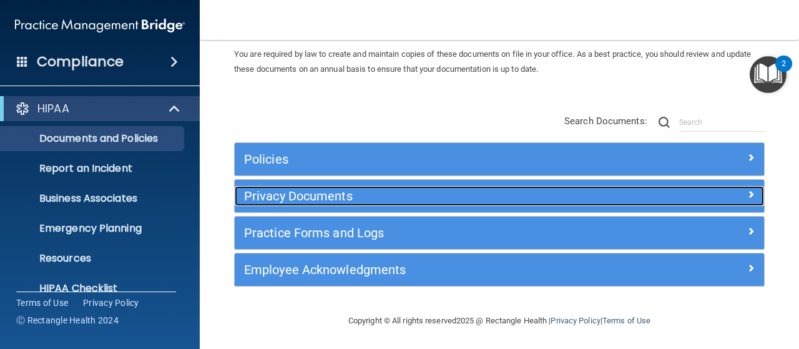
click at [526, 191] on h5 "Privacy Documents" at bounding box center [433, 196] width 378 height 14
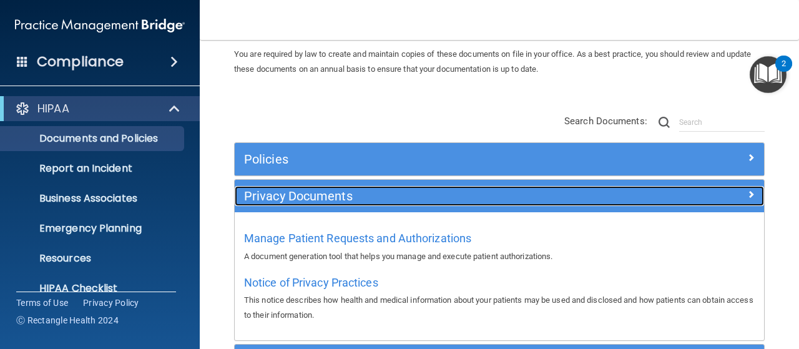
scroll to position [86, 0]
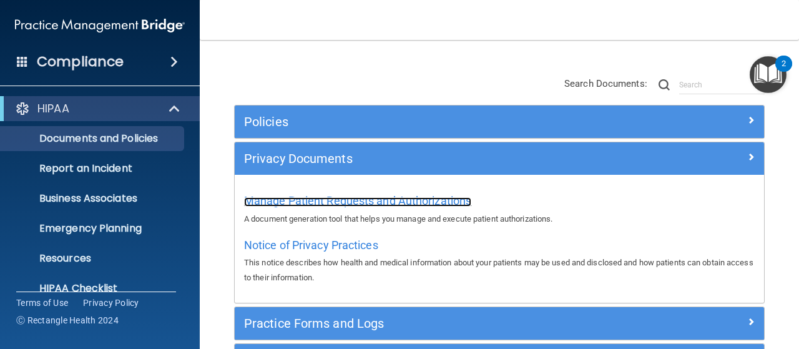
click at [454, 205] on span "Manage Patient Requests and Authorizations" at bounding box center [357, 200] width 227 height 13
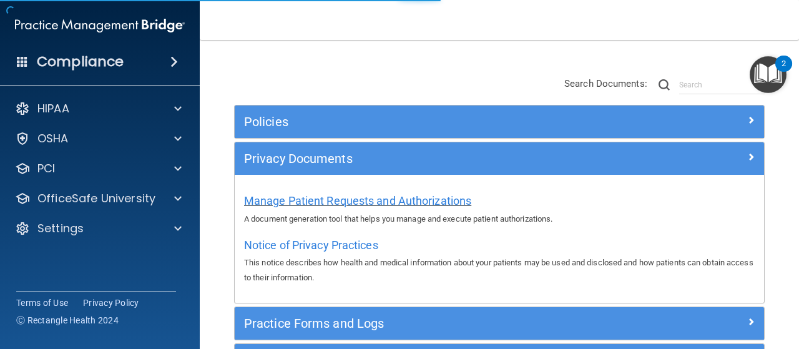
scroll to position [49, 0]
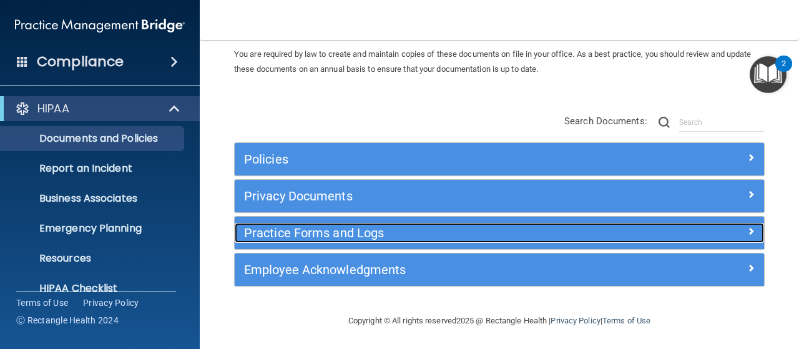
click at [333, 230] on h5 "Practice Forms and Logs" at bounding box center [433, 233] width 378 height 14
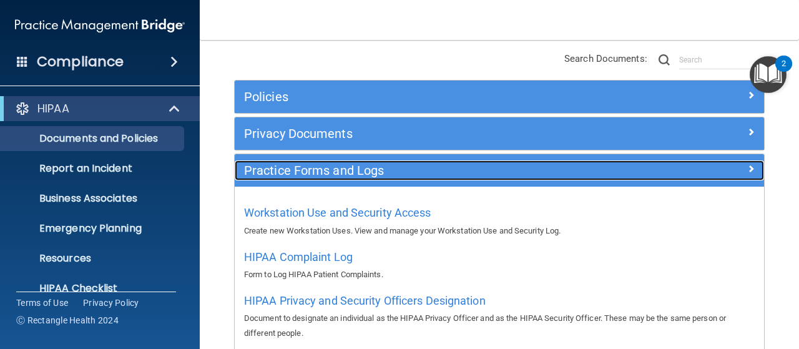
scroll to position [142, 0]
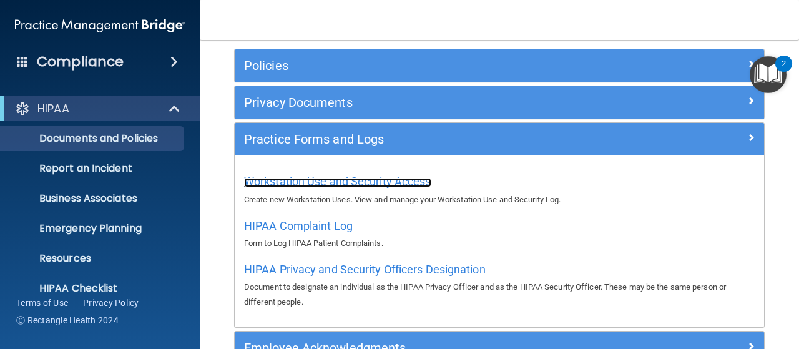
click at [398, 179] on span "Workstation Use and Security Access" at bounding box center [337, 181] width 187 height 13
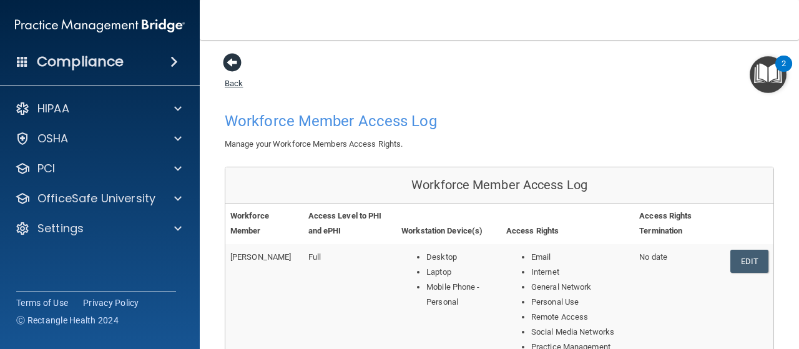
click at [234, 62] on span at bounding box center [232, 62] width 19 height 19
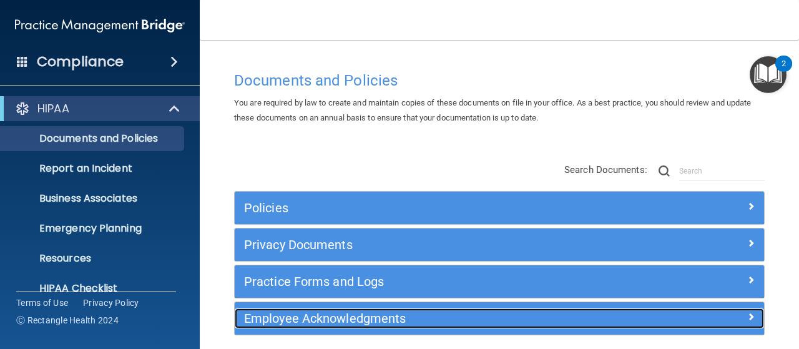
click at [423, 315] on h5 "Employee Acknowledgments" at bounding box center [433, 319] width 378 height 14
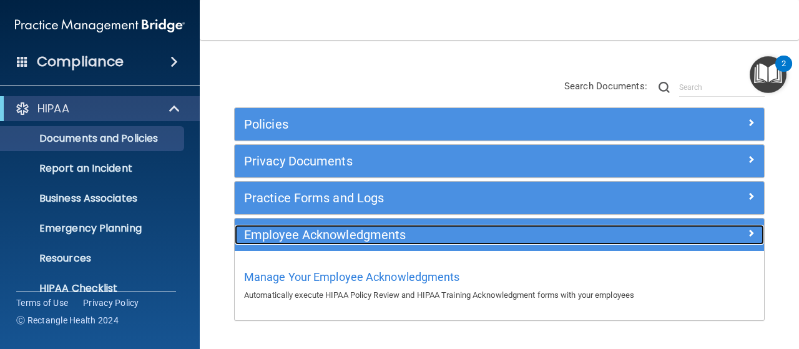
scroll to position [109, 0]
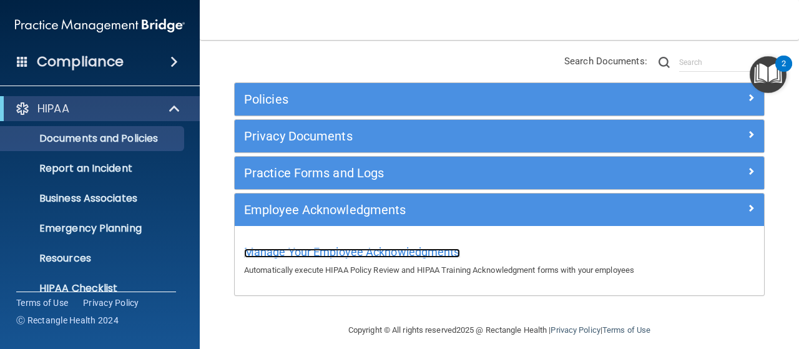
click at [398, 247] on span "Manage Your Employee Acknowledgments" at bounding box center [352, 251] width 216 height 13
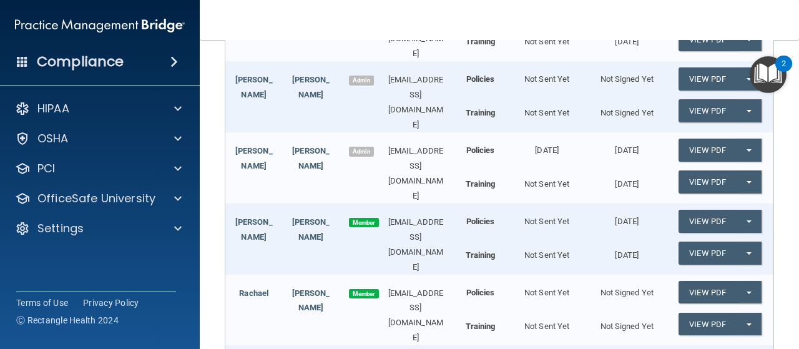
scroll to position [274, 0]
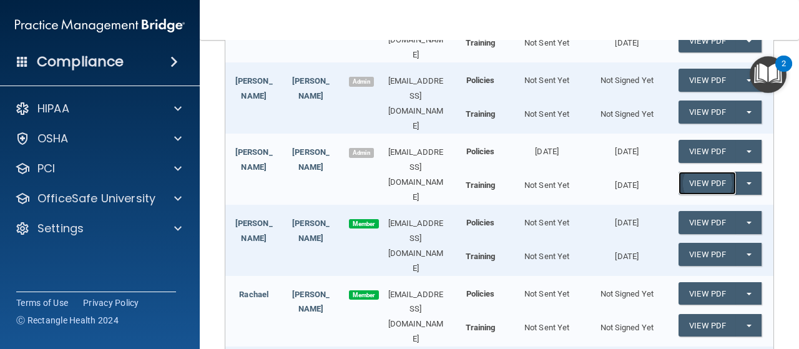
click at [710, 172] on link "View PDF" at bounding box center [707, 183] width 57 height 23
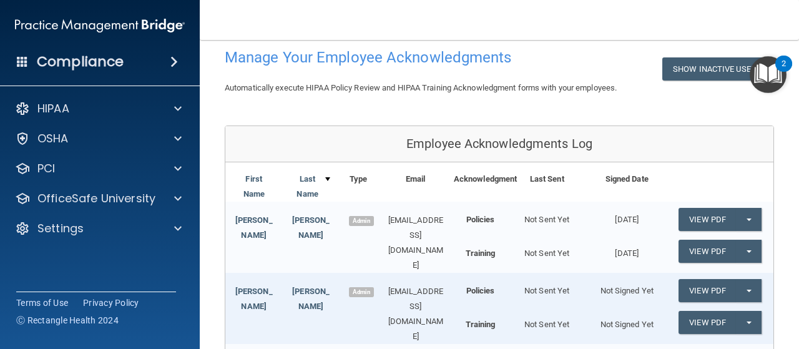
scroll to position [62, 0]
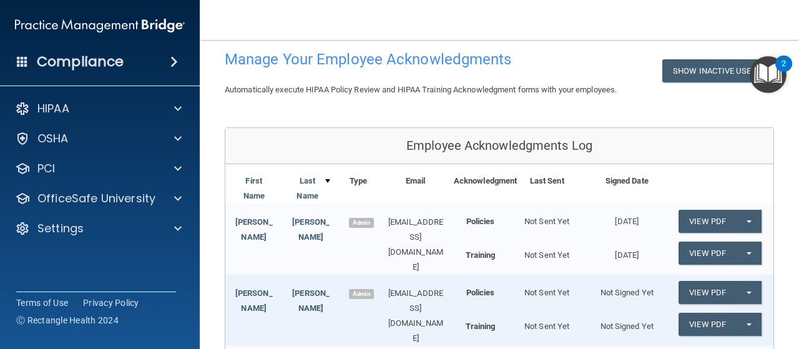
click at [776, 69] on img "Open Resource Center, 2 new notifications" at bounding box center [768, 74] width 37 height 37
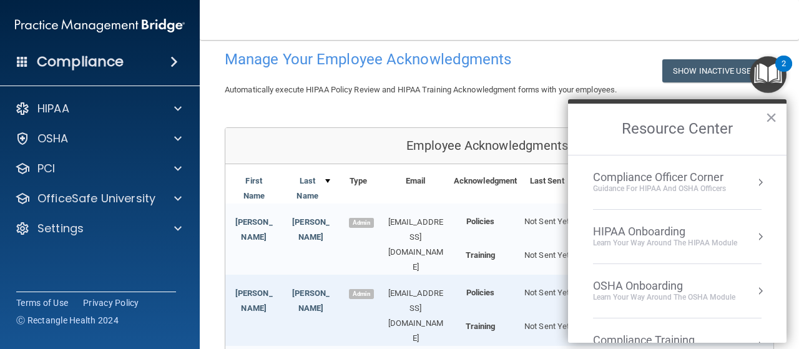
click at [707, 149] on h2 "Resource Center" at bounding box center [677, 129] width 219 height 51
click at [674, 235] on div "HIPAA Onboarding" at bounding box center [665, 232] width 144 height 14
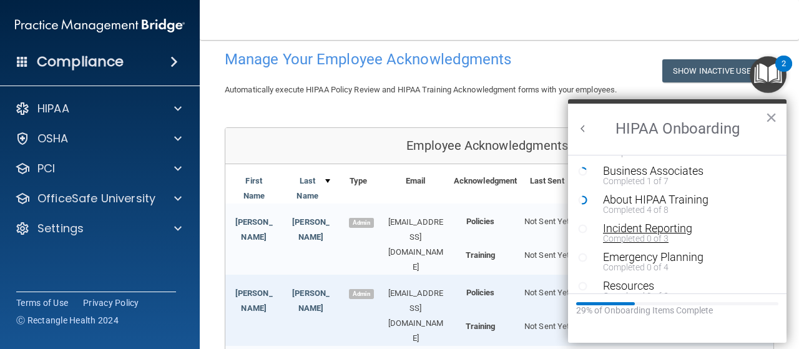
scroll to position [204, 0]
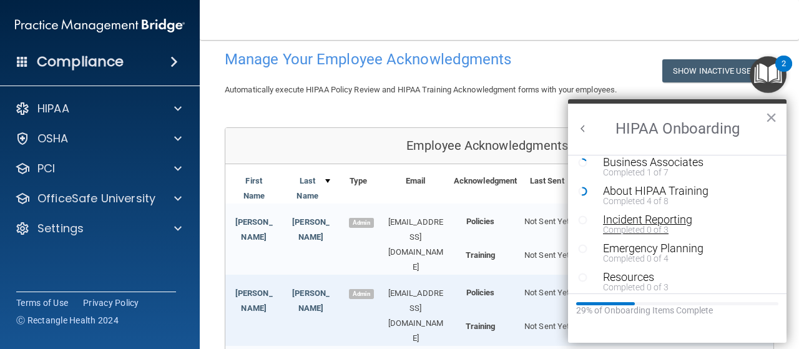
click at [660, 222] on div "Incident Reporting" at bounding box center [681, 219] width 157 height 11
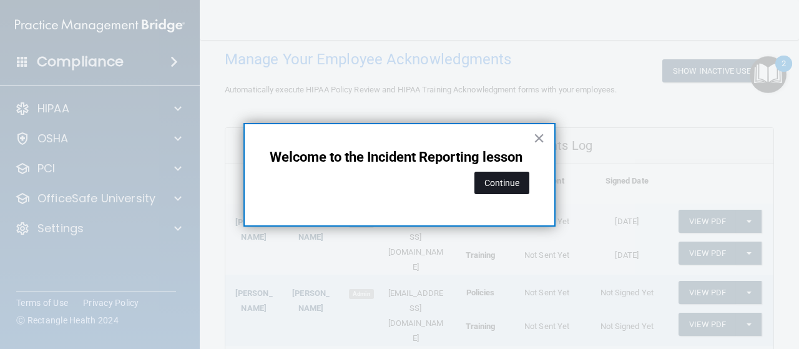
click at [513, 182] on button "Continue" at bounding box center [501, 183] width 55 height 22
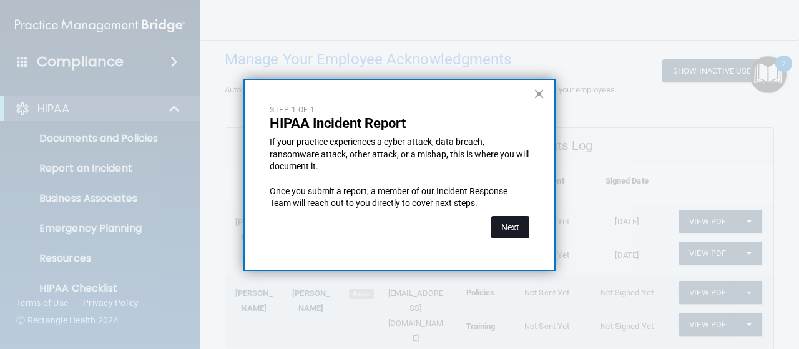
click at [517, 227] on button "Next" at bounding box center [510, 227] width 38 height 22
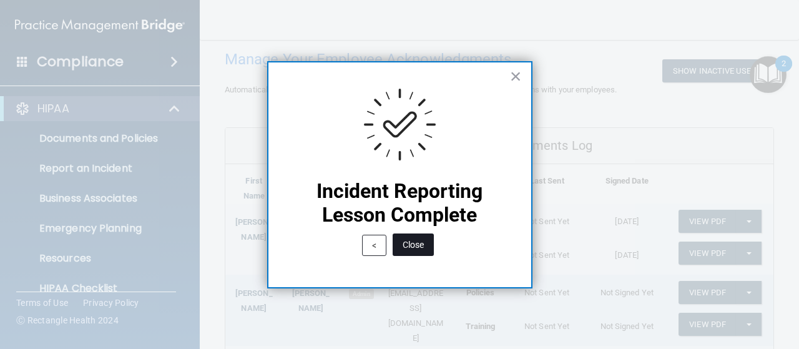
click at [420, 242] on button "Close" at bounding box center [413, 244] width 41 height 22
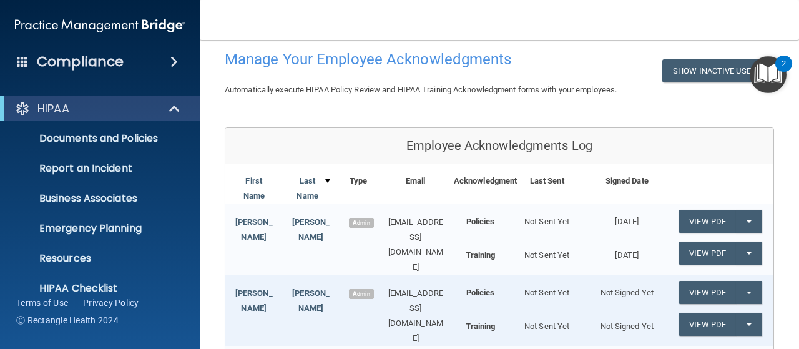
click at [768, 77] on img "Open Resource Center, 2 new notifications" at bounding box center [768, 74] width 37 height 37
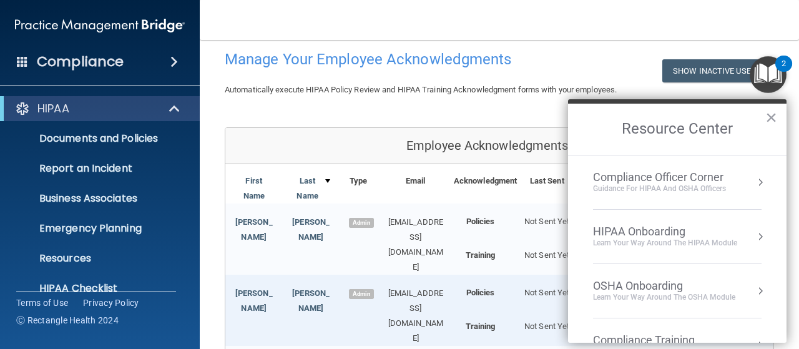
click at [651, 228] on div "HIPAA Onboarding" at bounding box center [665, 232] width 144 height 14
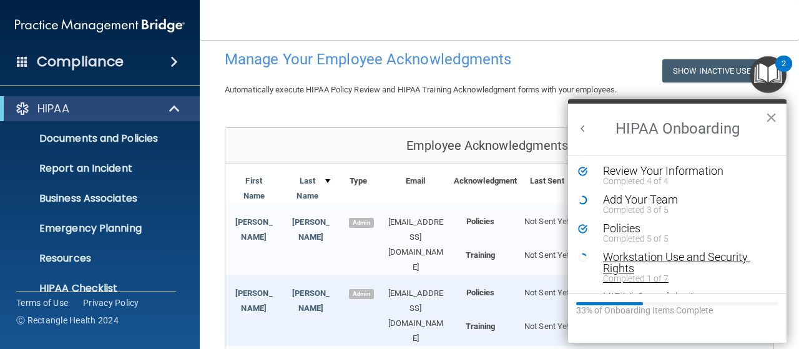
click at [668, 255] on div "Workstation Use and Security Rights" at bounding box center [681, 263] width 157 height 22
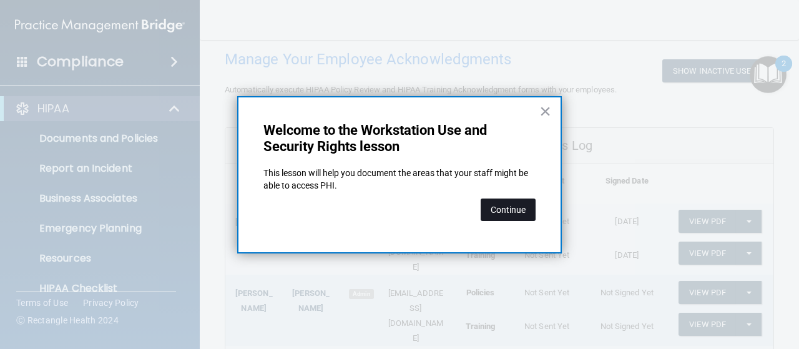
click at [526, 210] on button "Continue" at bounding box center [508, 210] width 55 height 22
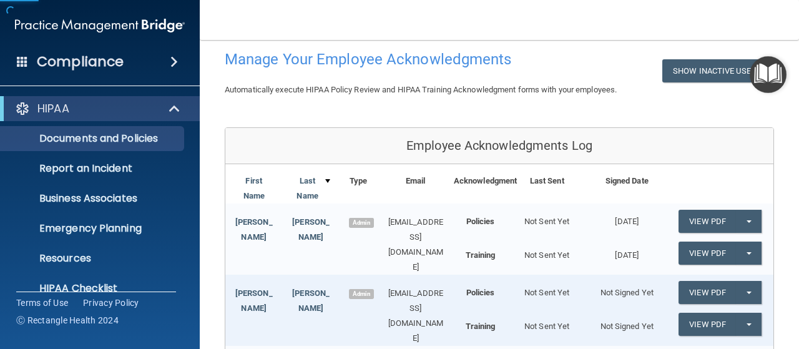
scroll to position [49, 0]
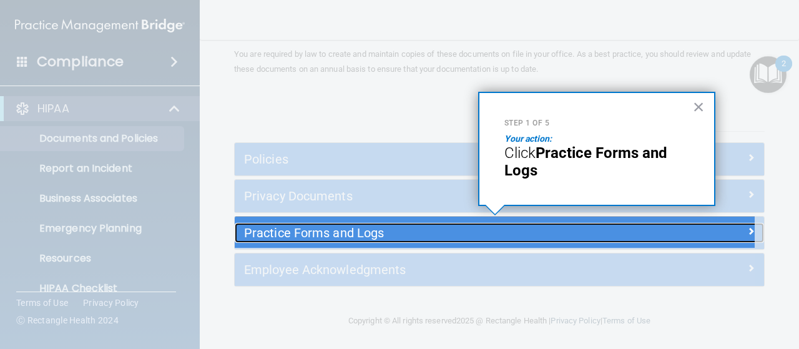
click at [495, 229] on h5 "Practice Forms and Logs" at bounding box center [433, 233] width 378 height 14
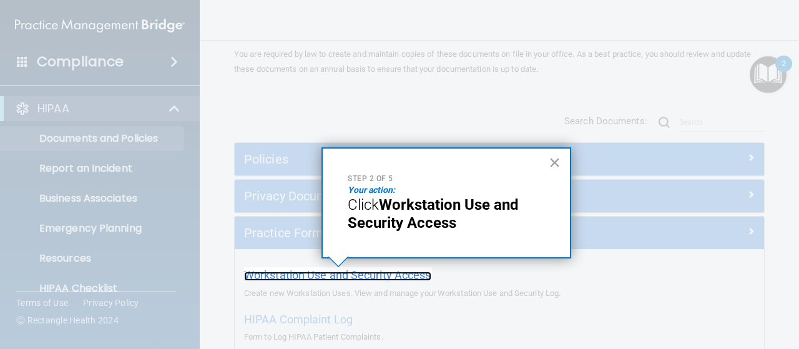
click at [407, 273] on span "Workstation Use and Security Access" at bounding box center [337, 274] width 187 height 13
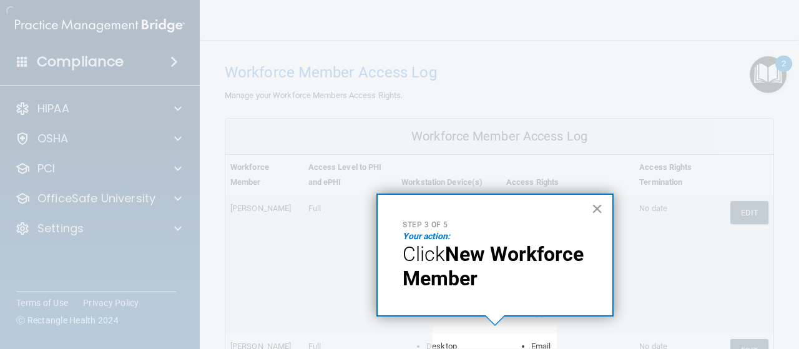
scroll to position [542, 0]
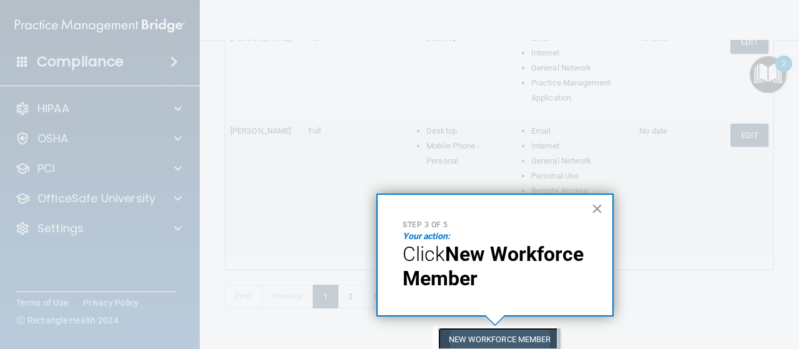
click at [499, 332] on button "New Workforce Member" at bounding box center [499, 339] width 123 height 23
